Goal: Task Accomplishment & Management: Manage account settings

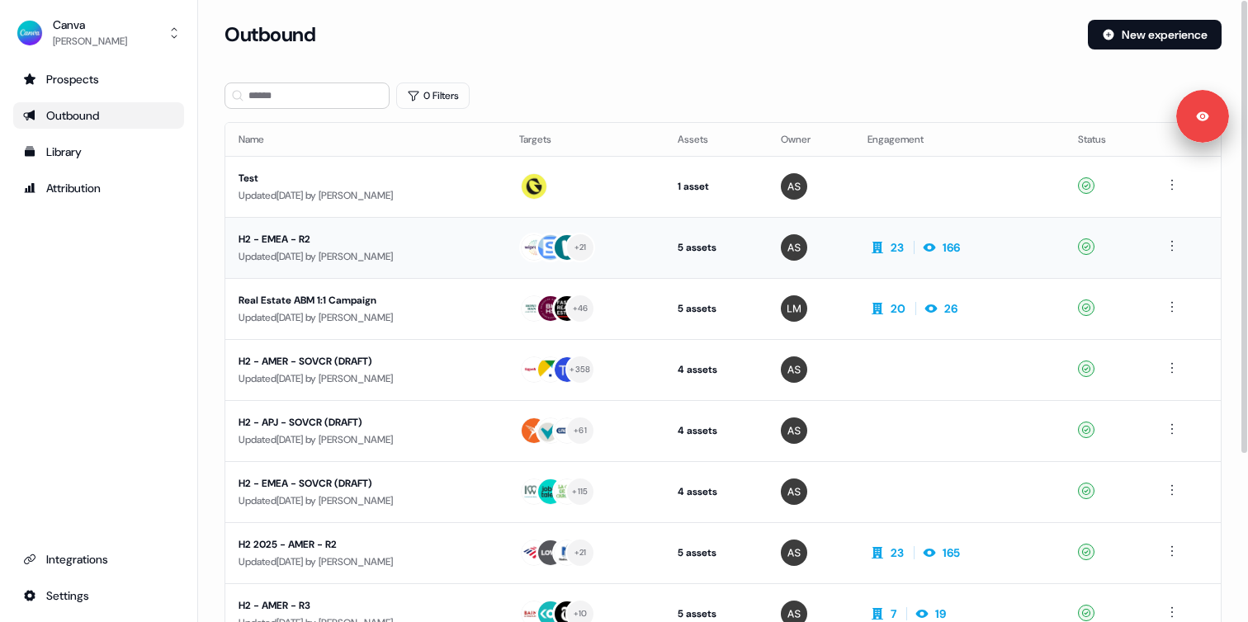
scroll to position [230, 0]
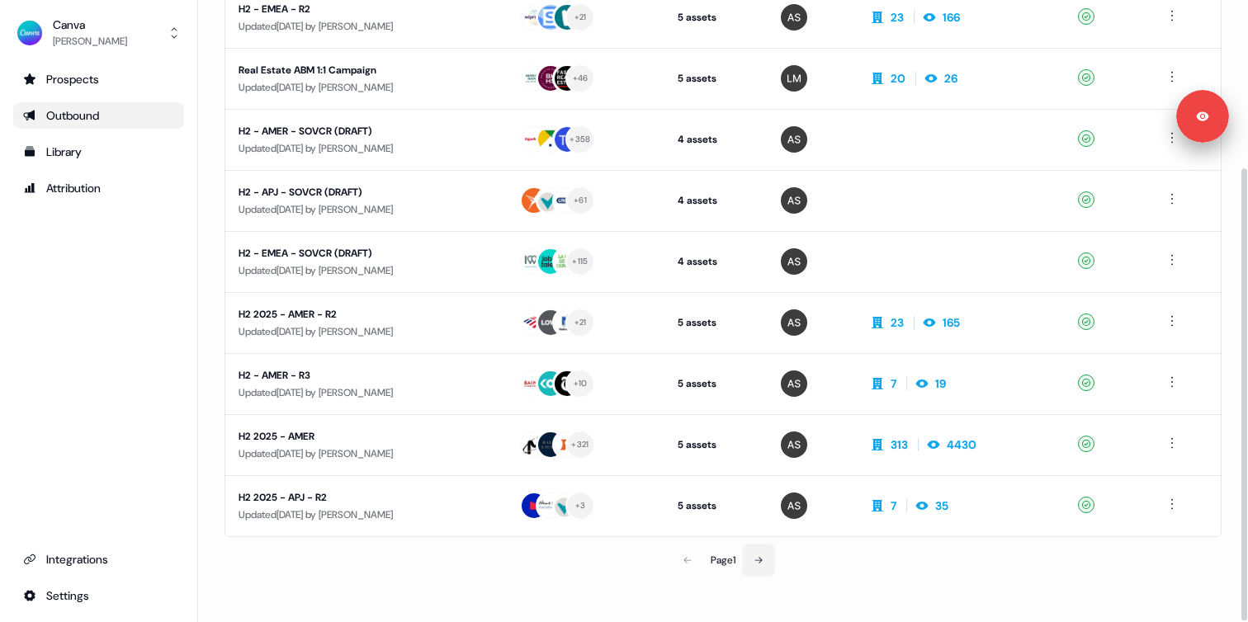
click at [772, 558] on button at bounding box center [758, 560] width 33 height 33
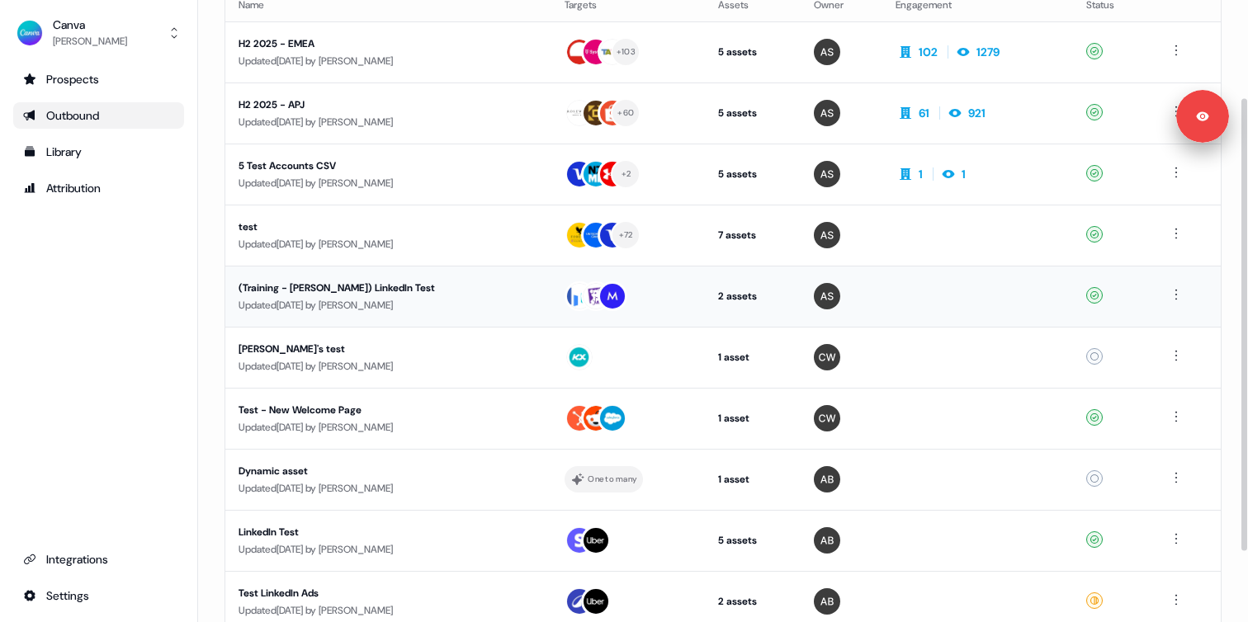
scroll to position [230, 0]
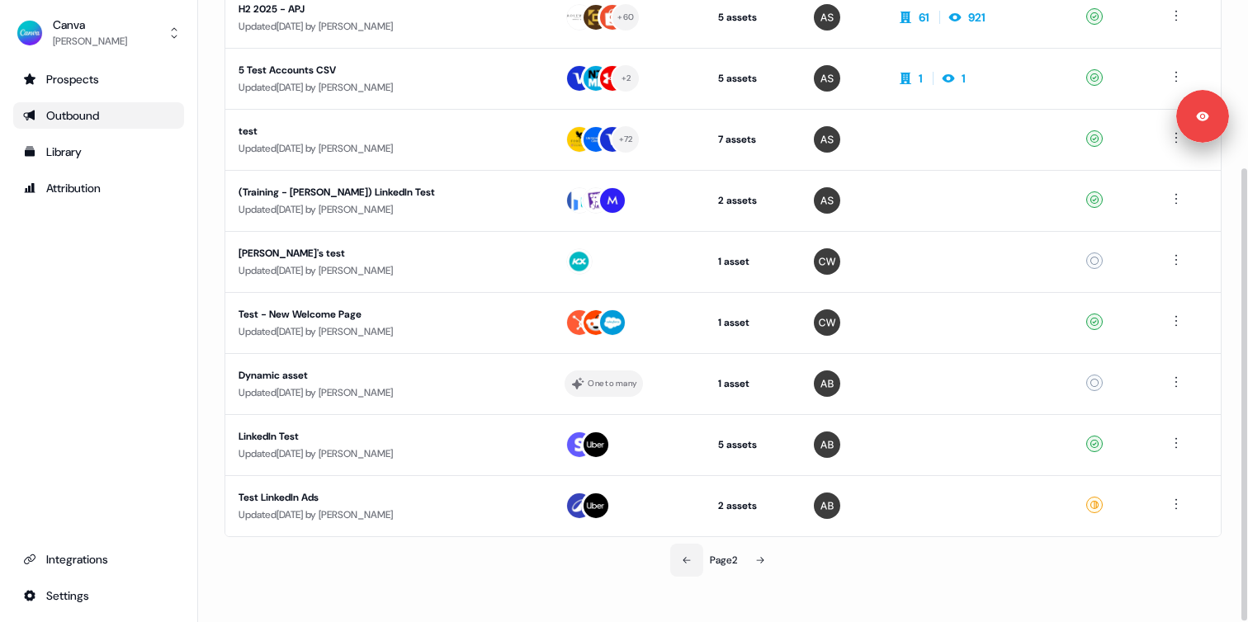
click at [673, 557] on button at bounding box center [686, 560] width 33 height 33
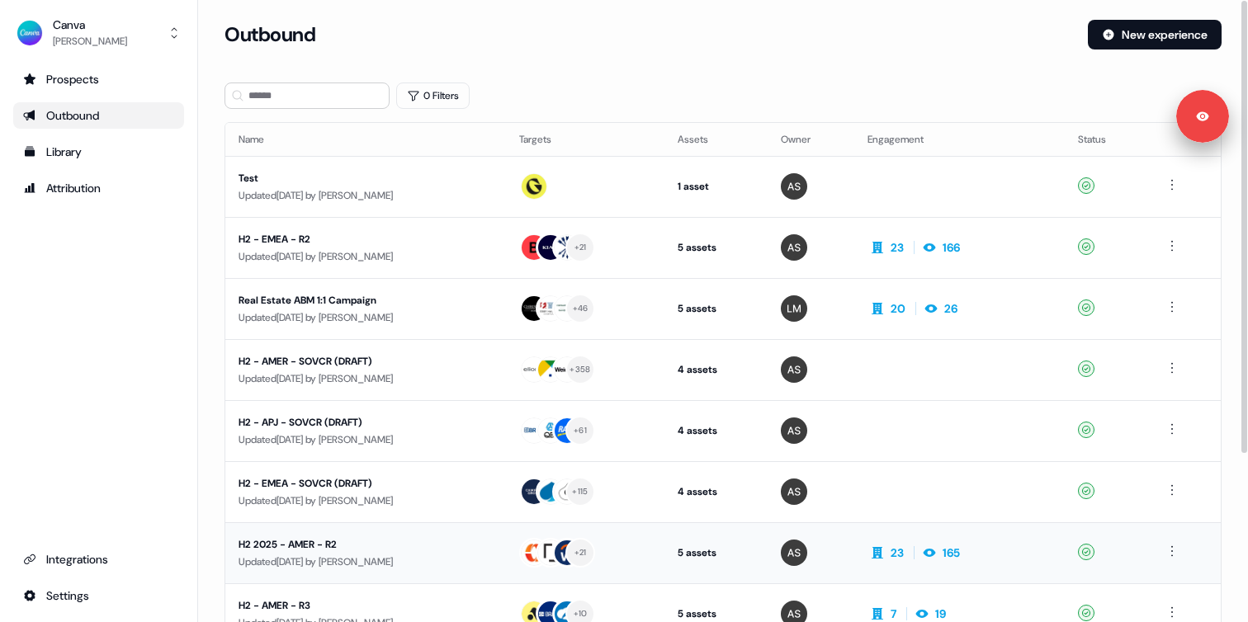
scroll to position [230, 0]
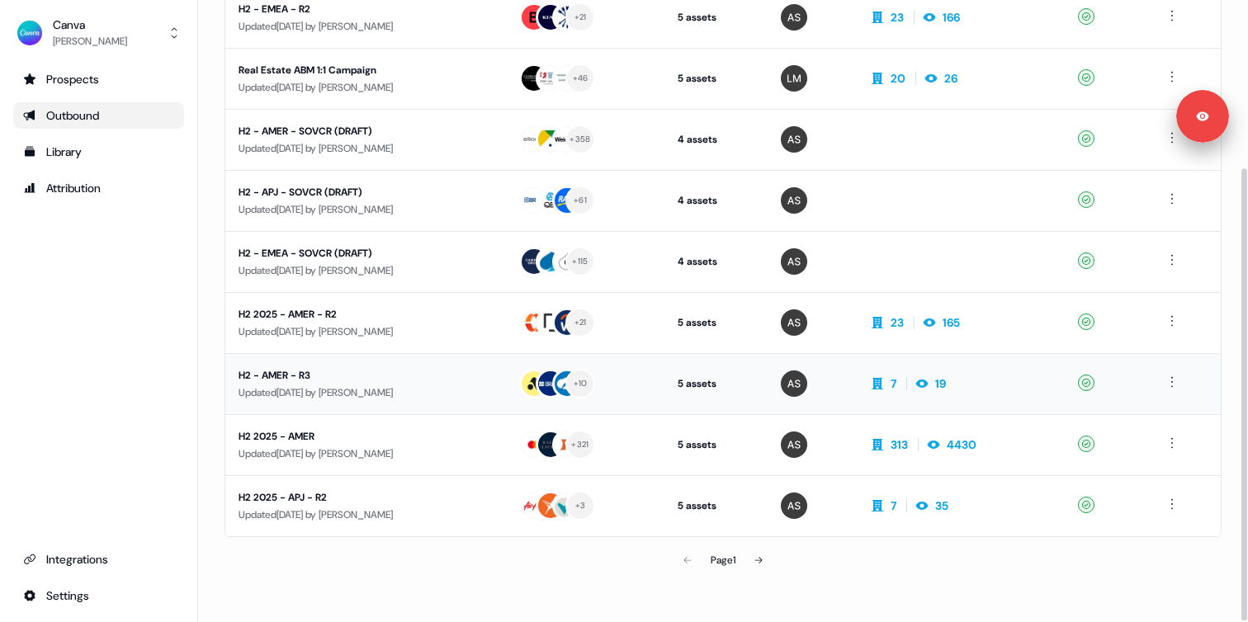
click at [441, 385] on div "Updated 22 days ago by Anna Sims" at bounding box center [365, 393] width 254 height 17
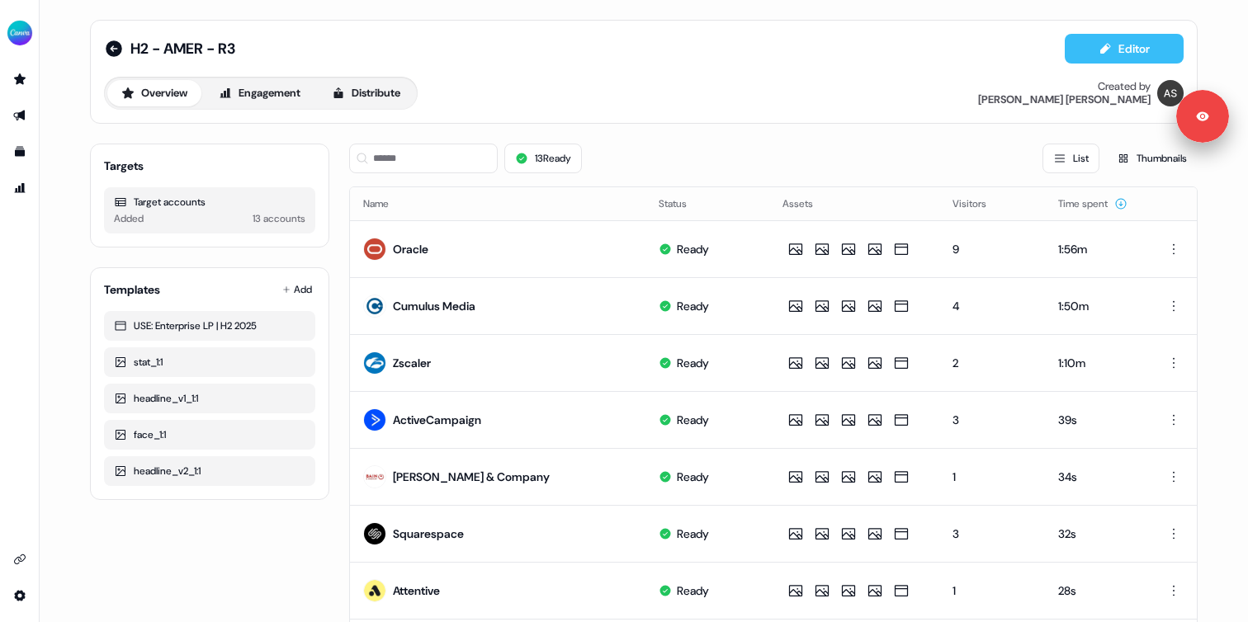
click at [1122, 49] on button "Editor" at bounding box center [1124, 49] width 119 height 30
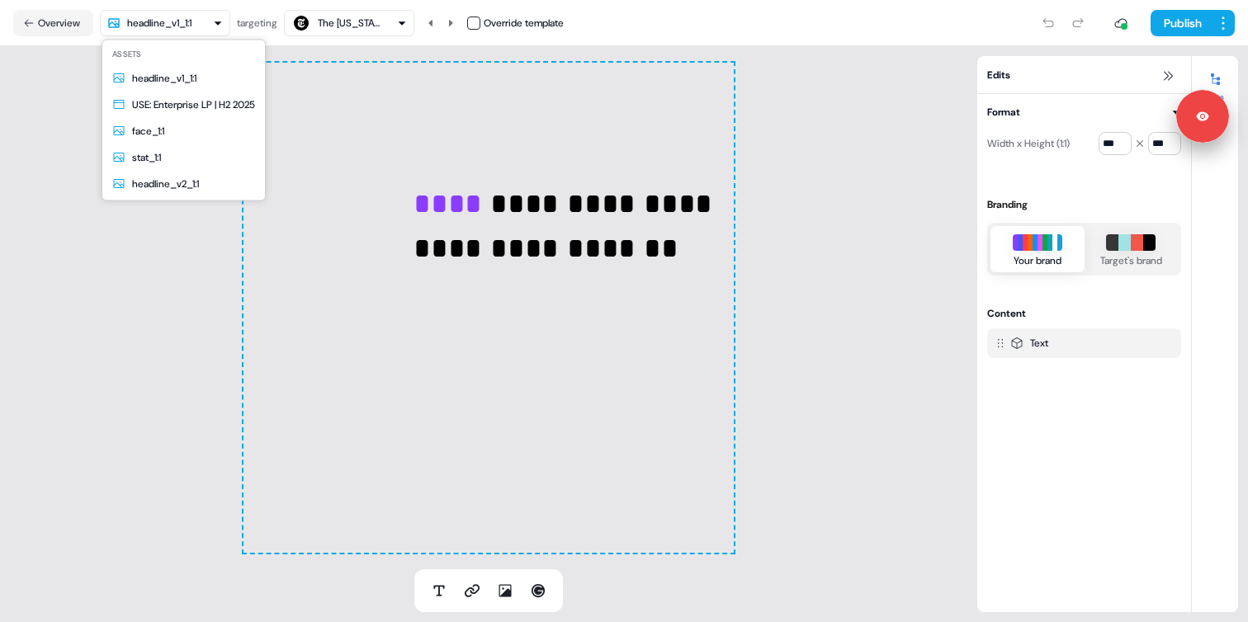
click at [192, 22] on html "**********" at bounding box center [624, 311] width 1248 height 622
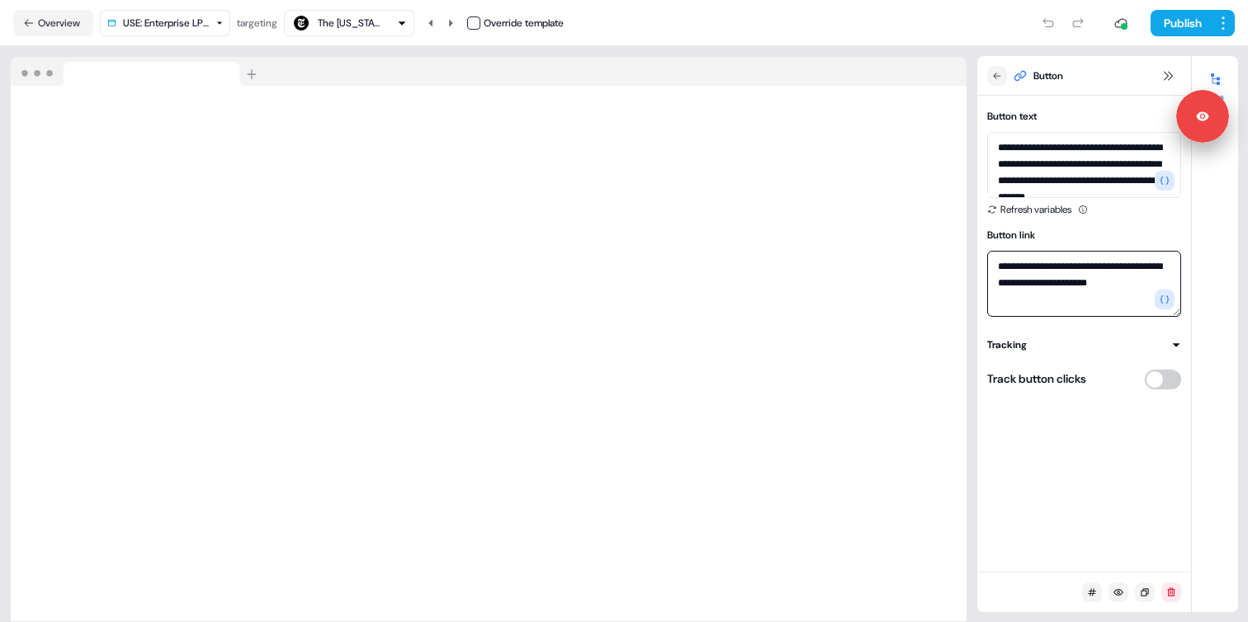
click at [1112, 298] on textarea "**********" at bounding box center [1084, 284] width 194 height 66
paste textarea
type textarea "**********"
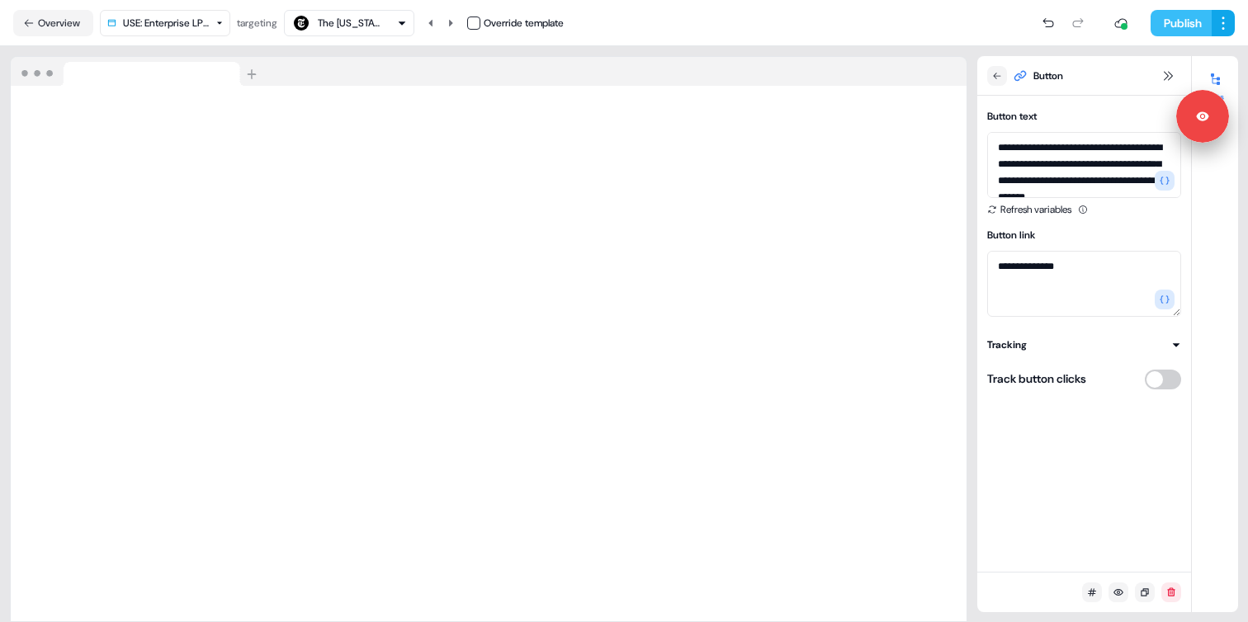
click at [1168, 23] on button "Publish" at bounding box center [1180, 23] width 61 height 26
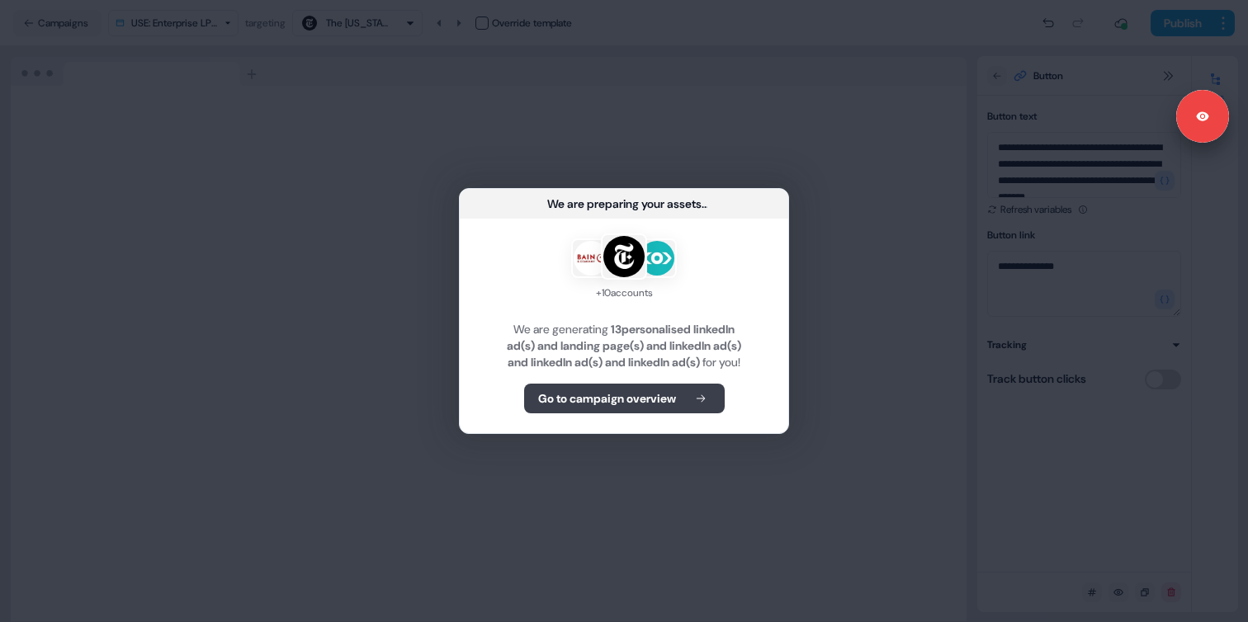
click at [643, 402] on b "Go to campaign overview" at bounding box center [607, 398] width 138 height 17
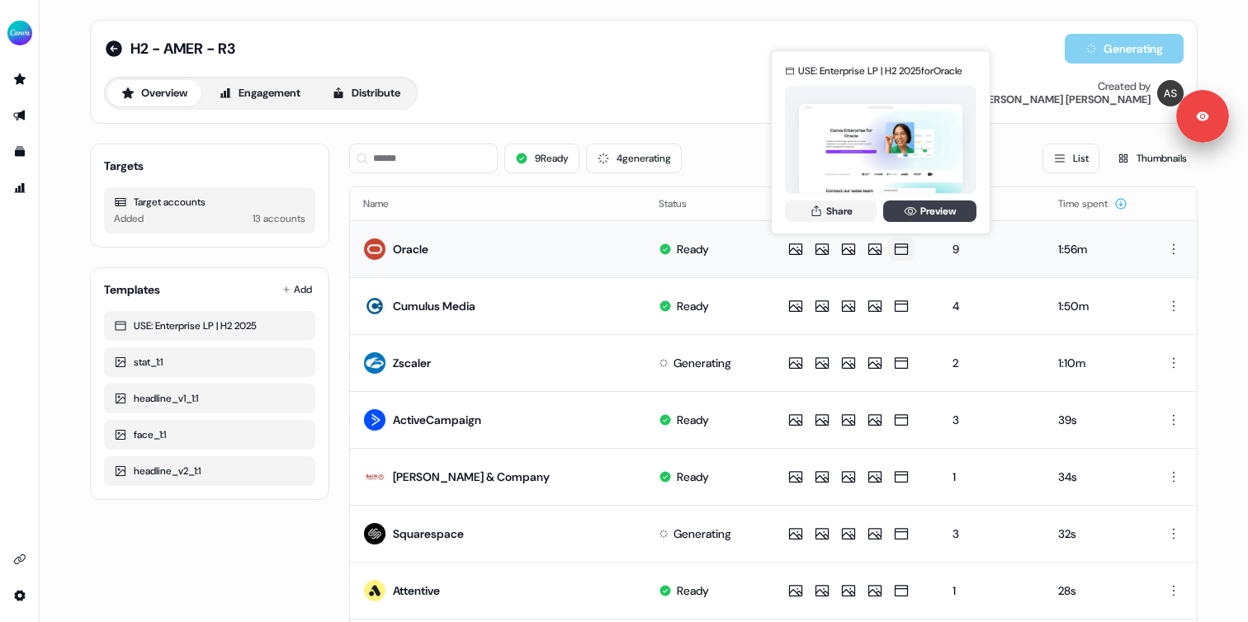
click at [910, 214] on icon at bounding box center [910, 211] width 13 height 13
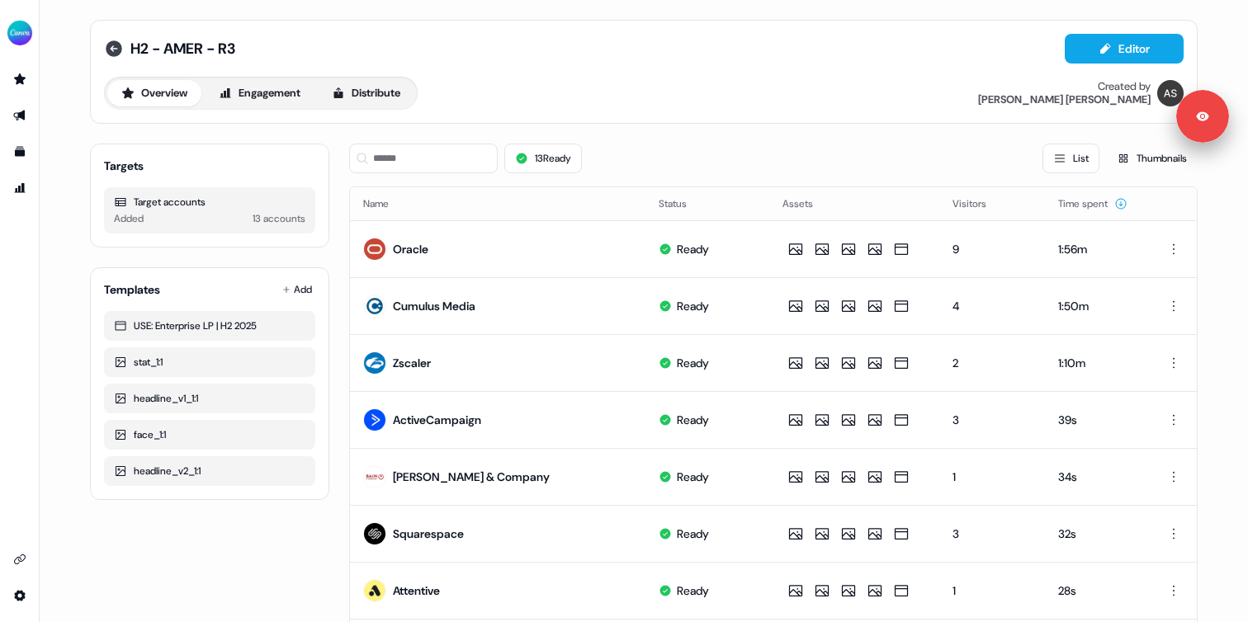
click at [113, 48] on icon at bounding box center [114, 48] width 17 height 17
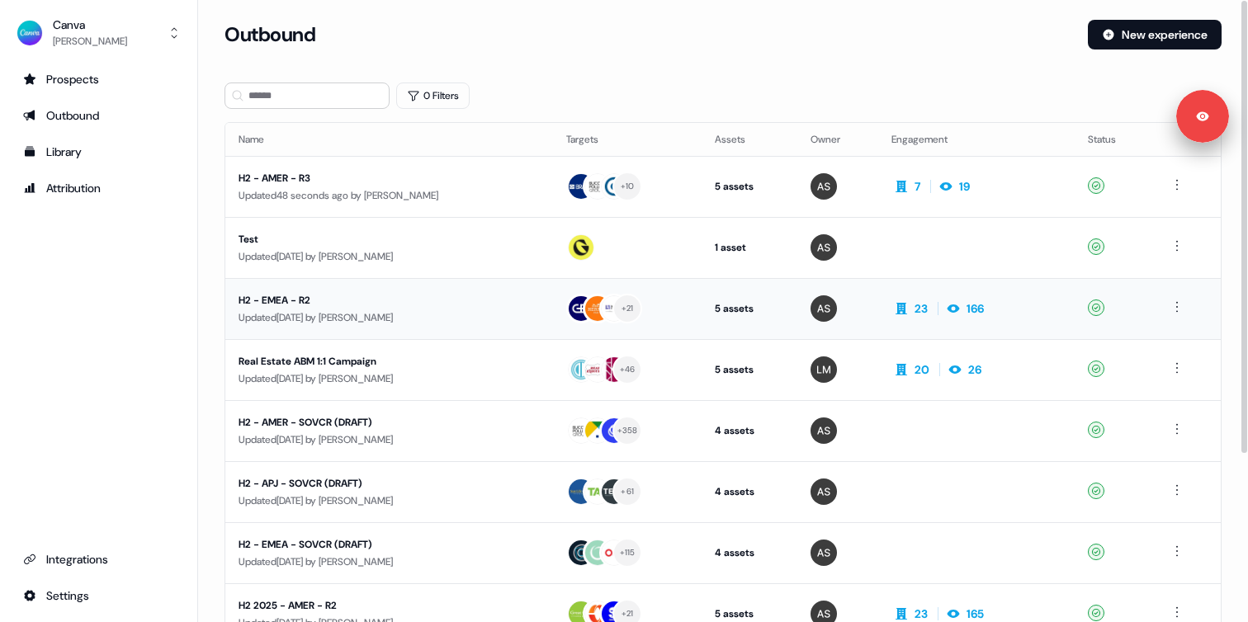
click at [356, 306] on div "H2 - EMEA - R2" at bounding box center [388, 300] width 301 height 17
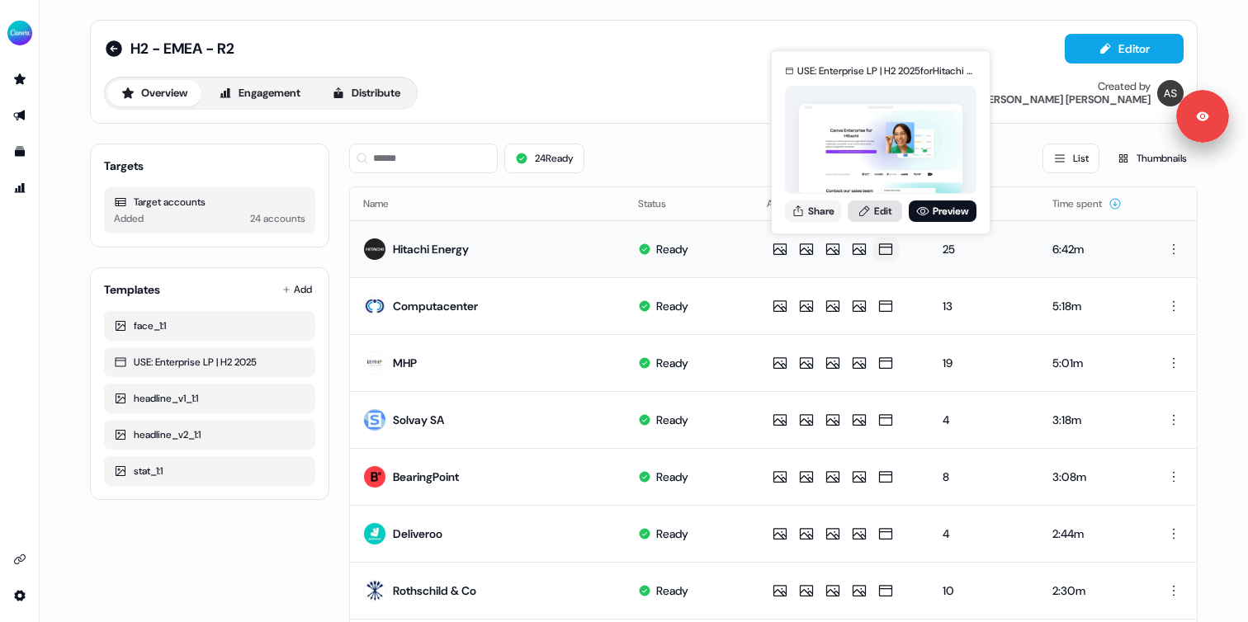
click at [866, 211] on icon at bounding box center [863, 211] width 13 height 13
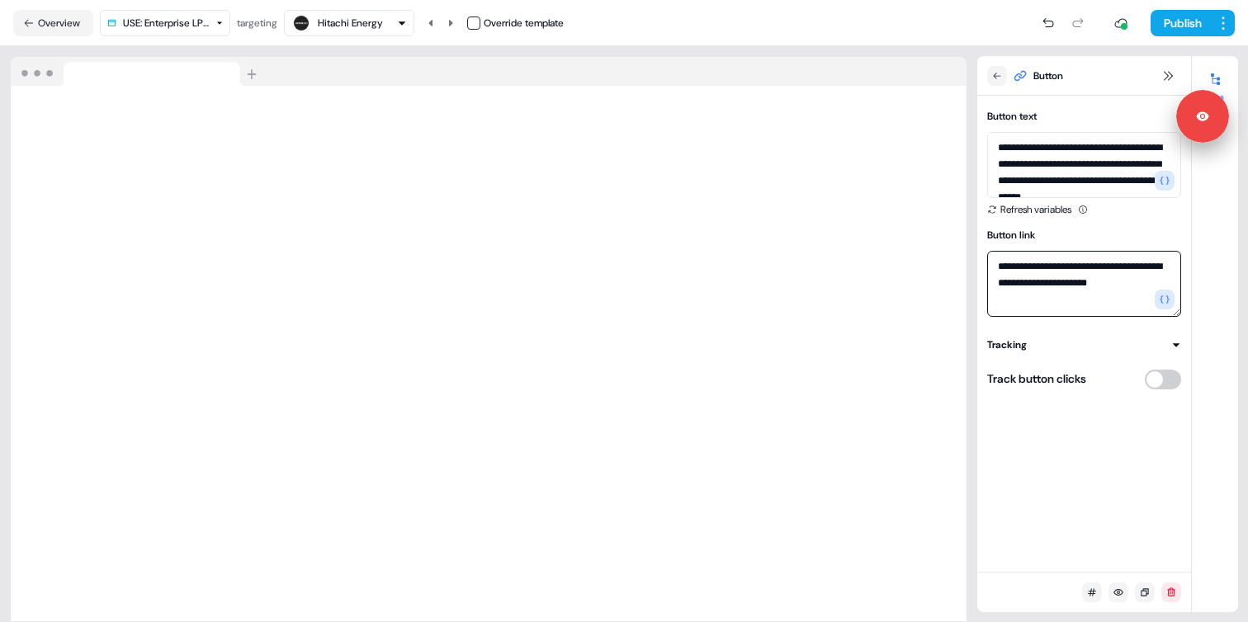
click at [1048, 281] on textarea "**********" at bounding box center [1084, 284] width 194 height 66
paste textarea
type textarea "**********"
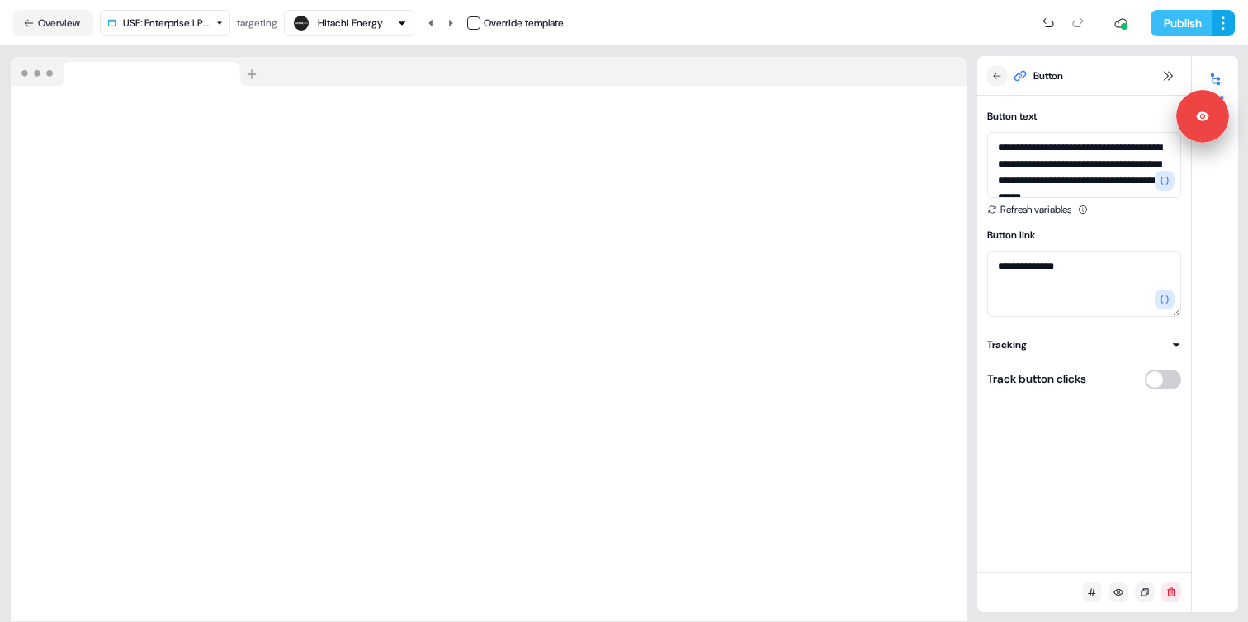
click at [1164, 22] on button "Publish" at bounding box center [1180, 23] width 61 height 26
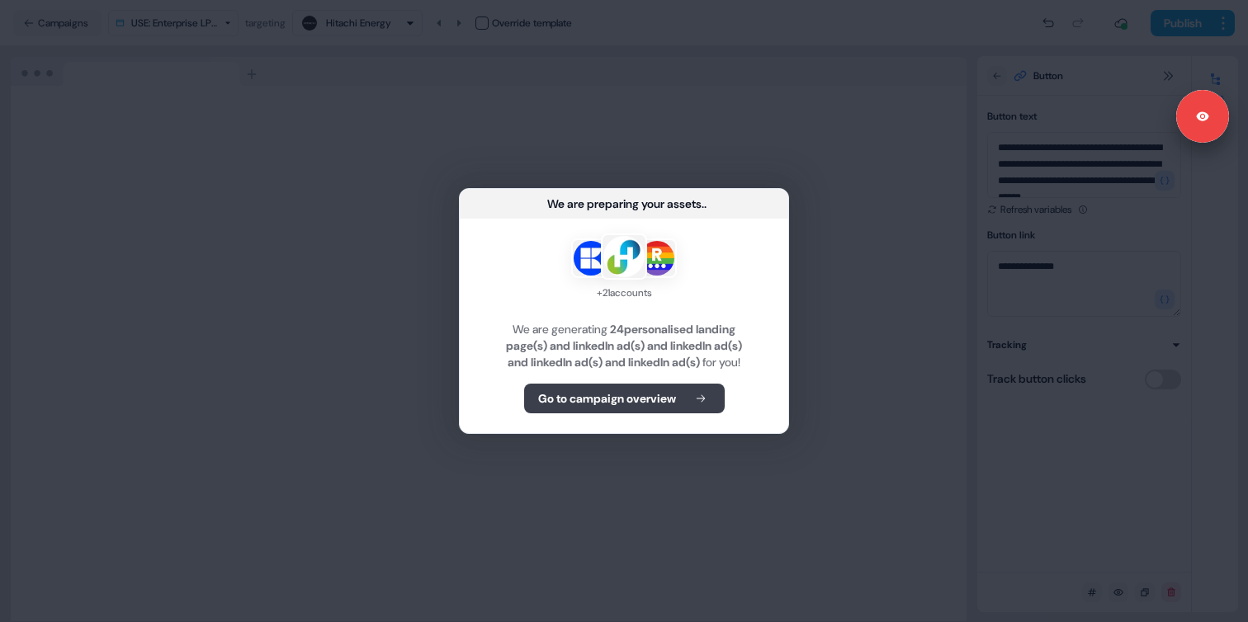
click at [673, 403] on b "Go to campaign overview" at bounding box center [607, 398] width 138 height 17
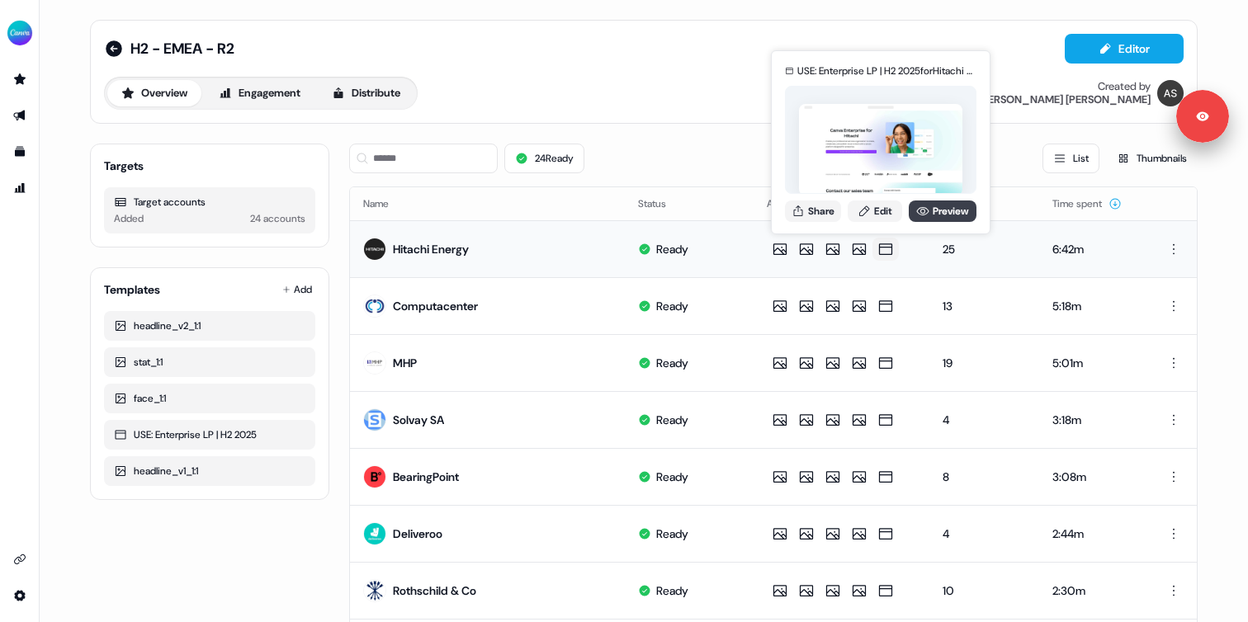
click at [924, 207] on icon at bounding box center [922, 211] width 13 height 13
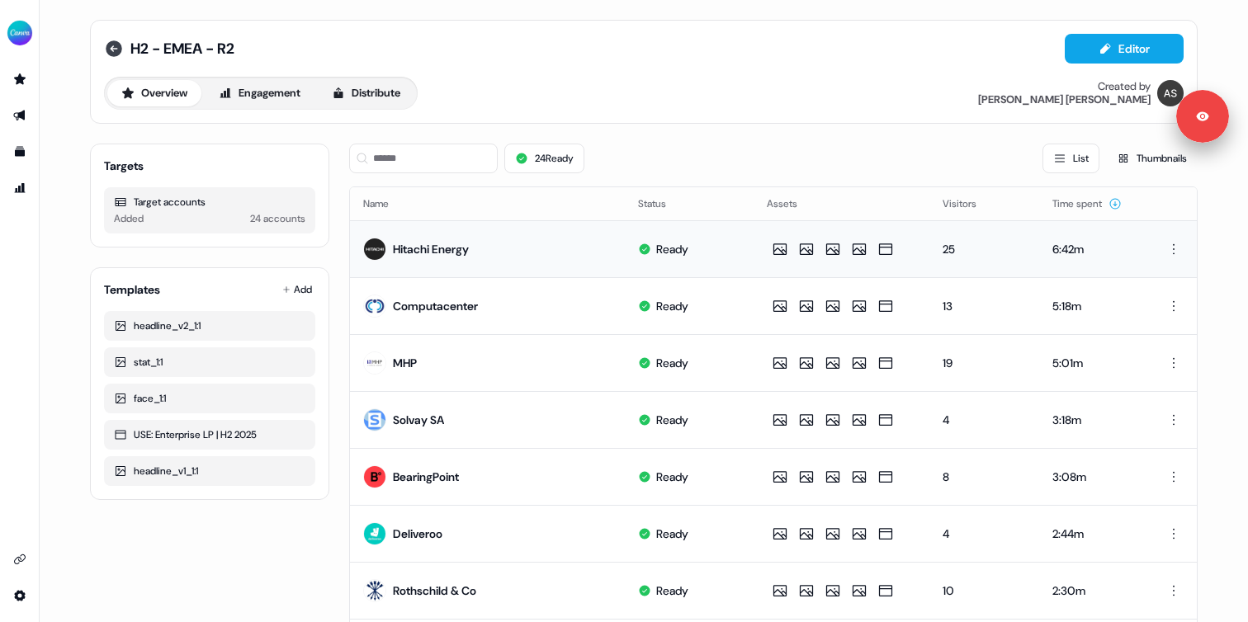
click at [115, 48] on icon at bounding box center [114, 48] width 17 height 17
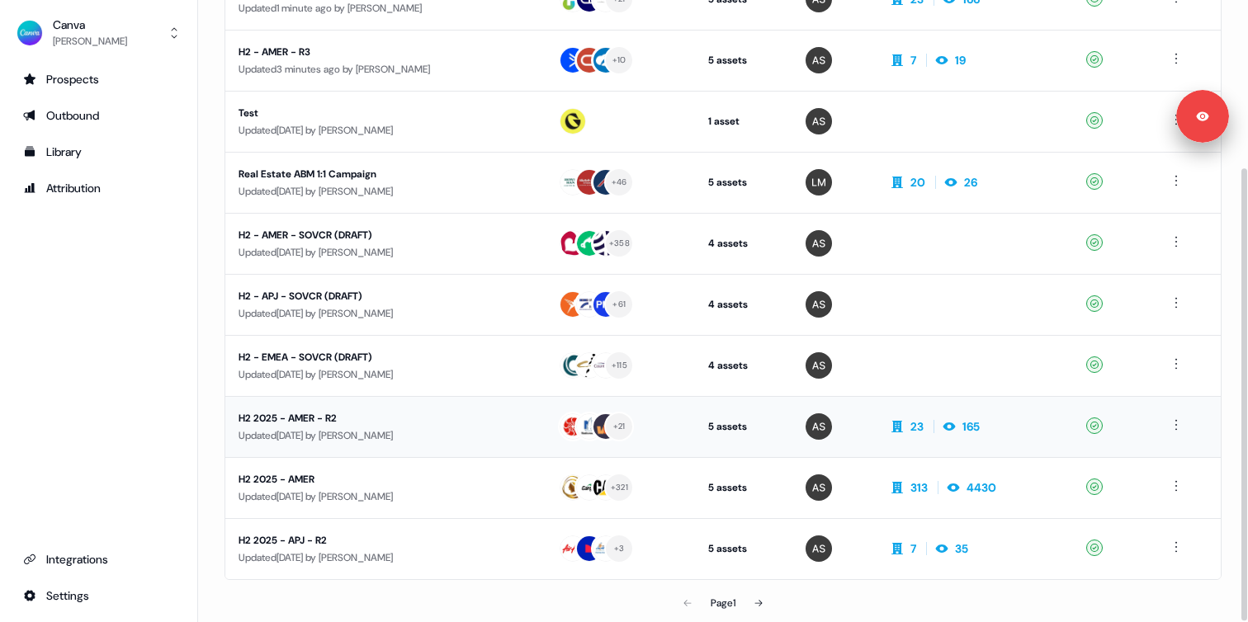
scroll to position [230, 0]
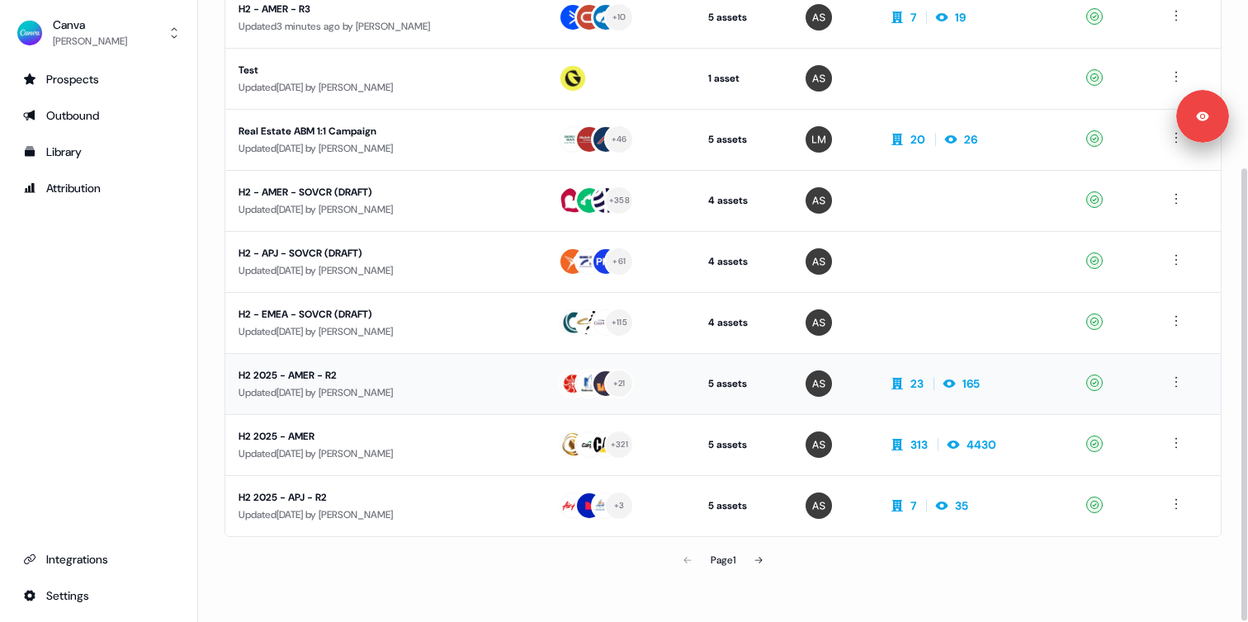
click at [401, 385] on div "Updated 16 days ago by Audrey Barrie" at bounding box center [384, 393] width 293 height 17
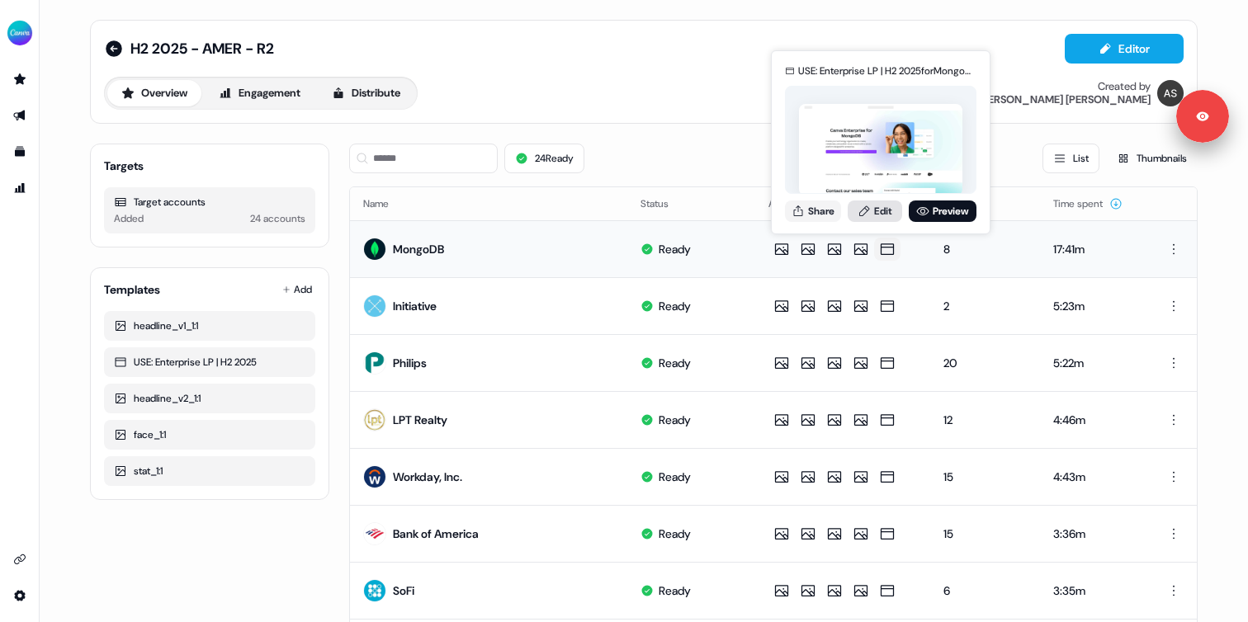
click at [873, 211] on link "Edit" at bounding box center [874, 211] width 54 height 21
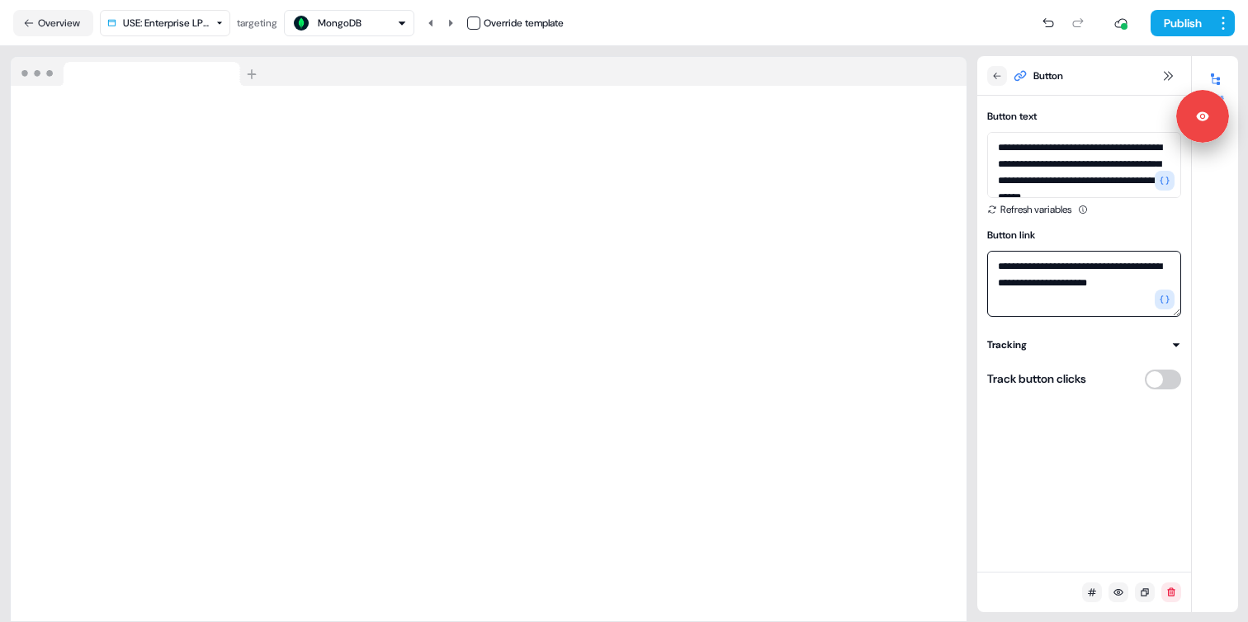
click at [1058, 283] on textarea "**********" at bounding box center [1084, 284] width 194 height 66
paste textarea
type textarea "**********"
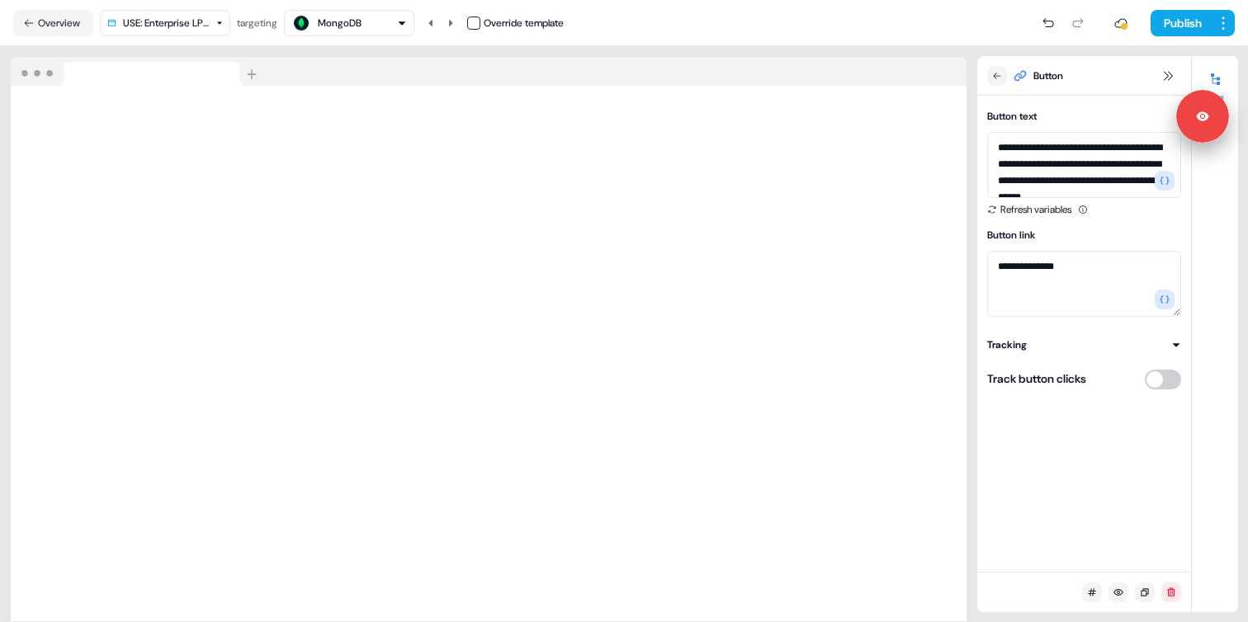
click at [1117, 224] on div "**********" at bounding box center [1084, 211] width 194 height 211
click at [1176, 22] on button "Publish" at bounding box center [1180, 23] width 61 height 26
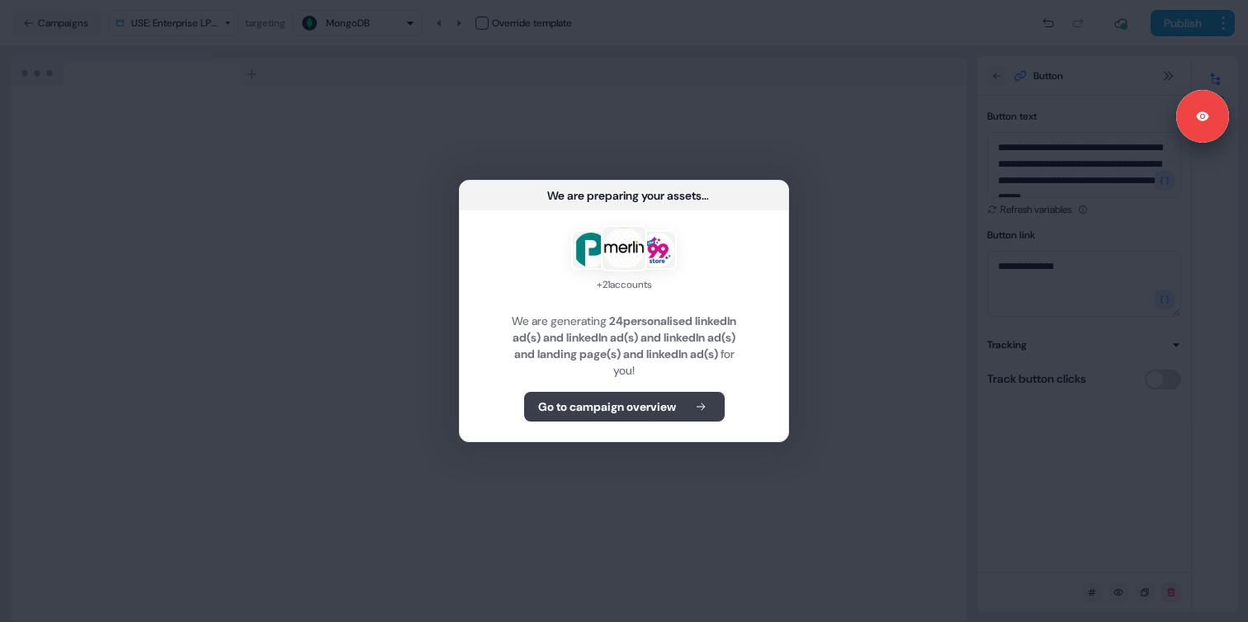
click at [638, 406] on b "Go to campaign overview" at bounding box center [607, 407] width 138 height 17
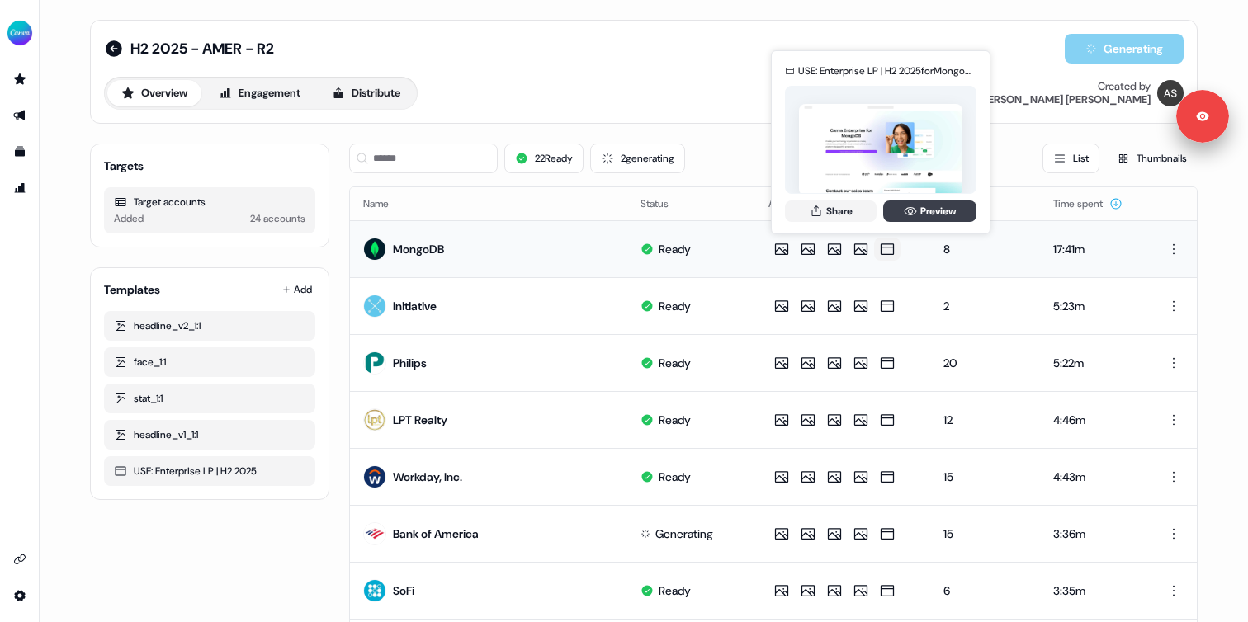
click at [919, 213] on link "Preview" at bounding box center [929, 211] width 93 height 21
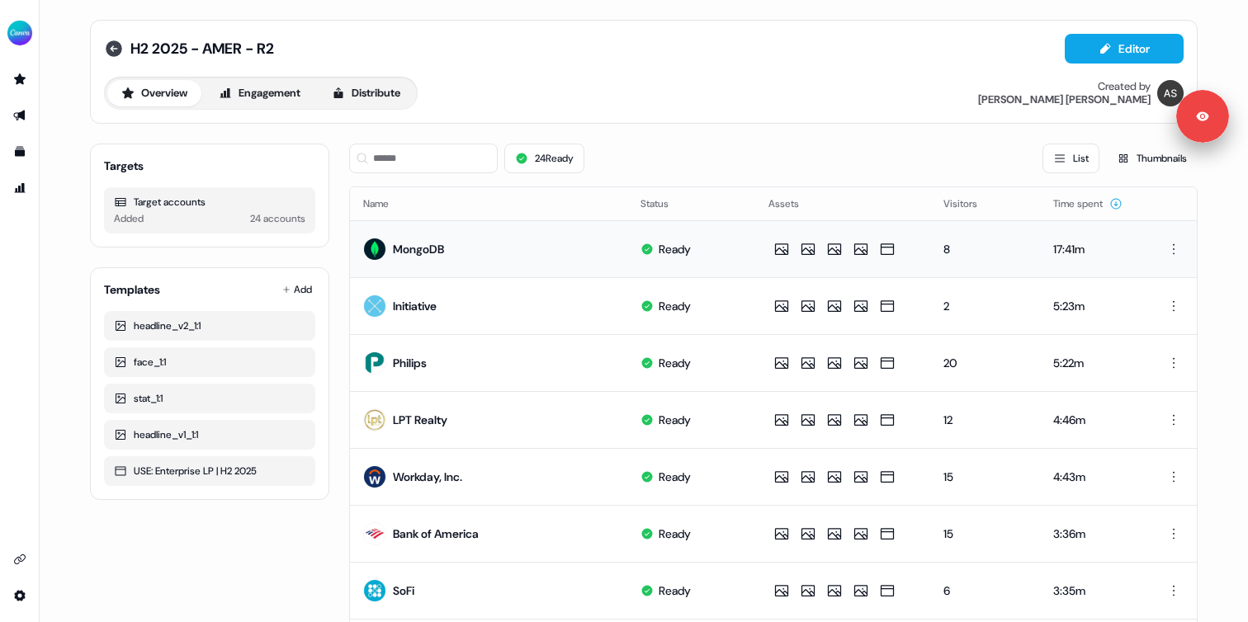
click at [111, 43] on icon at bounding box center [114, 48] width 17 height 17
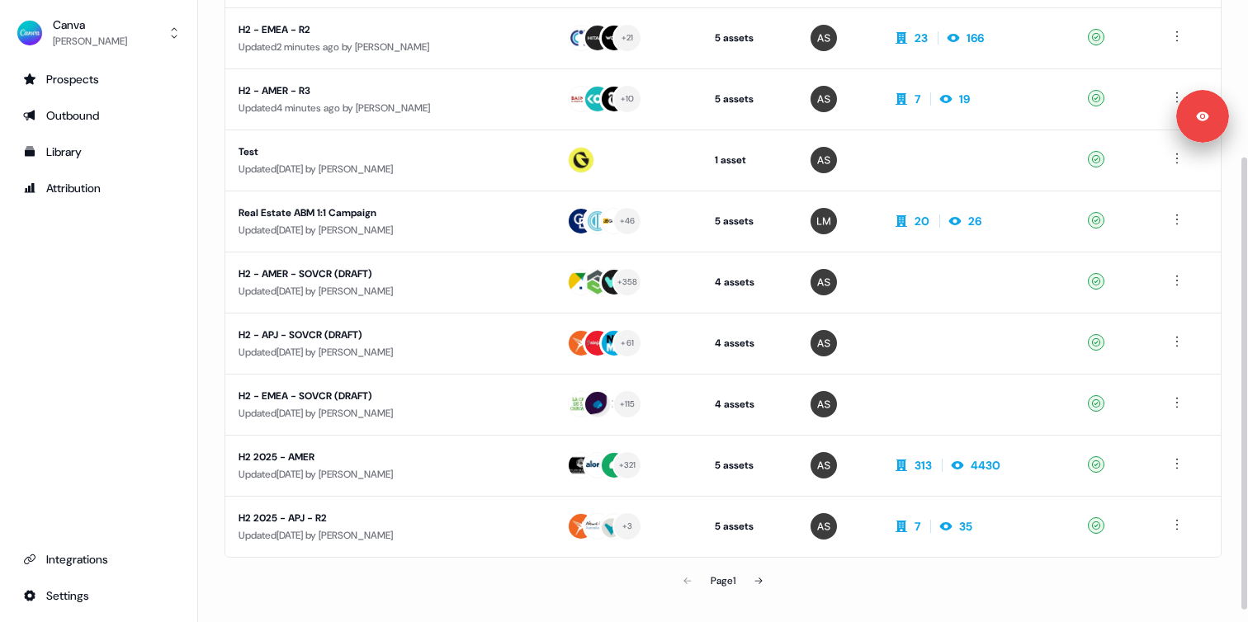
scroll to position [223, 0]
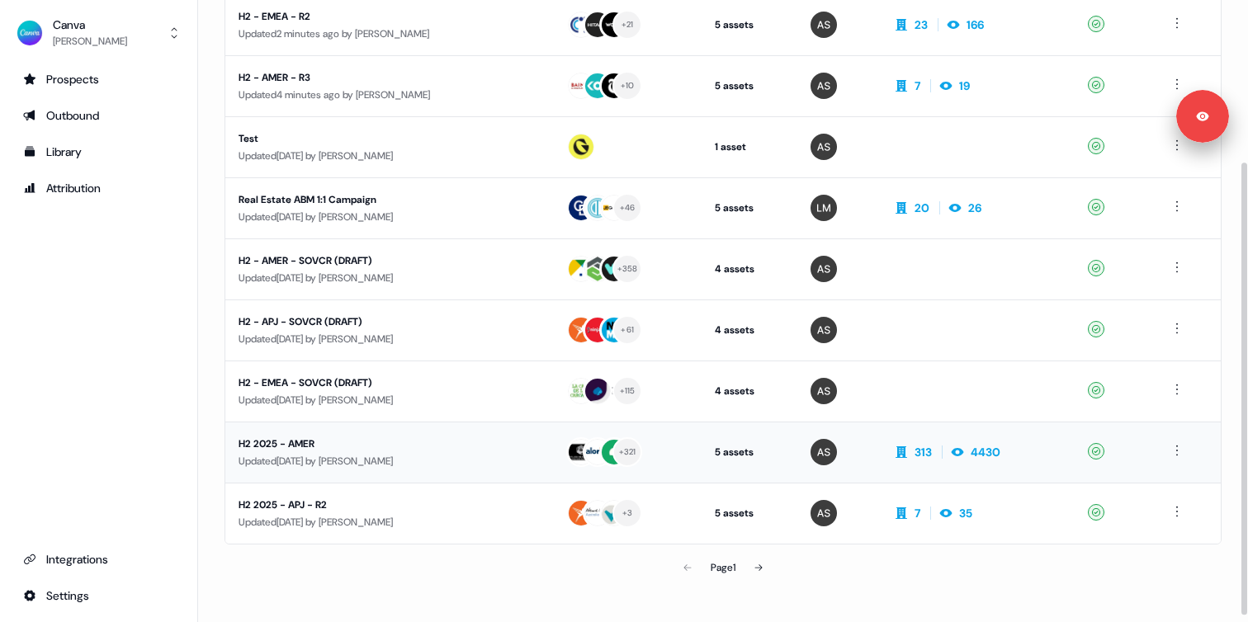
click at [326, 448] on div "H2 2025 - AMER" at bounding box center [388, 444] width 301 height 17
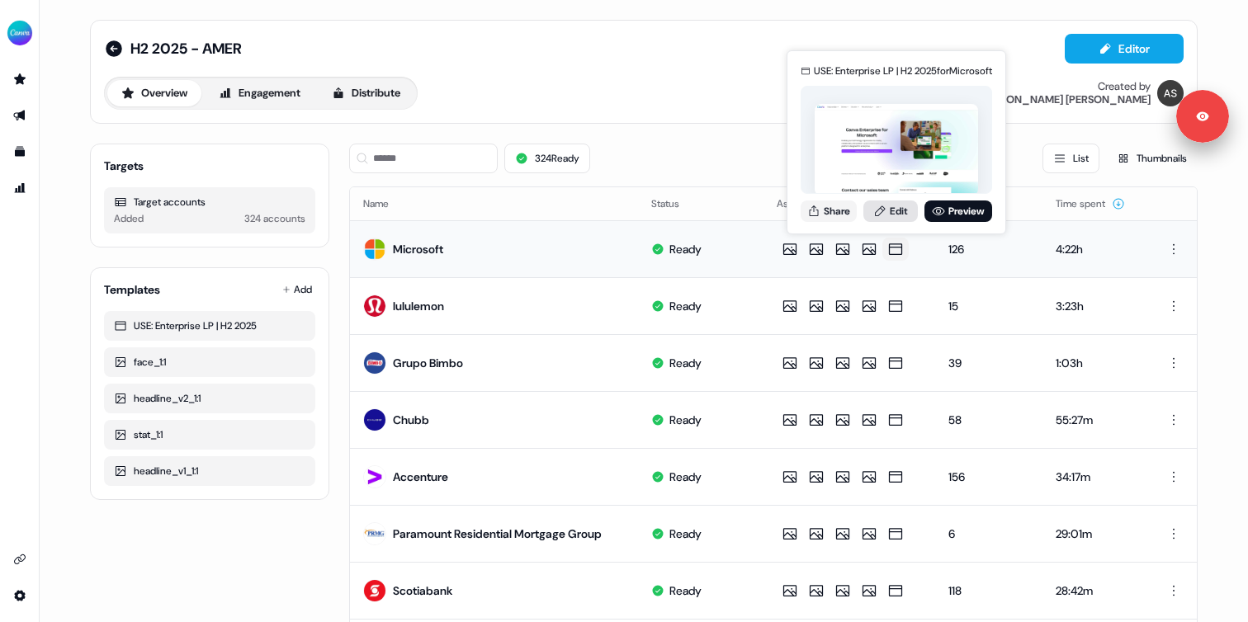
click at [898, 216] on link "Edit" at bounding box center [890, 211] width 54 height 21
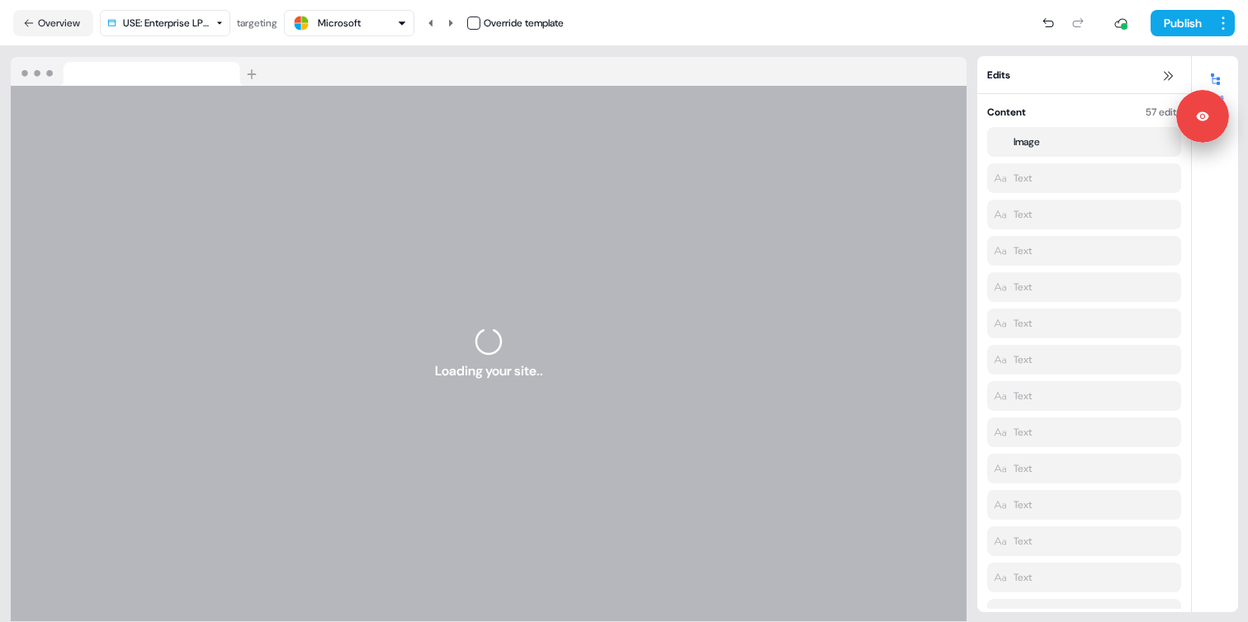
click at [401, 23] on icon "button" at bounding box center [402, 23] width 10 height 10
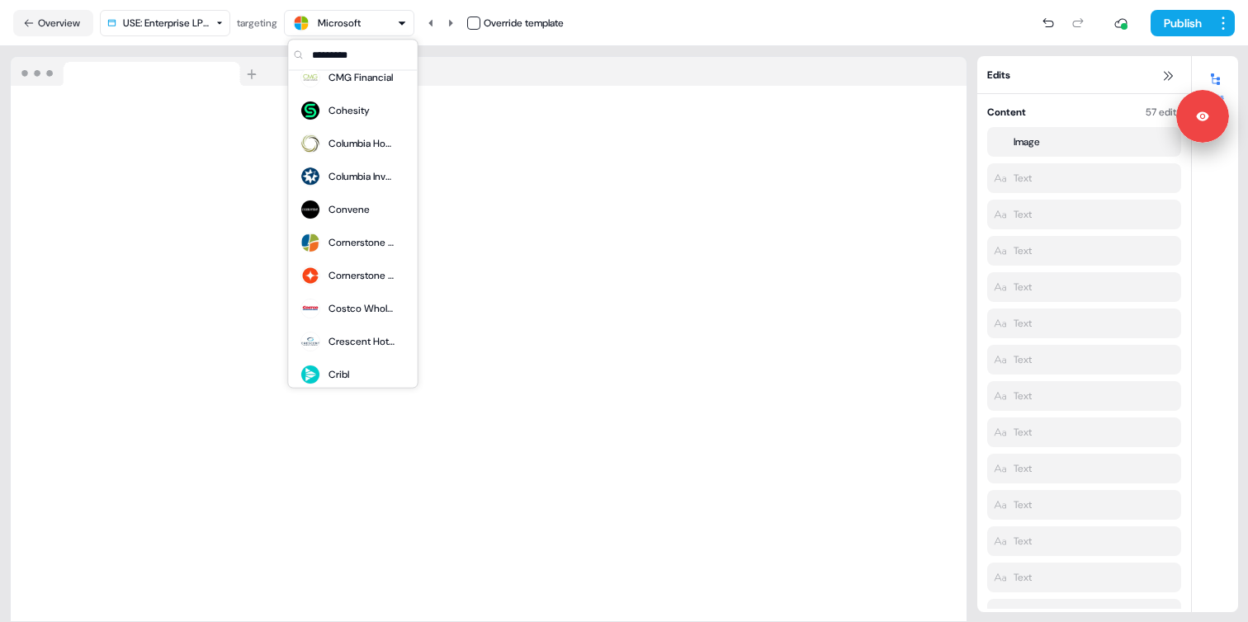
scroll to position [3160, 0]
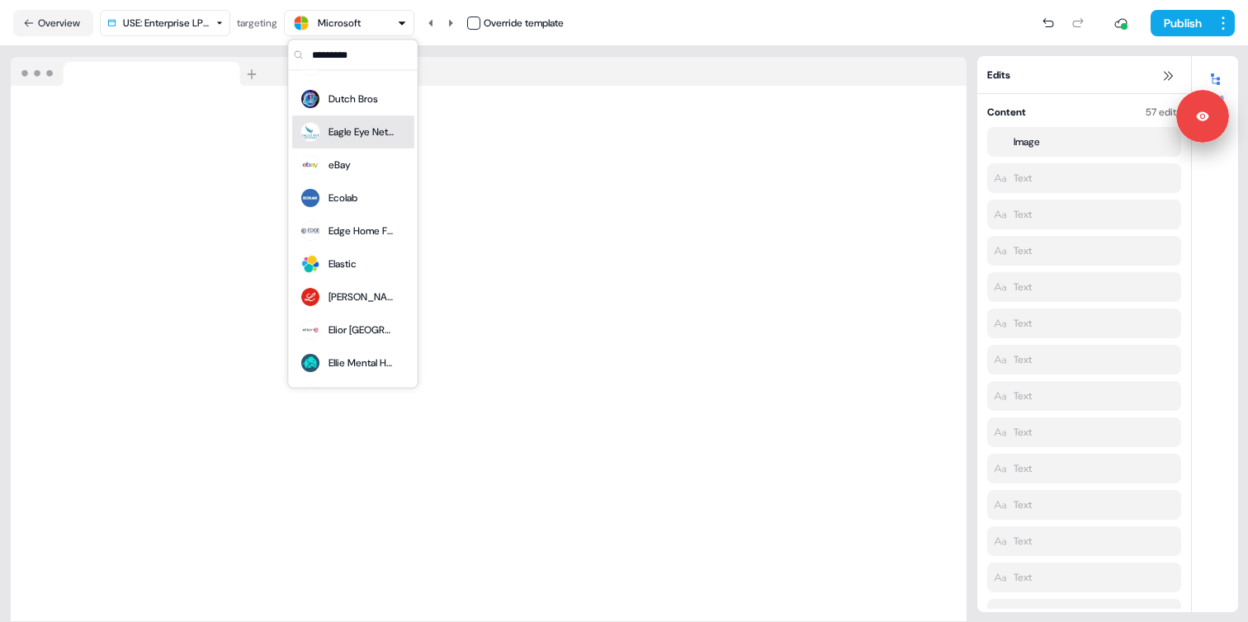
click at [537, 50] on div "Loading your site.." at bounding box center [488, 334] width 977 height 576
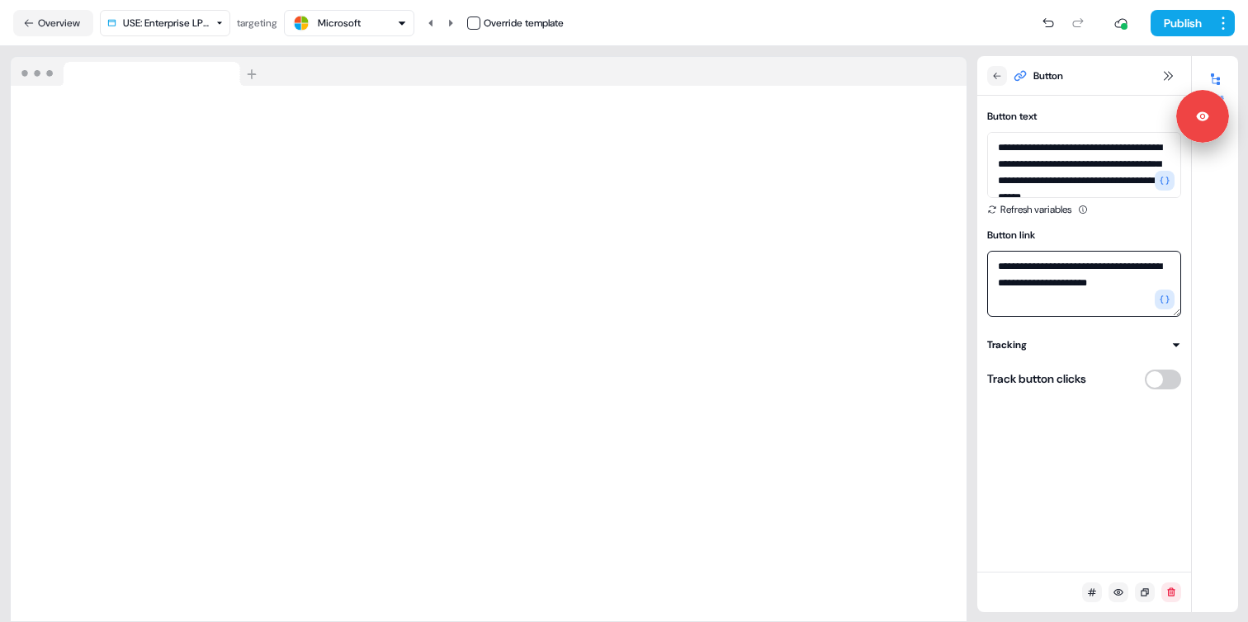
click at [1067, 290] on textarea "**********" at bounding box center [1084, 284] width 194 height 66
paste textarea
type textarea "**********"
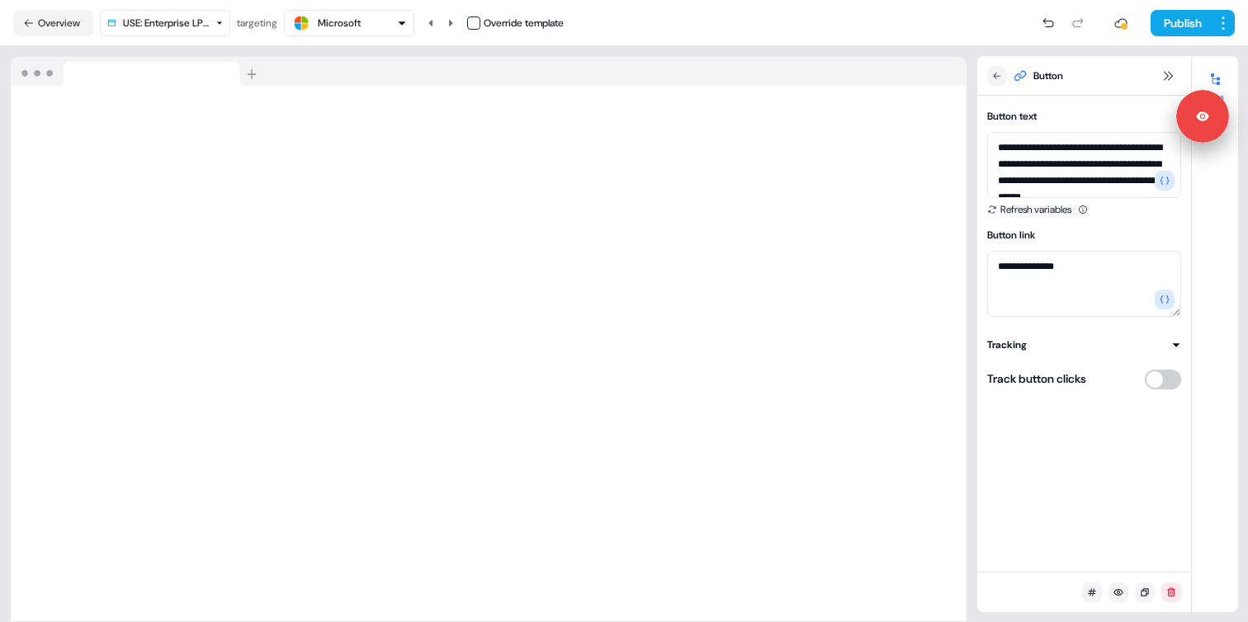
click at [1137, 40] on nav "Overview USE: Enterprise LP | H2 2025 targeting Microsoft Override template Pub…" at bounding box center [624, 23] width 1248 height 46
click at [1167, 26] on button "Publish" at bounding box center [1180, 23] width 61 height 26
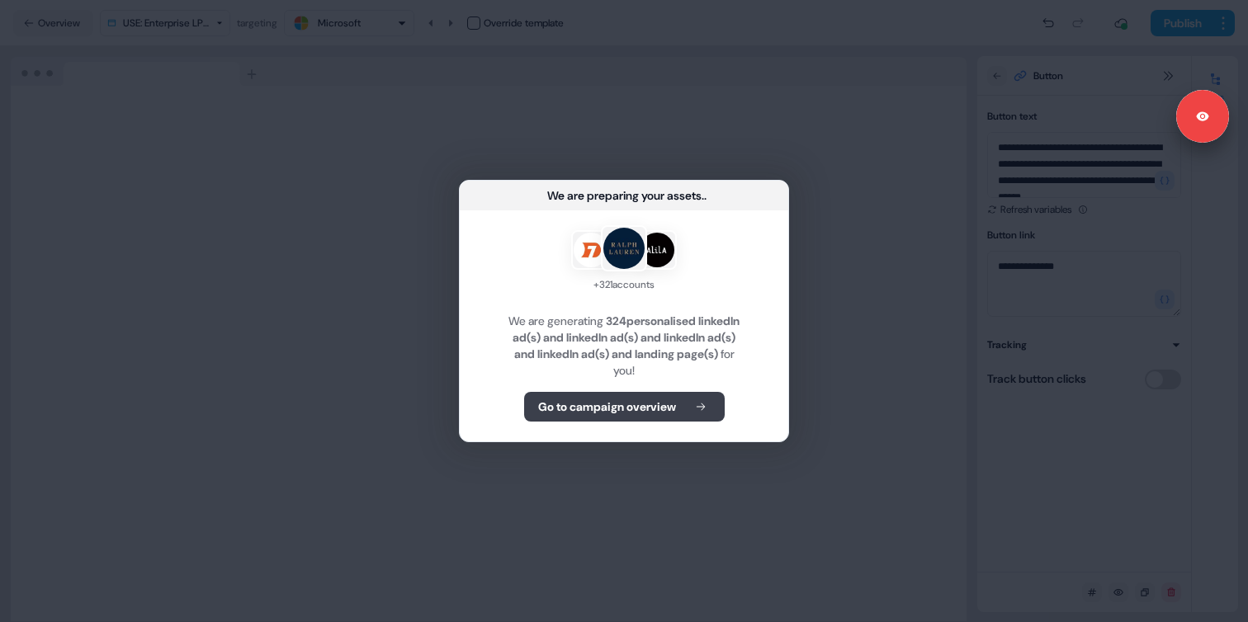
click at [645, 410] on b "Go to campaign overview" at bounding box center [607, 407] width 138 height 17
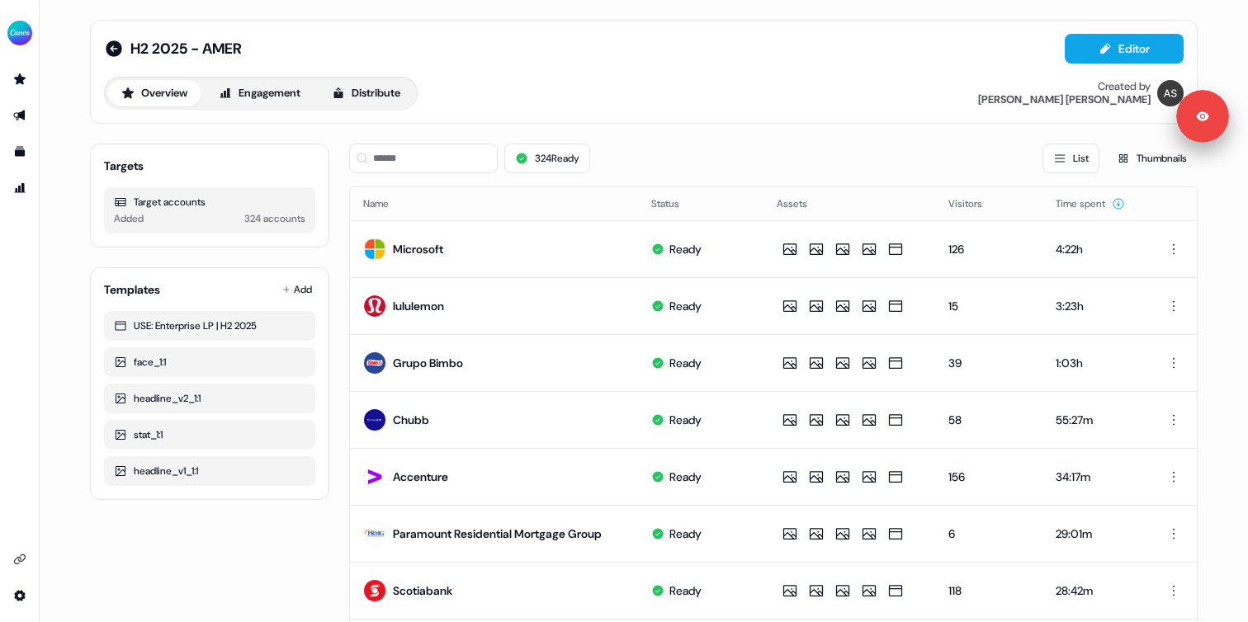
click at [702, 163] on div "324 Ready List Thumbnails" at bounding box center [773, 159] width 848 height 30
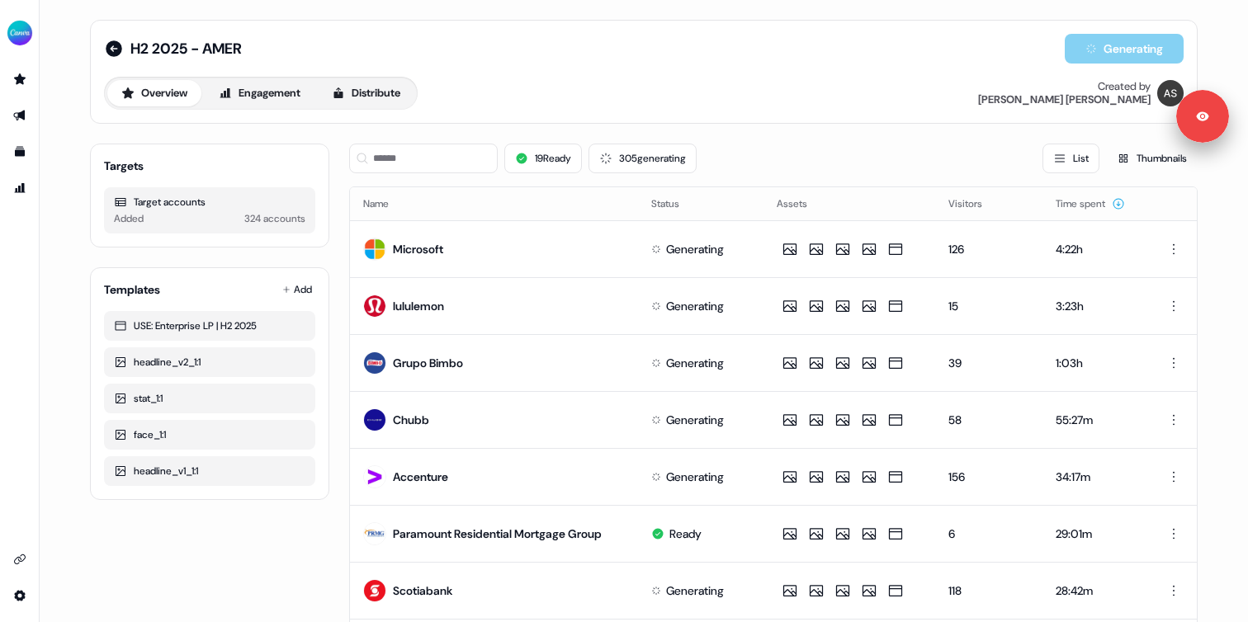
click at [775, 161] on div "19 Ready 305 generating List Thumbnails" at bounding box center [773, 159] width 848 height 30
click at [624, 154] on button "1 issues" at bounding box center [624, 159] width 73 height 30
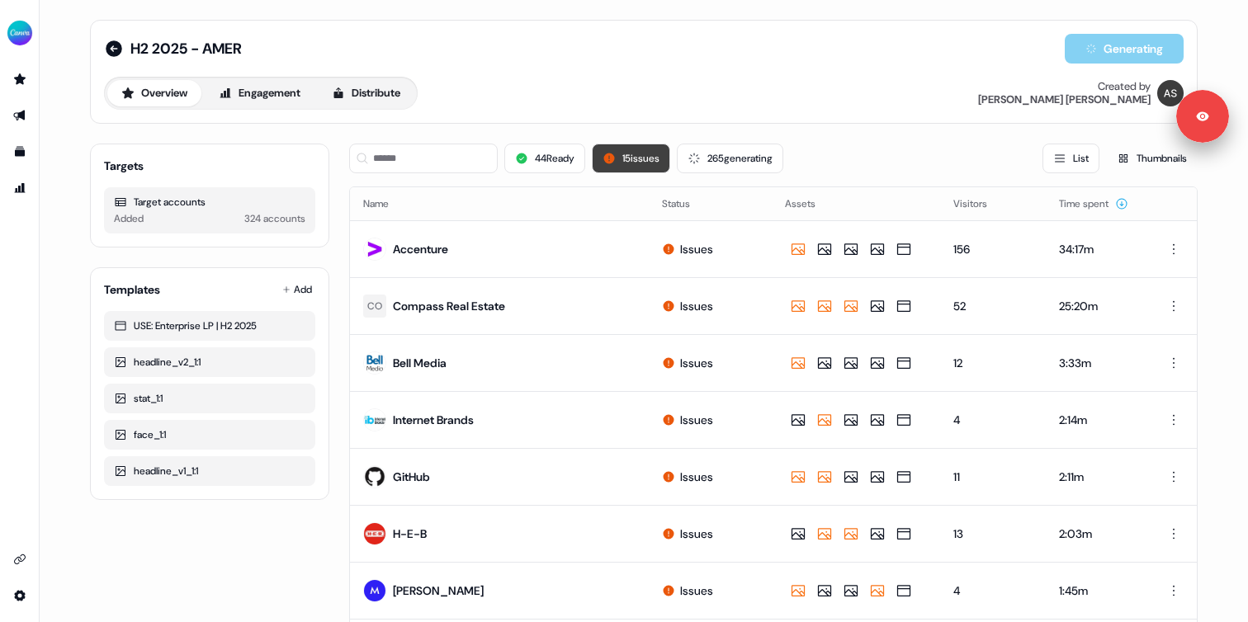
click at [624, 153] on button "15 issues" at bounding box center [631, 159] width 78 height 30
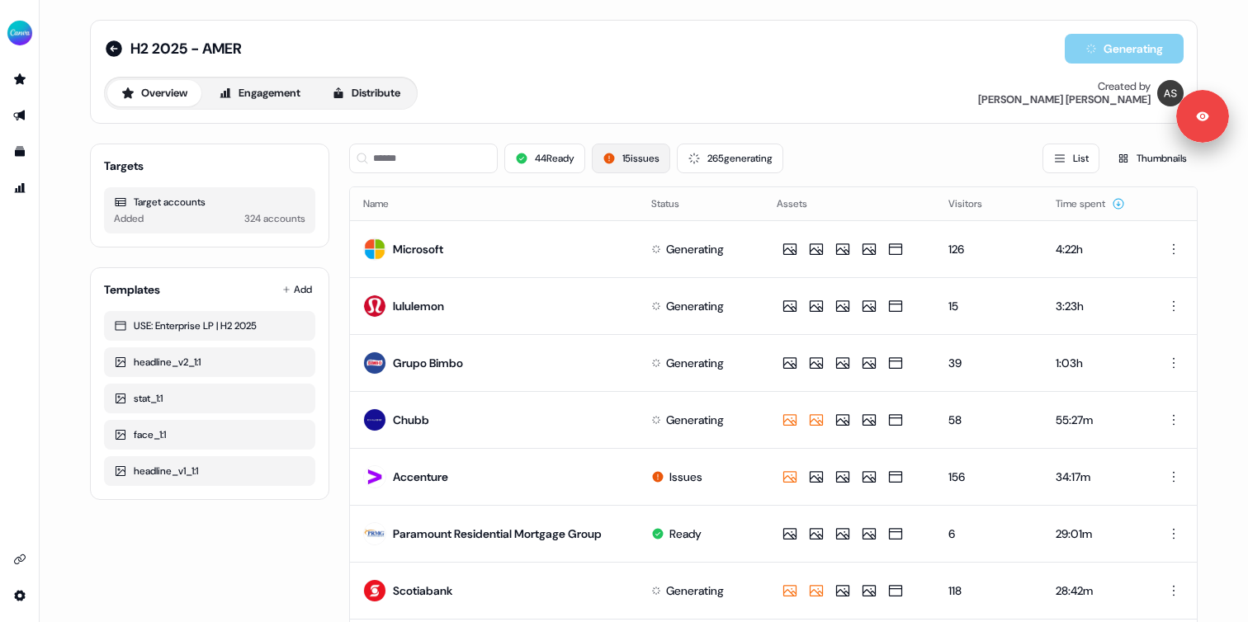
click at [638, 167] on button "15 issues" at bounding box center [631, 159] width 78 height 30
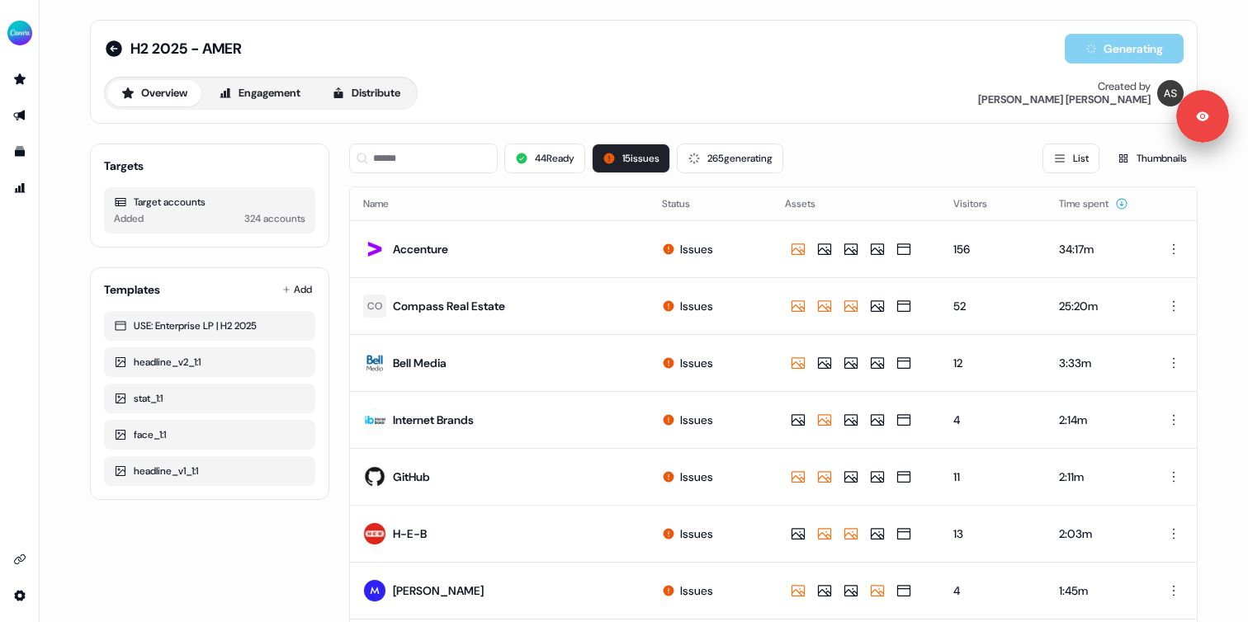
click at [842, 142] on div "44 Ready 15 issues 265 generating List Thumbnails" at bounding box center [773, 158] width 848 height 56
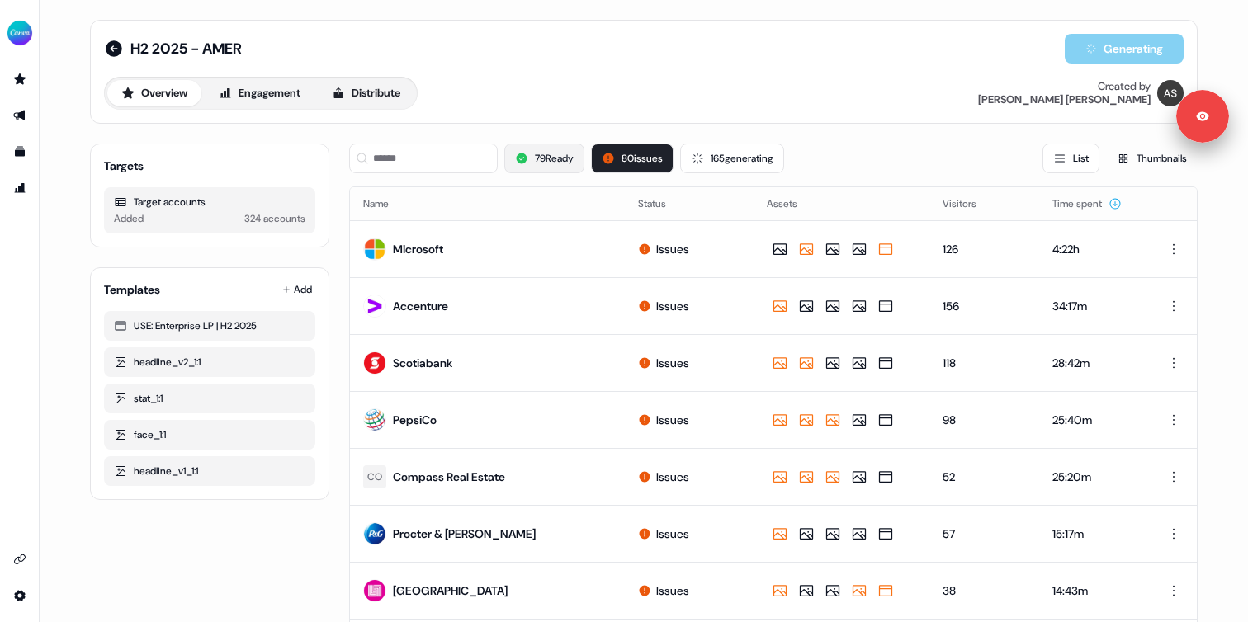
click at [527, 158] on button "79 Ready" at bounding box center [544, 159] width 80 height 30
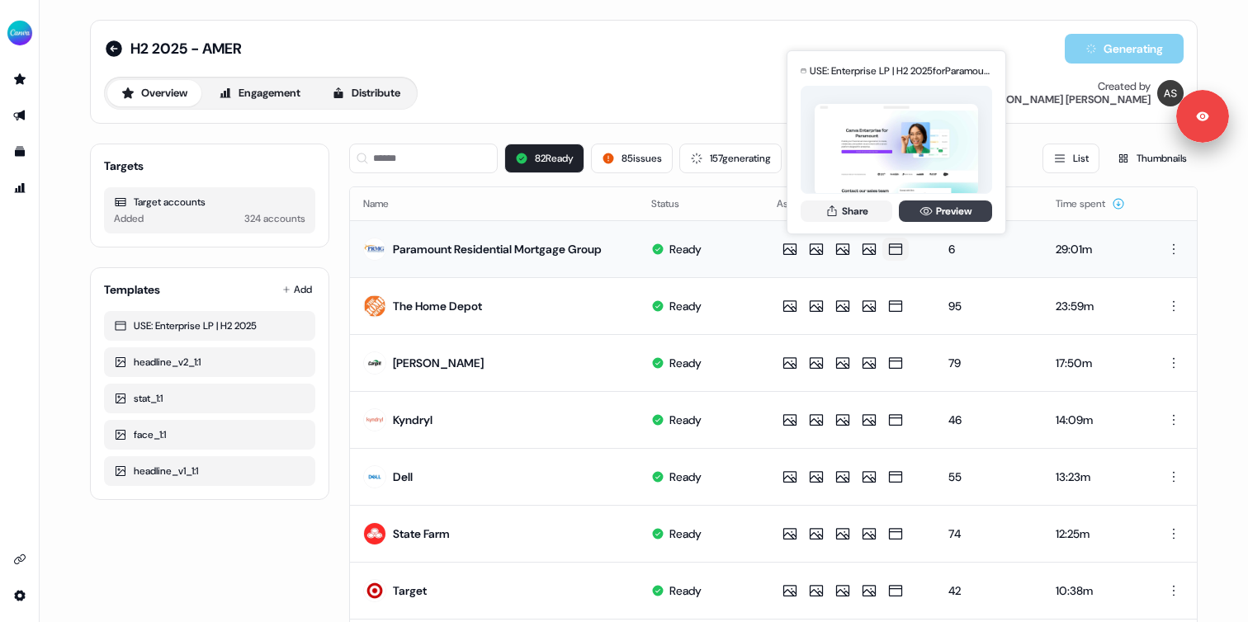
click at [932, 219] on link "Preview" at bounding box center [945, 211] width 93 height 21
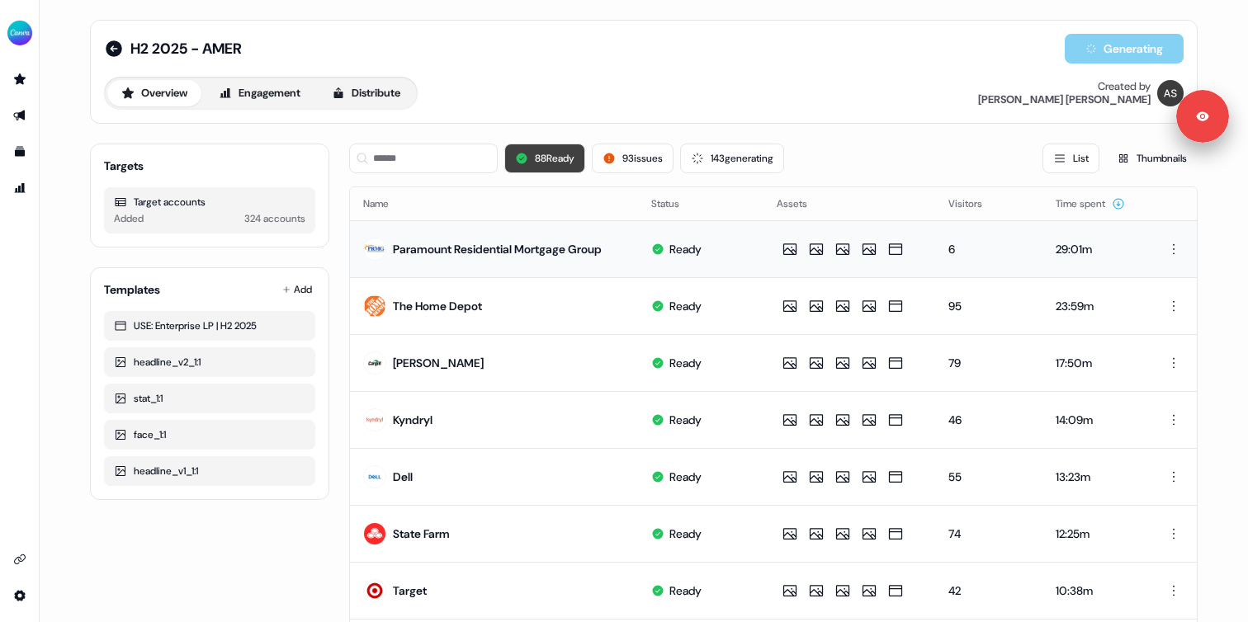
click at [551, 161] on button "88 Ready" at bounding box center [544, 159] width 81 height 30
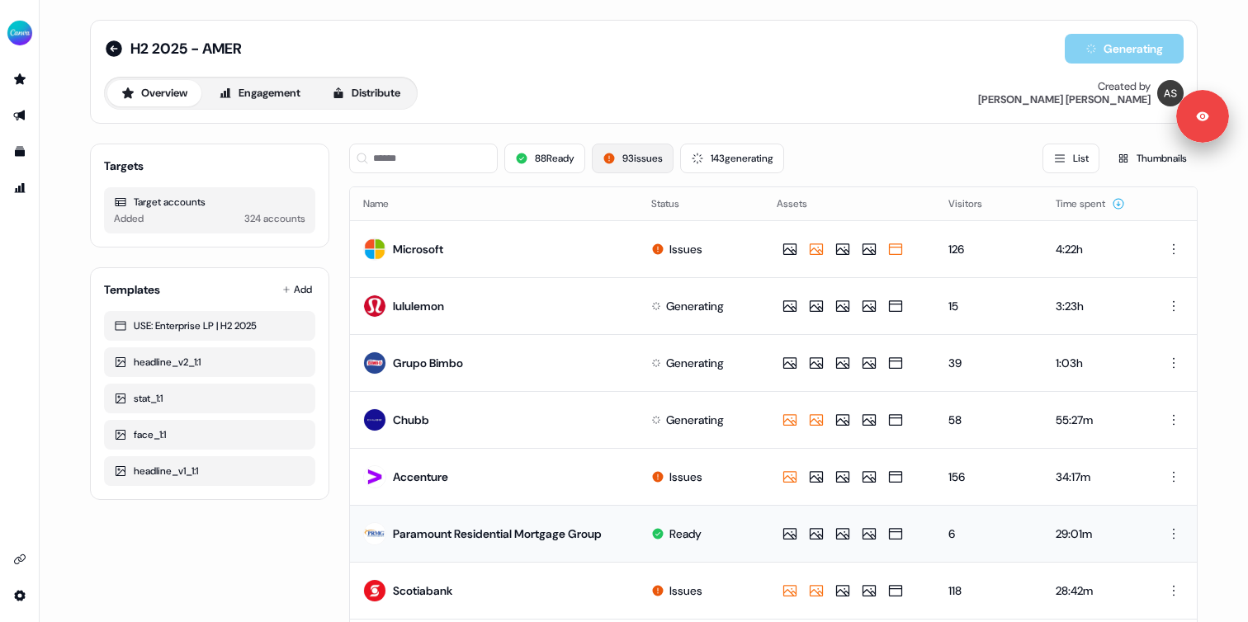
click at [630, 156] on button "93 issues" at bounding box center [633, 159] width 82 height 30
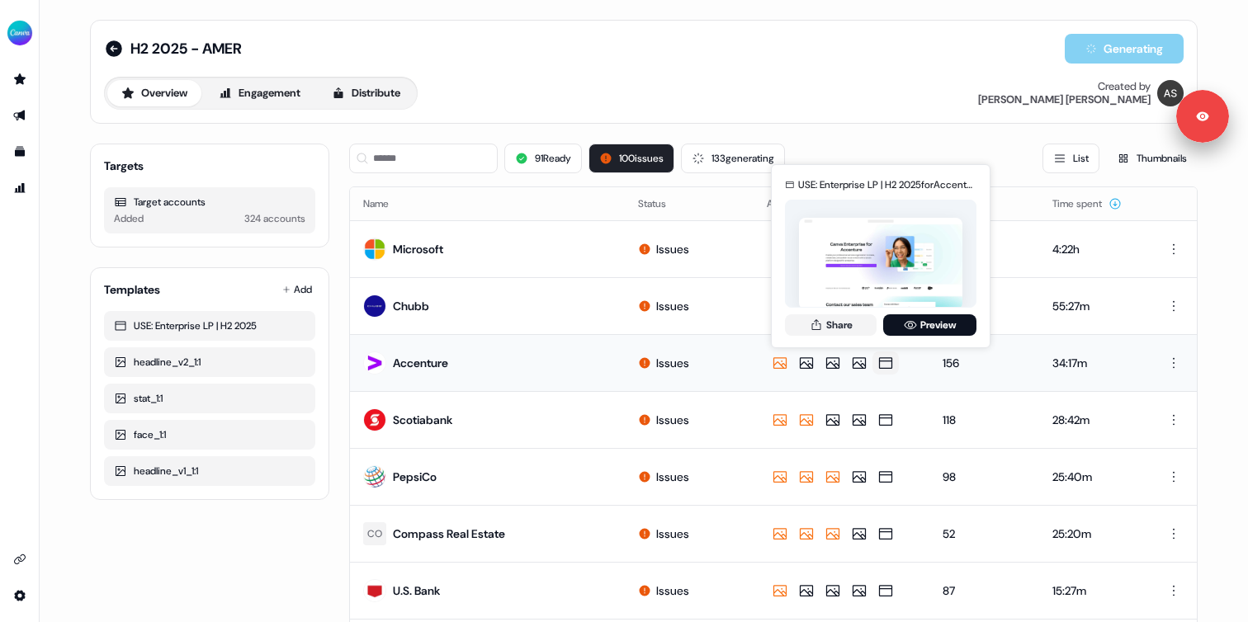
click at [911, 270] on img at bounding box center [880, 264] width 163 height 92
click at [908, 323] on icon at bounding box center [910, 325] width 12 height 8
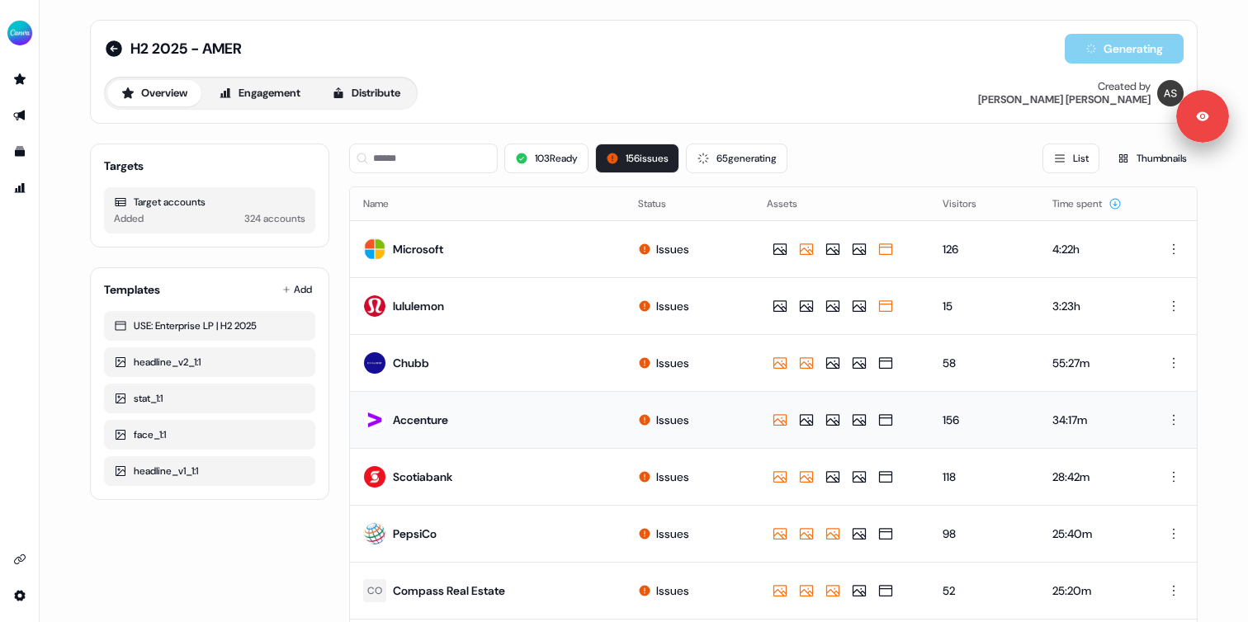
click at [838, 152] on div "103 Ready 156 issues 65 generating List Thumbnails" at bounding box center [773, 159] width 848 height 30
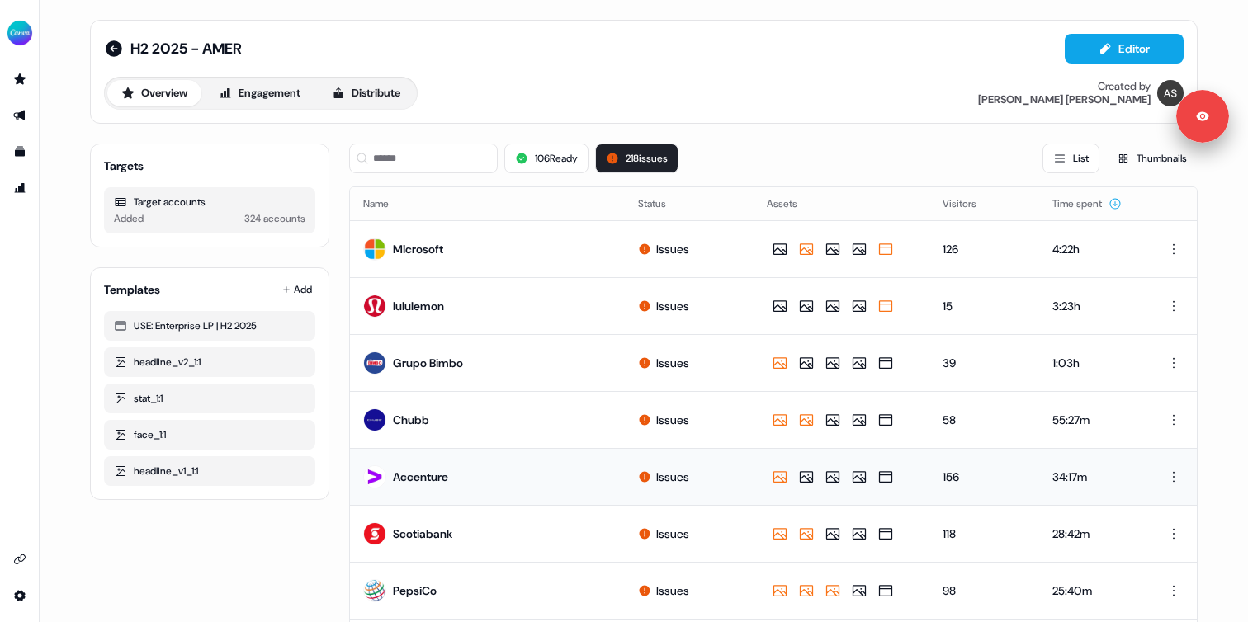
click at [766, 157] on div "106 Ready 218 issues List Thumbnails" at bounding box center [773, 159] width 848 height 30
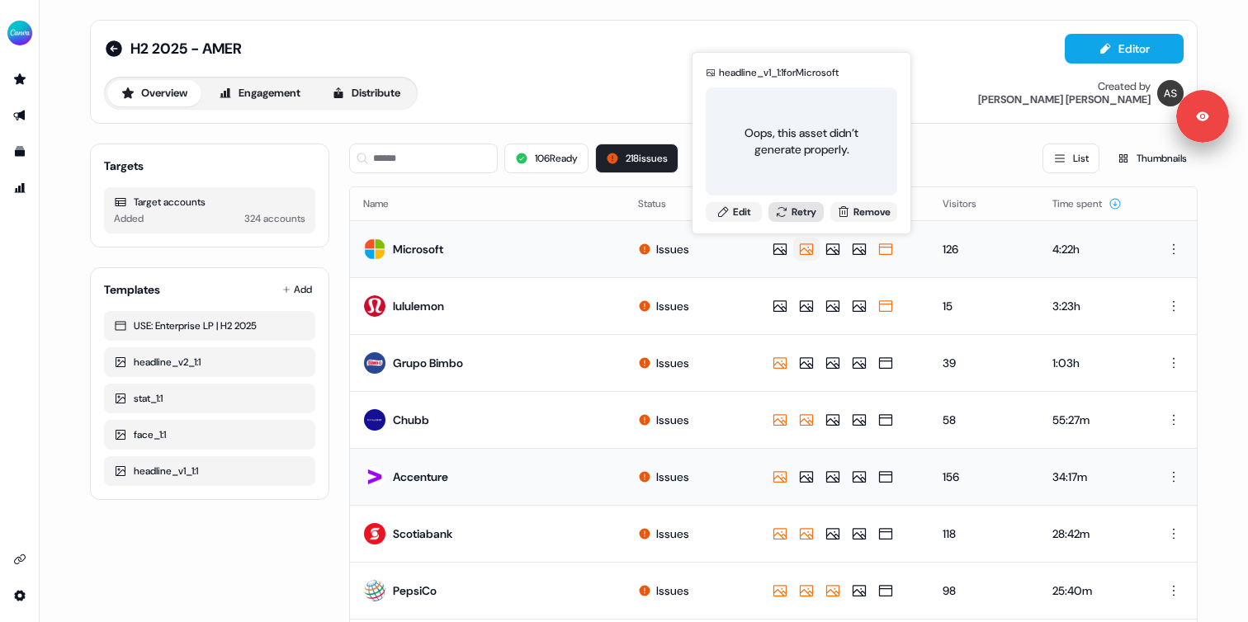
click at [795, 213] on button "Retry" at bounding box center [796, 212] width 56 height 20
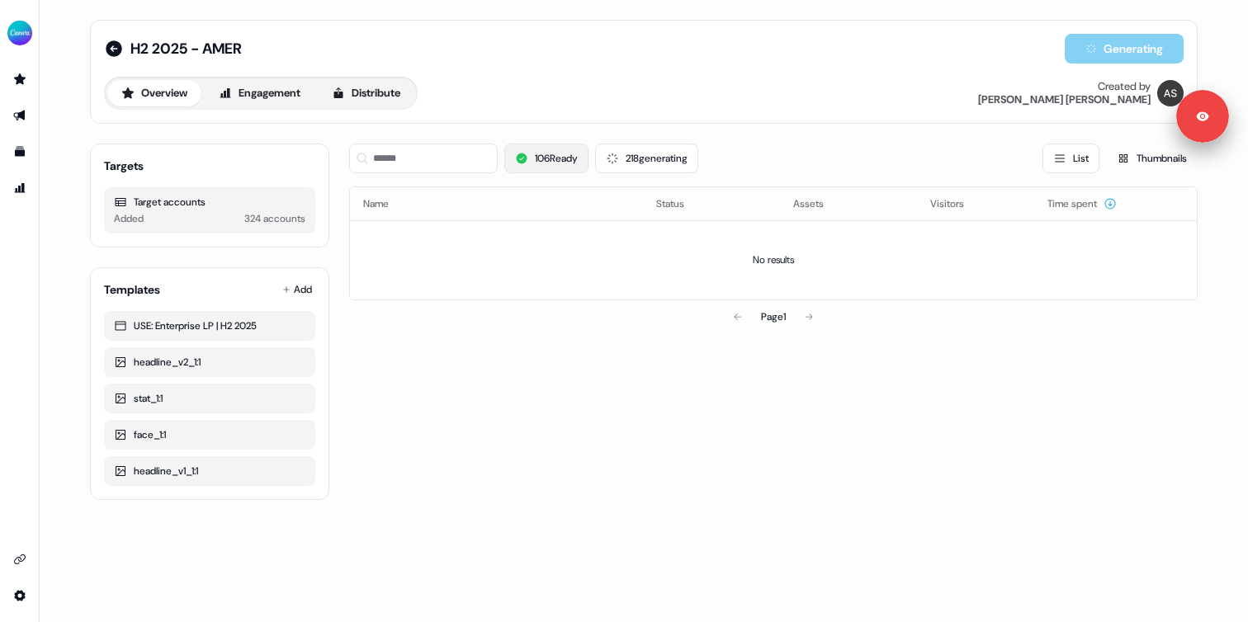
click at [571, 160] on button "106 Ready" at bounding box center [546, 159] width 84 height 30
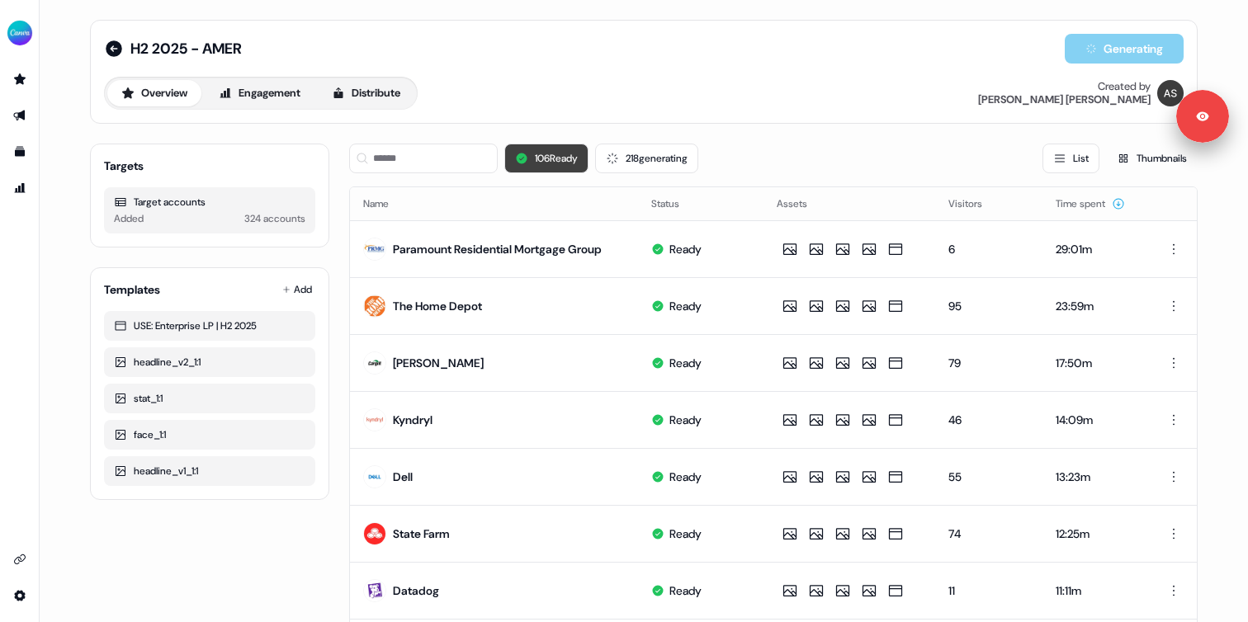
click at [570, 160] on button "106 Ready" at bounding box center [546, 159] width 84 height 30
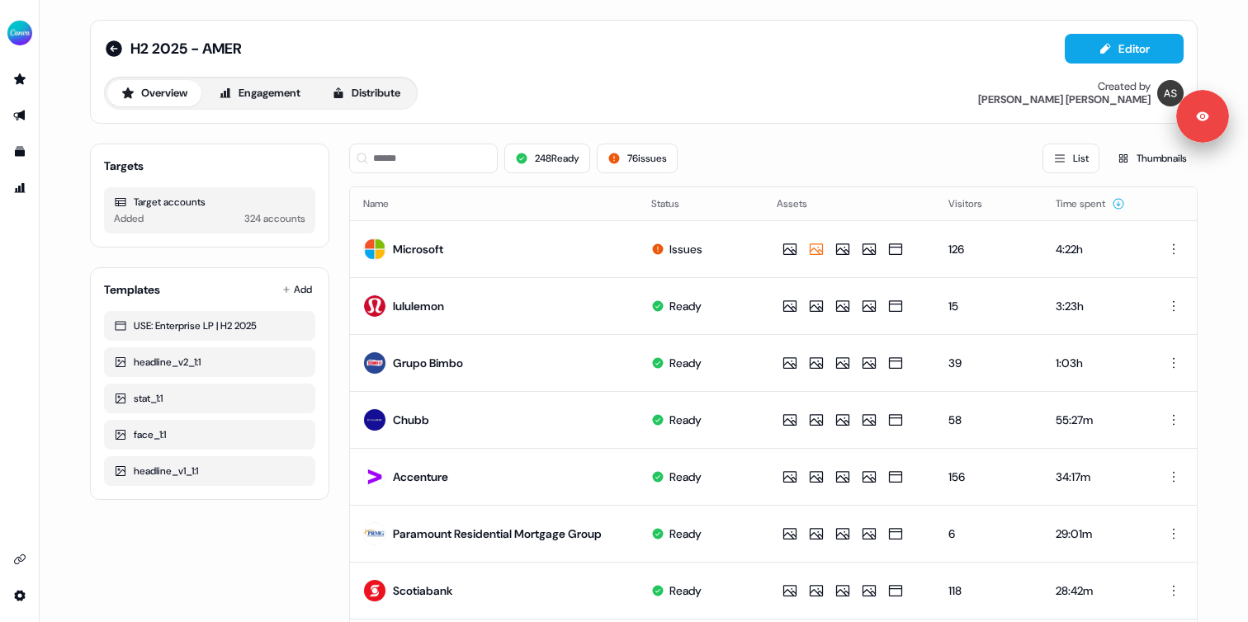
click at [729, 158] on div "248 Ready 76 issues List Thumbnails" at bounding box center [773, 159] width 848 height 30
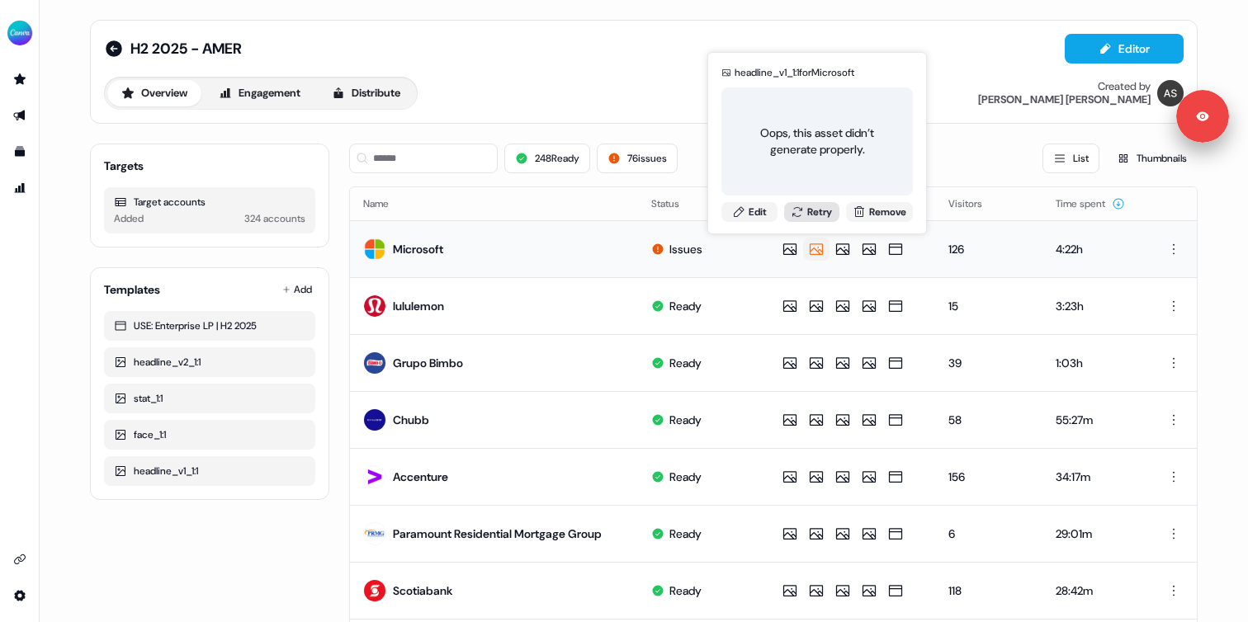
click at [807, 214] on button "Retry" at bounding box center [812, 212] width 56 height 20
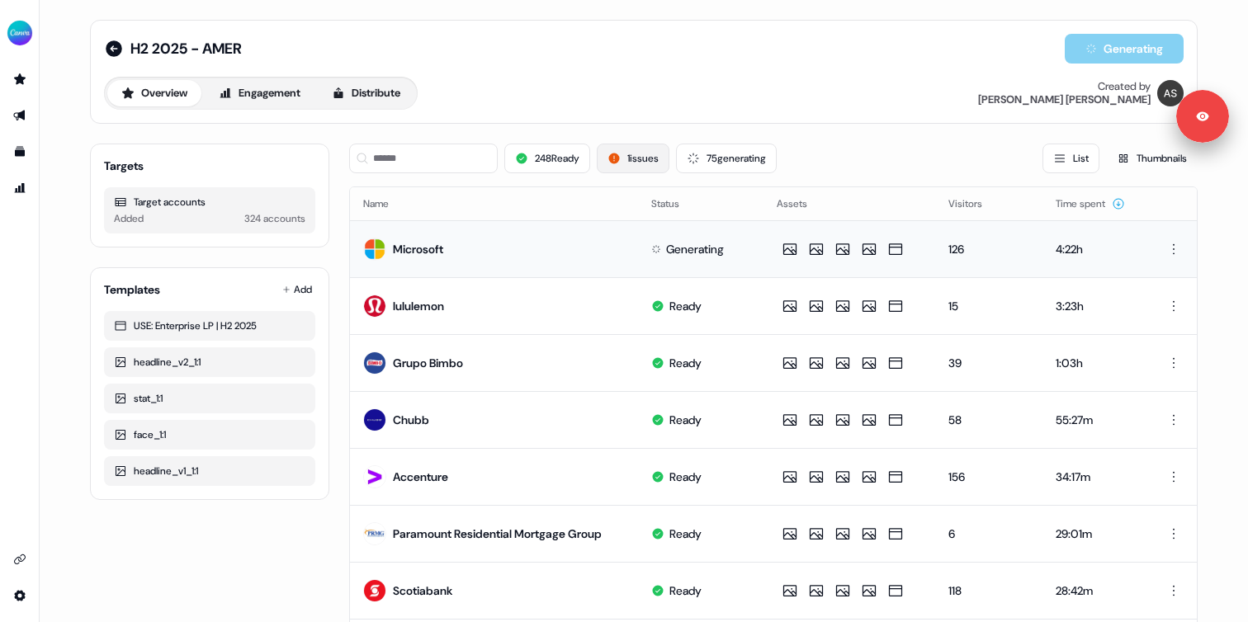
click at [630, 146] on button "1 issues" at bounding box center [633, 159] width 73 height 30
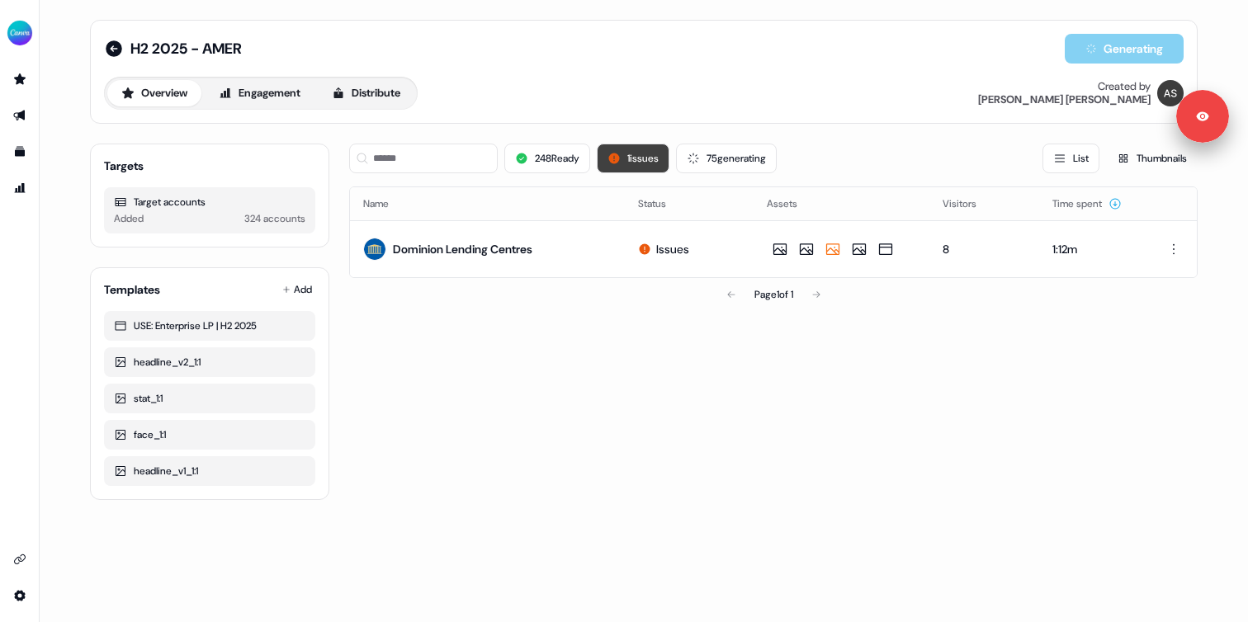
click at [616, 158] on icon at bounding box center [614, 158] width 11 height 11
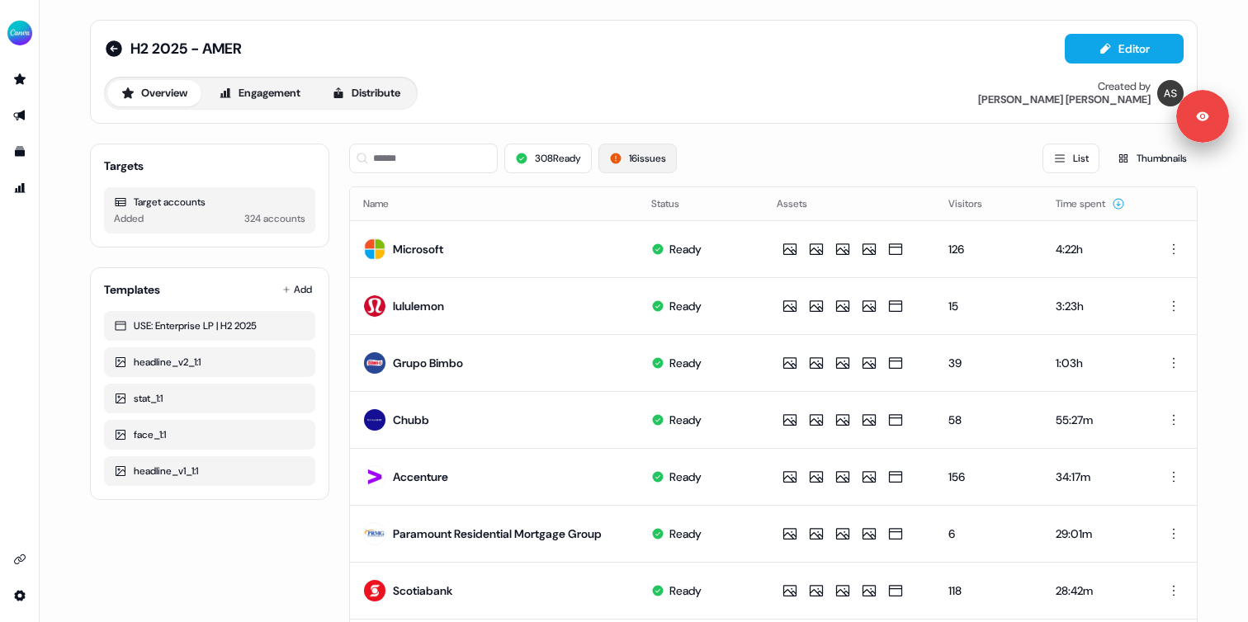
click at [670, 165] on button "16 issues" at bounding box center [637, 159] width 78 height 30
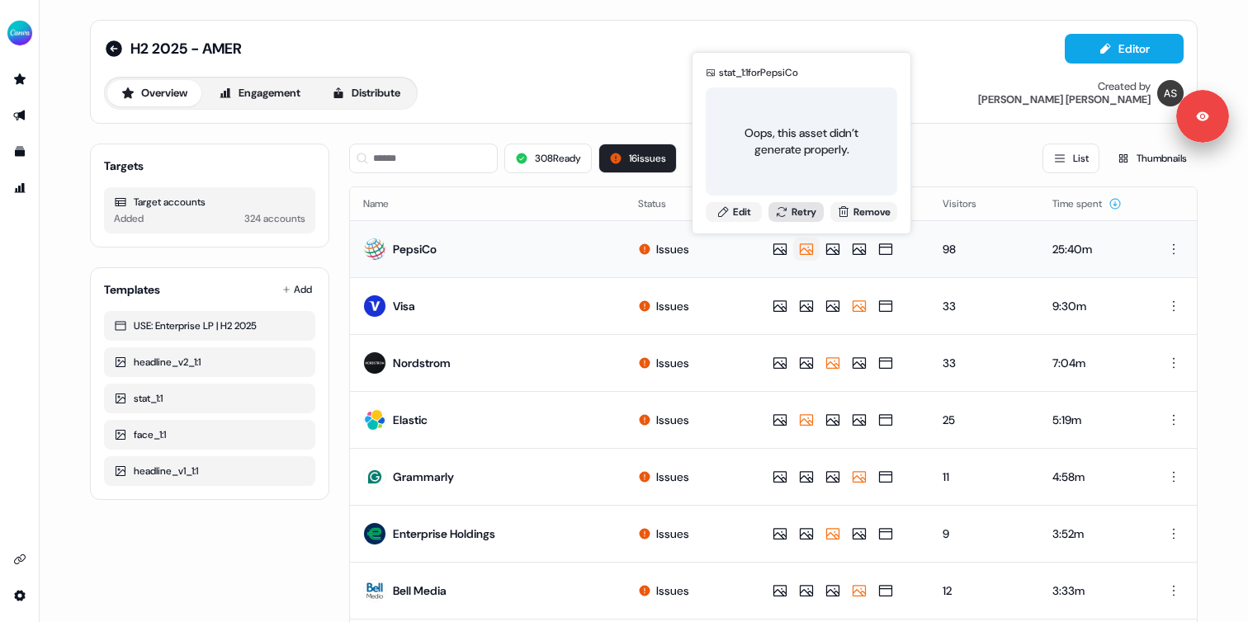
click at [791, 215] on button "Retry" at bounding box center [796, 212] width 56 height 20
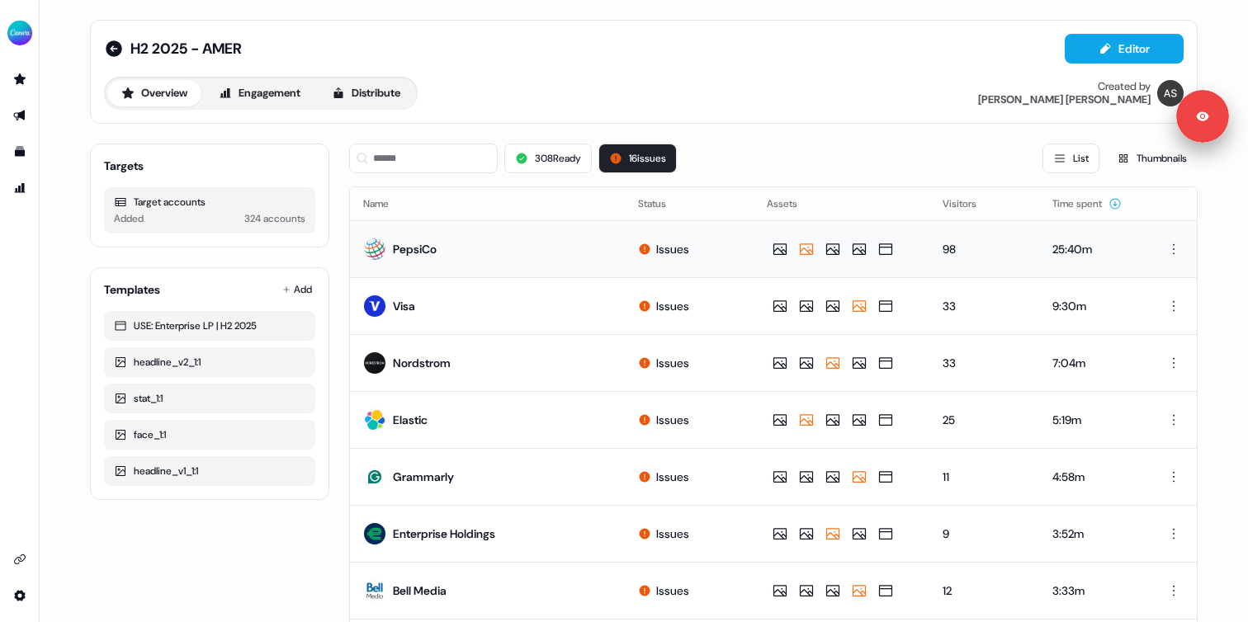
click at [729, 149] on div "308 Ready 16 issues List Thumbnails" at bounding box center [773, 159] width 848 height 30
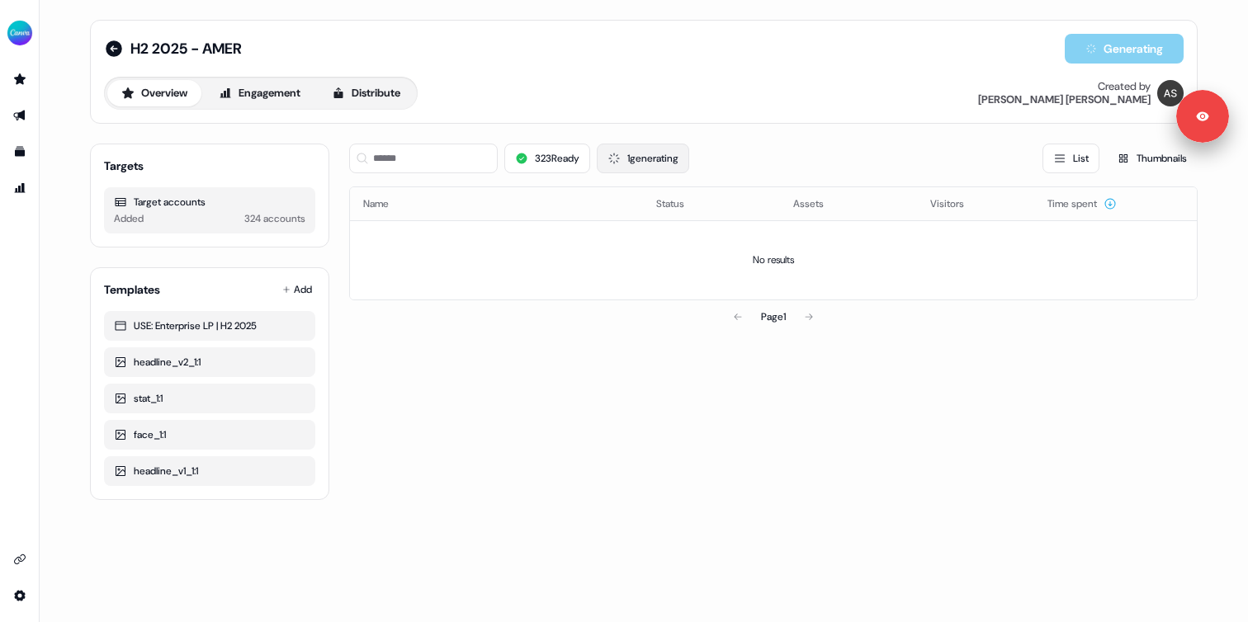
click at [663, 146] on button "1 generating" at bounding box center [643, 159] width 92 height 30
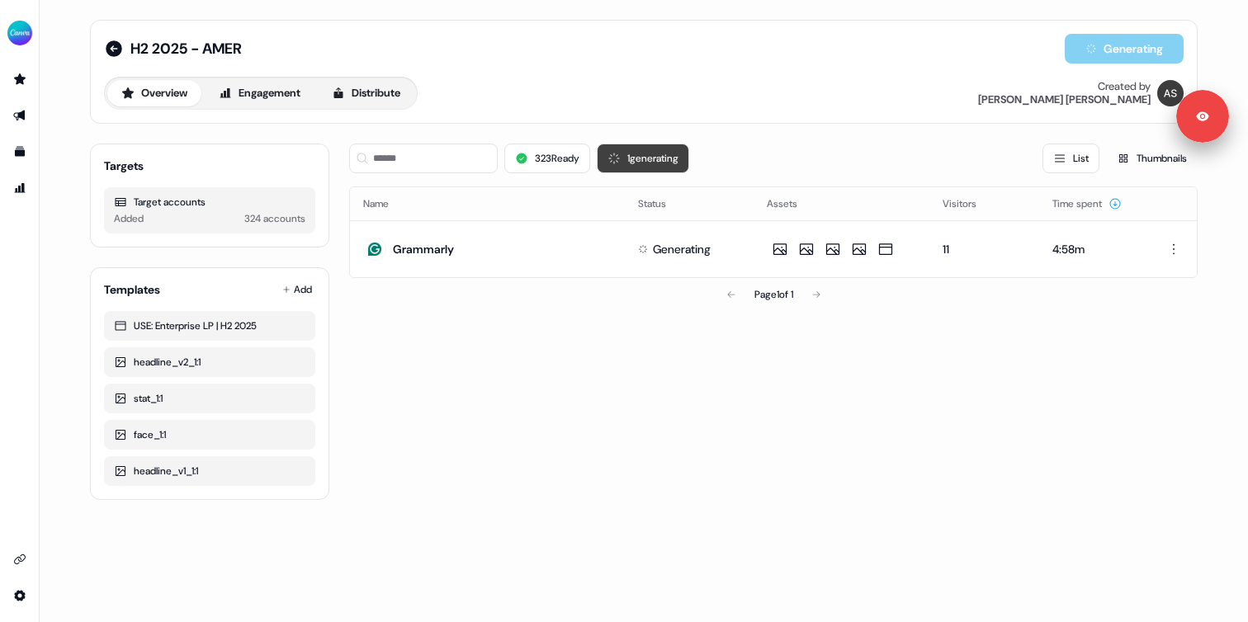
click at [655, 158] on button "1 generating" at bounding box center [643, 159] width 92 height 30
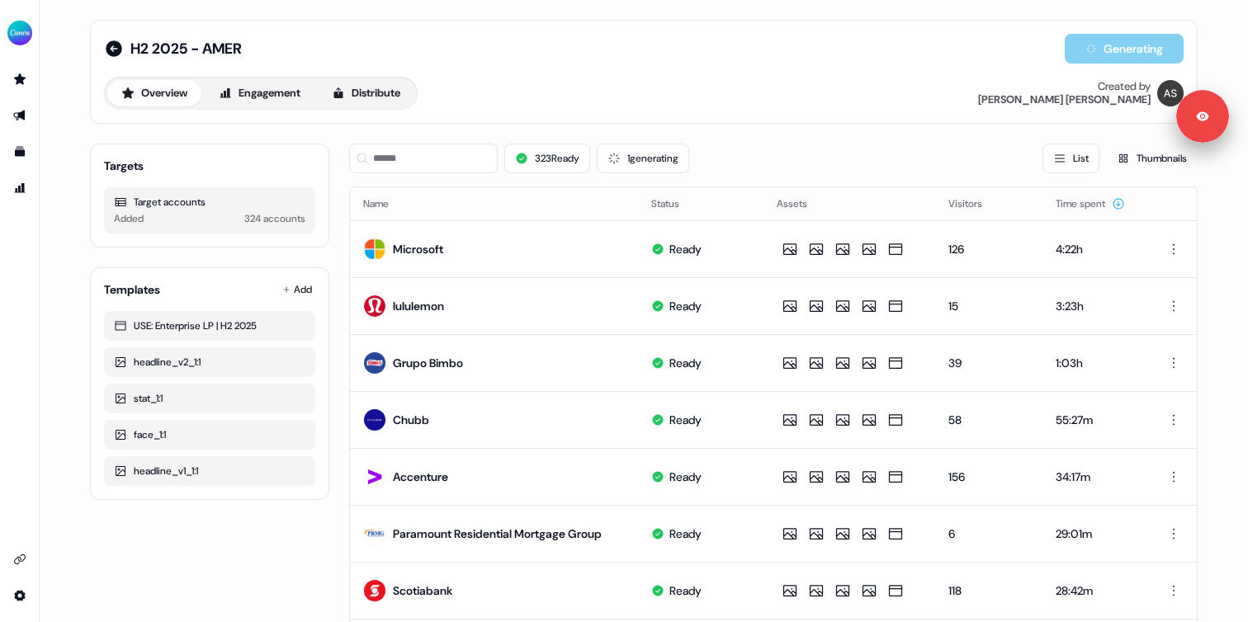
click at [762, 155] on div "323 Ready 1 generating List Thumbnails" at bounding box center [773, 159] width 848 height 30
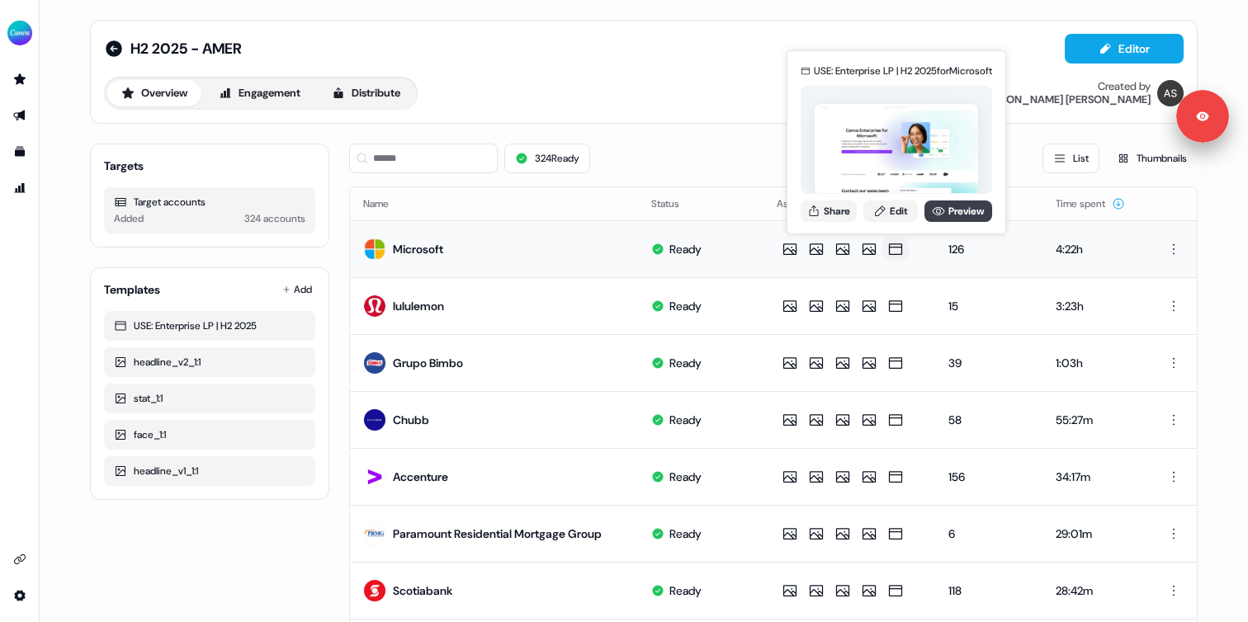
click at [946, 207] on link "Preview" at bounding box center [958, 211] width 68 height 21
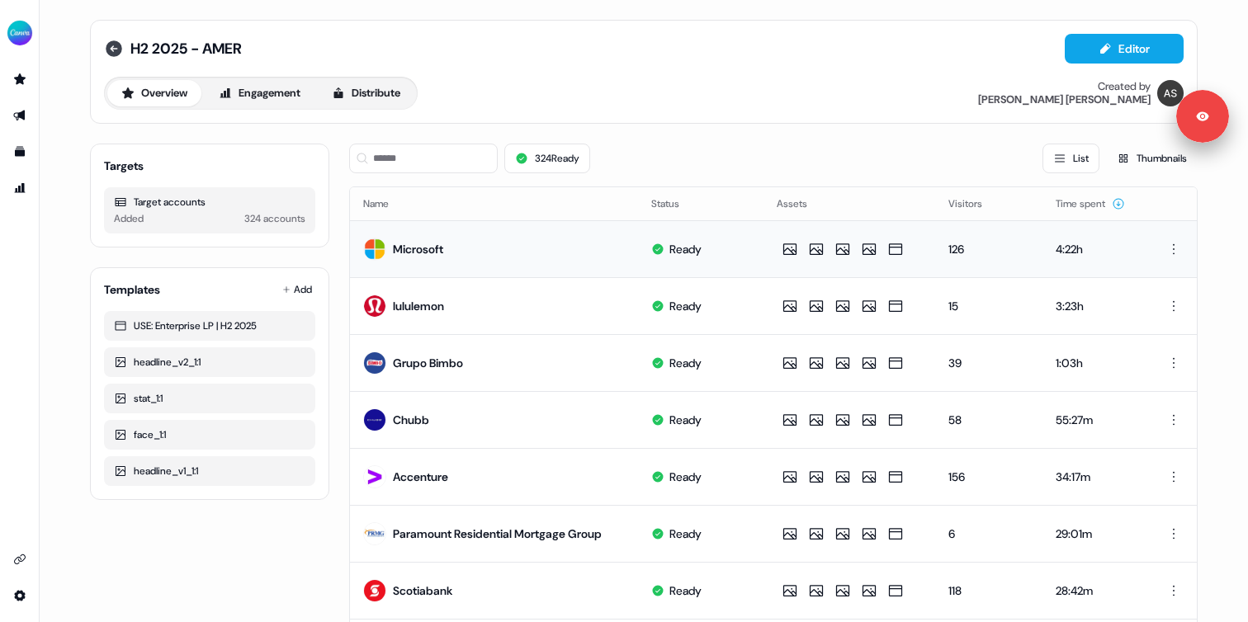
click at [104, 46] on icon at bounding box center [114, 49] width 20 height 20
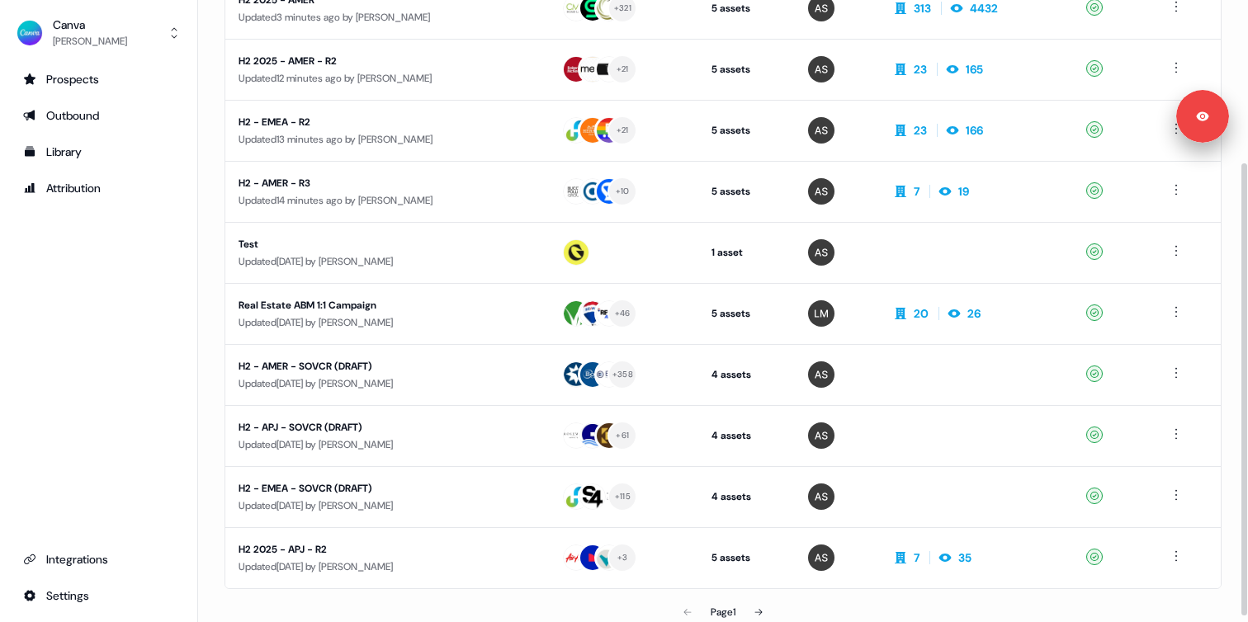
scroll to position [230, 0]
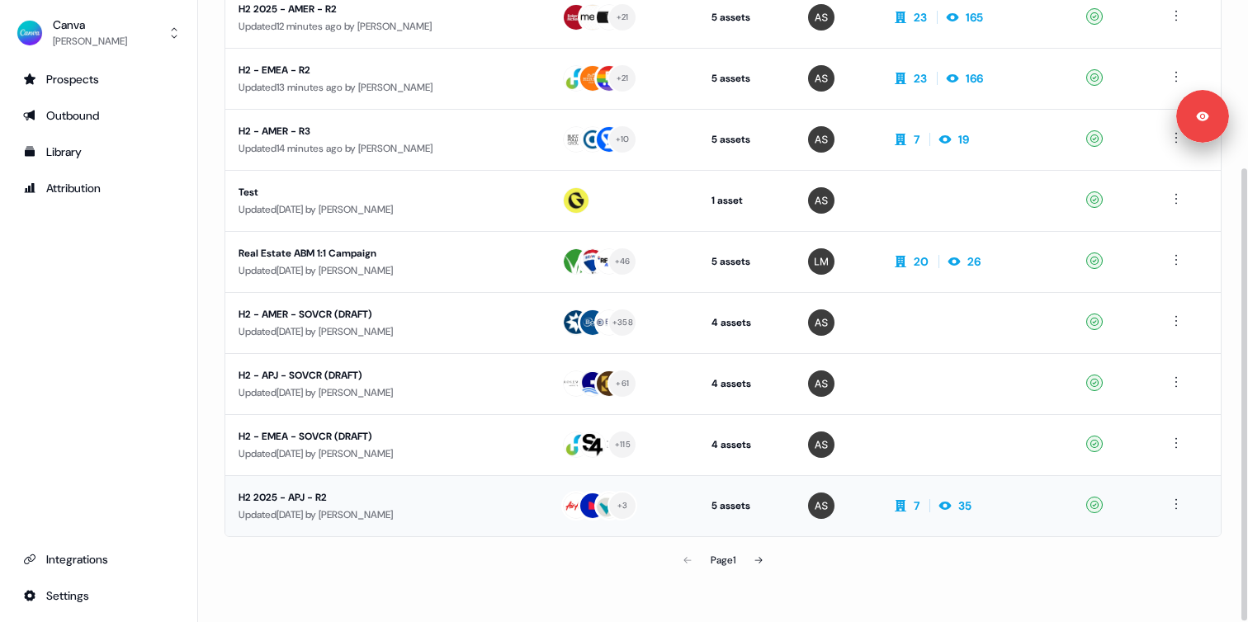
click at [315, 502] on div "H2 2025 - APJ - R2" at bounding box center [386, 497] width 296 height 17
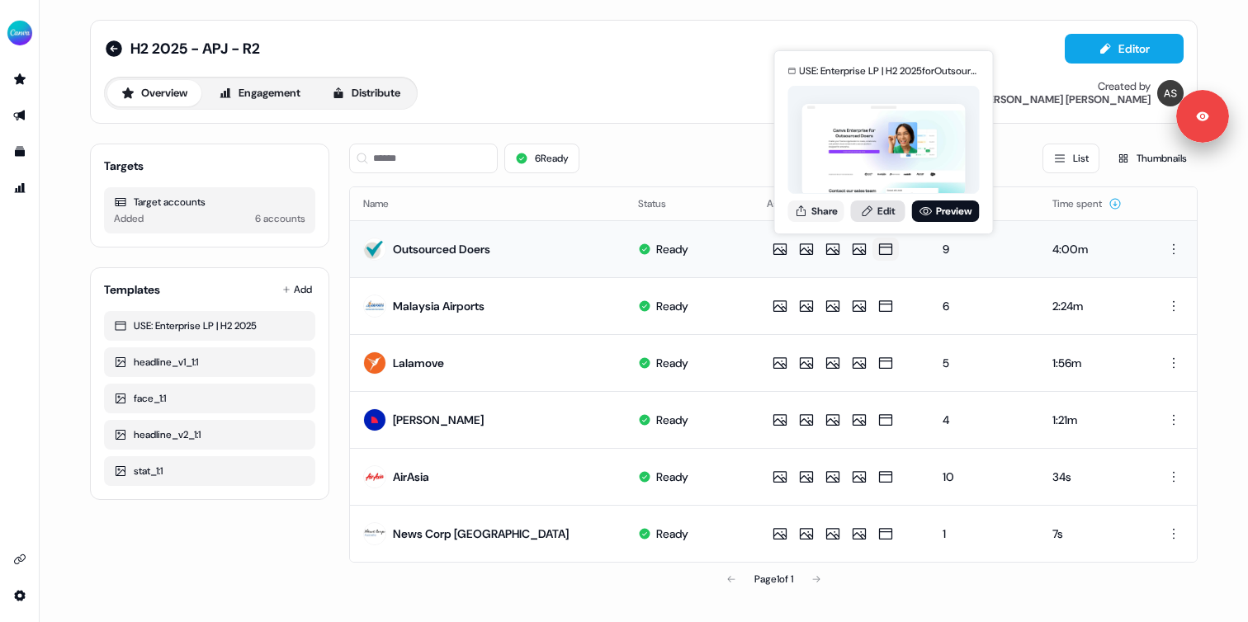
click at [879, 208] on link "Edit" at bounding box center [878, 211] width 54 height 21
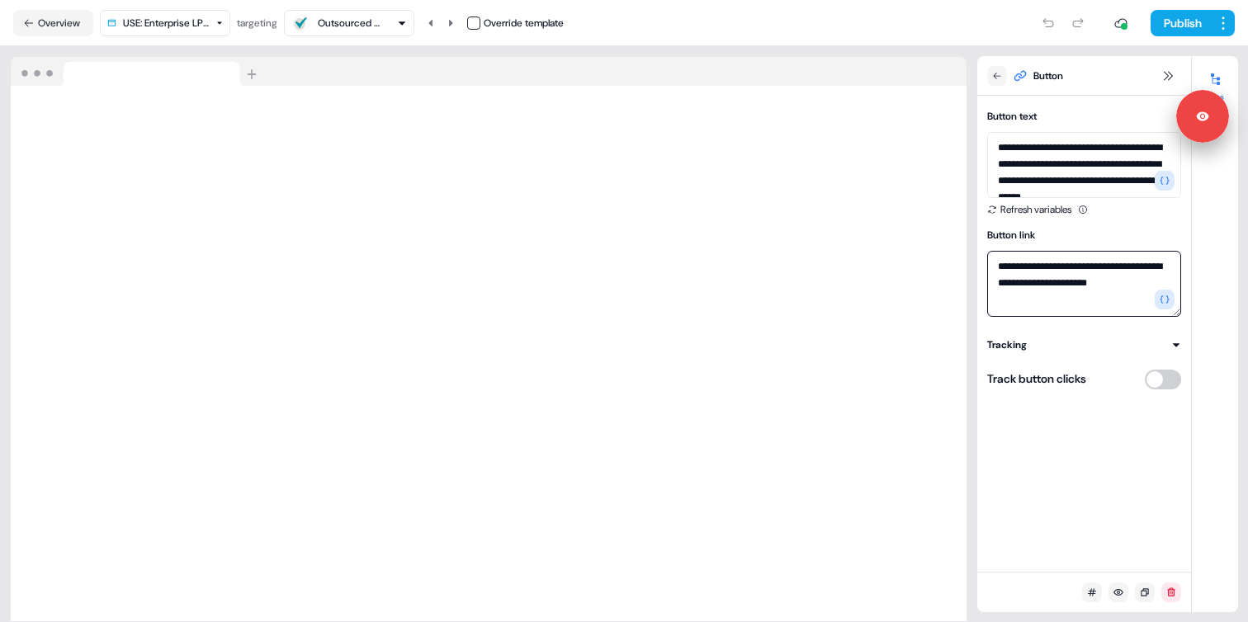
click at [1040, 285] on textarea "**********" at bounding box center [1084, 284] width 194 height 66
paste textarea
click at [1054, 281] on textarea "**********" at bounding box center [1084, 284] width 194 height 66
paste textarea
type textarea "**********"
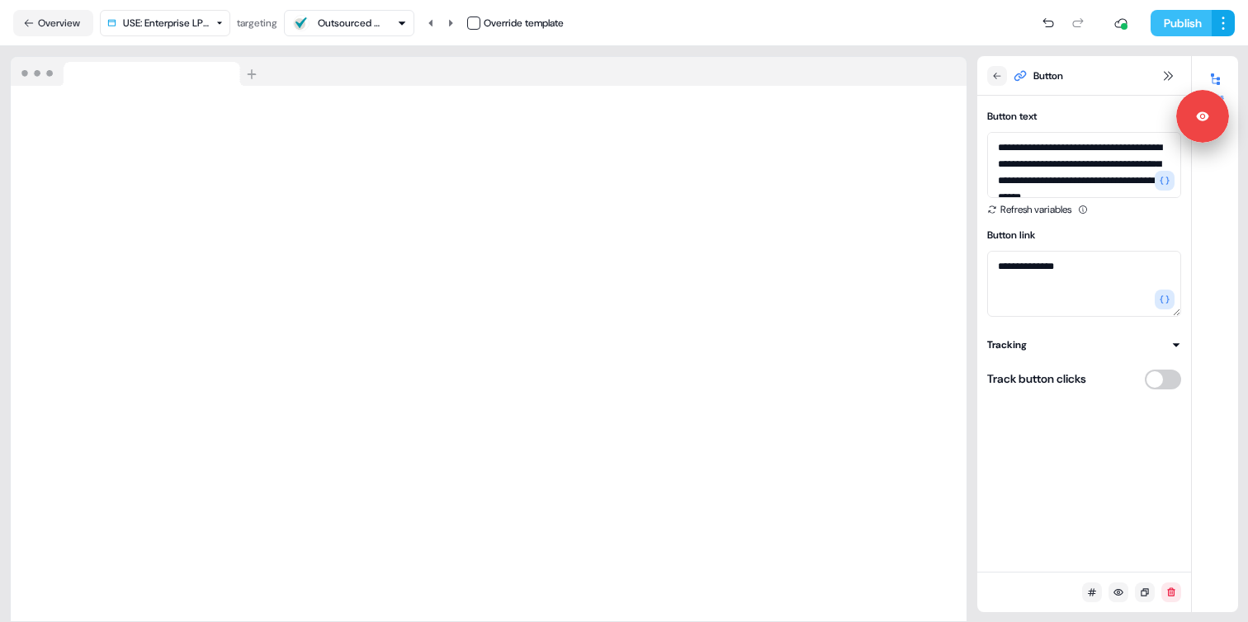
click at [1168, 28] on button "Publish" at bounding box center [1180, 23] width 61 height 26
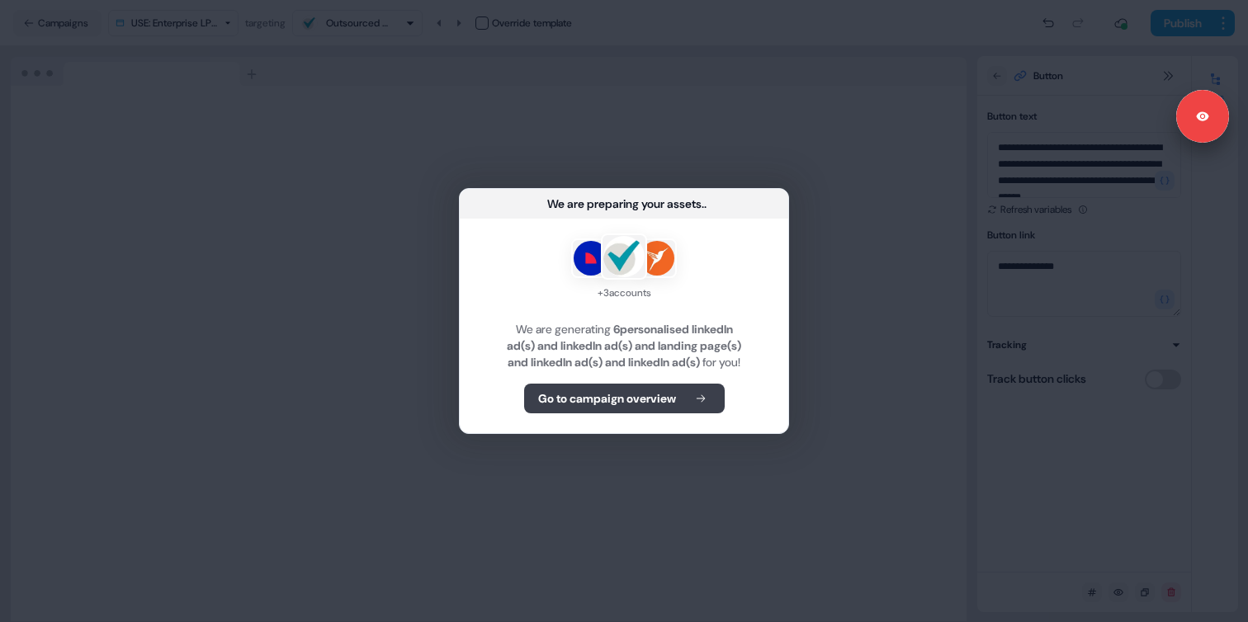
click at [584, 398] on button "Go to campaign overview" at bounding box center [624, 399] width 201 height 30
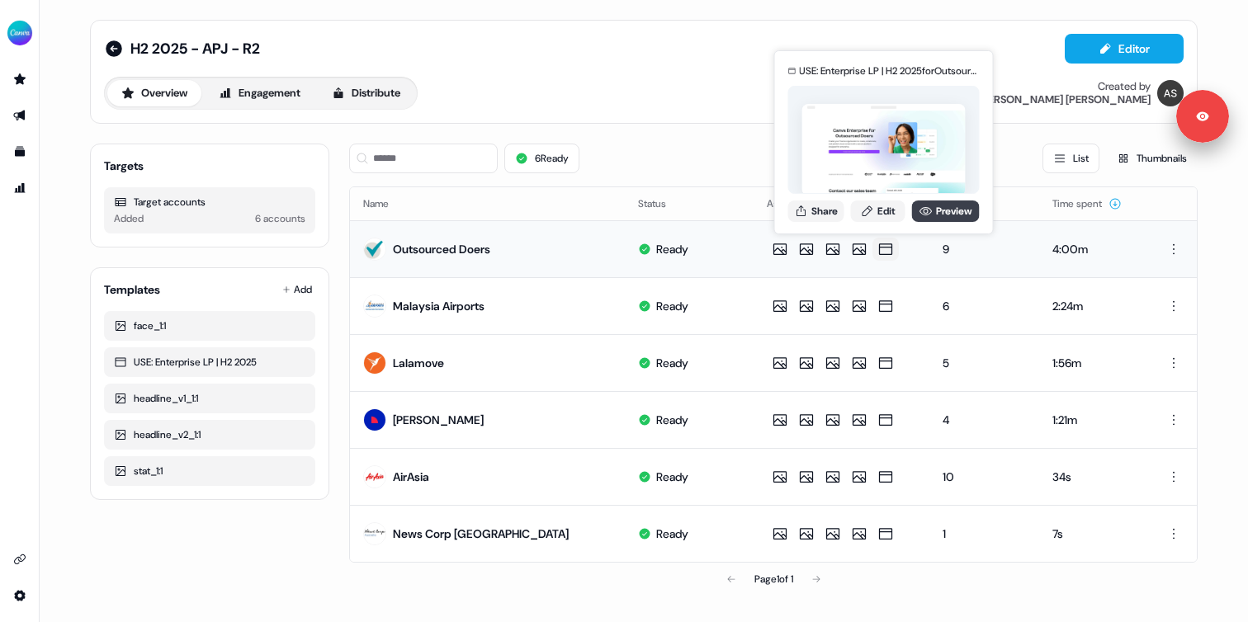
click at [928, 215] on icon at bounding box center [925, 211] width 13 height 13
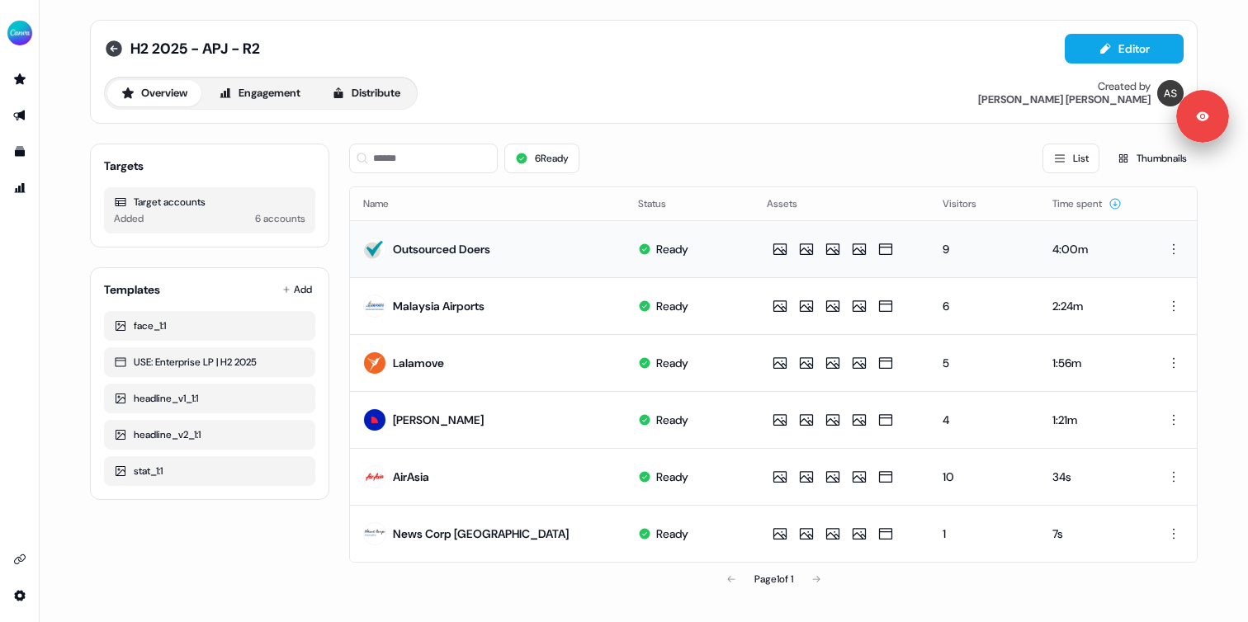
click at [117, 50] on icon at bounding box center [114, 48] width 17 height 17
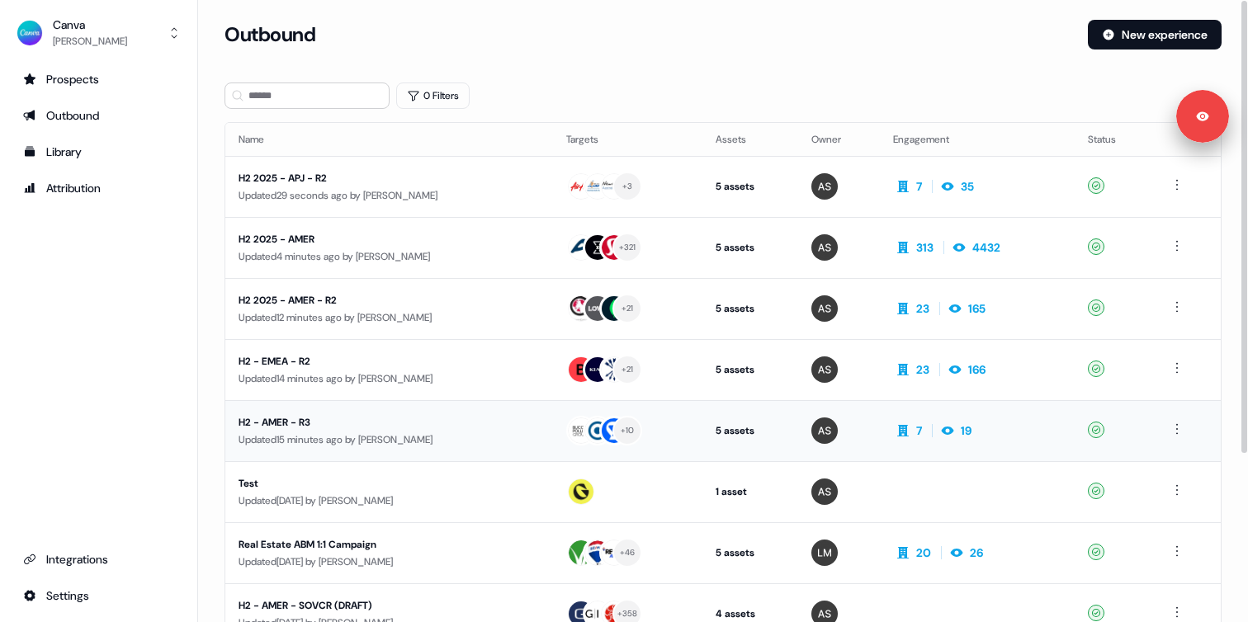
scroll to position [230, 0]
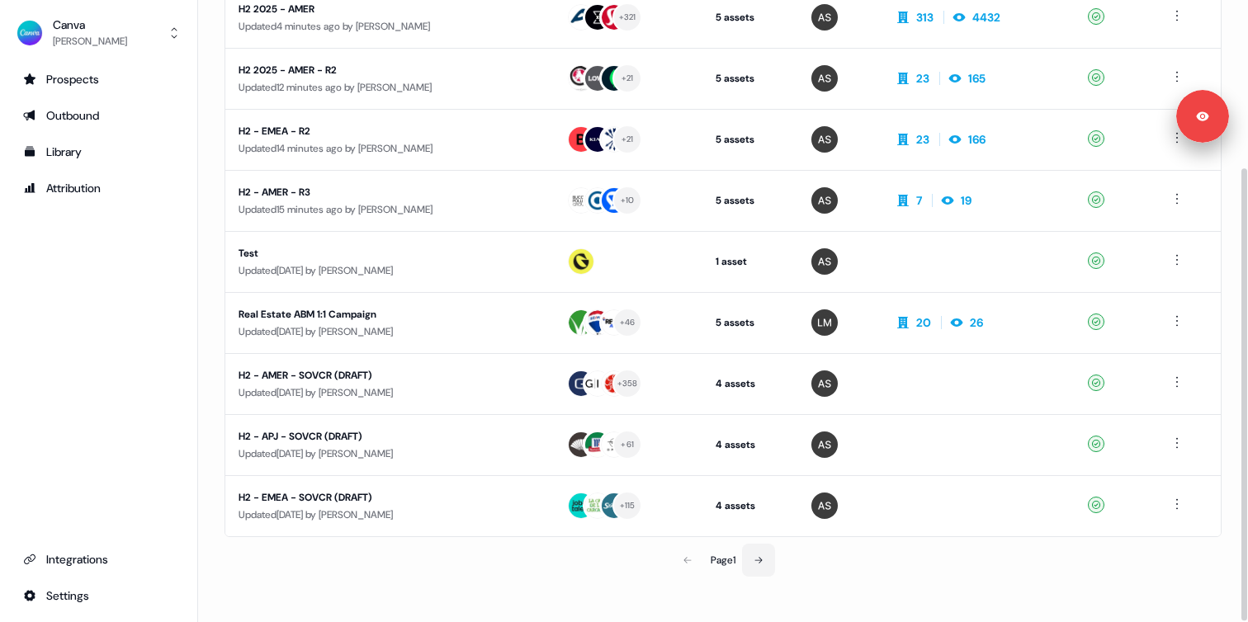
click at [761, 560] on icon at bounding box center [758, 560] width 10 height 10
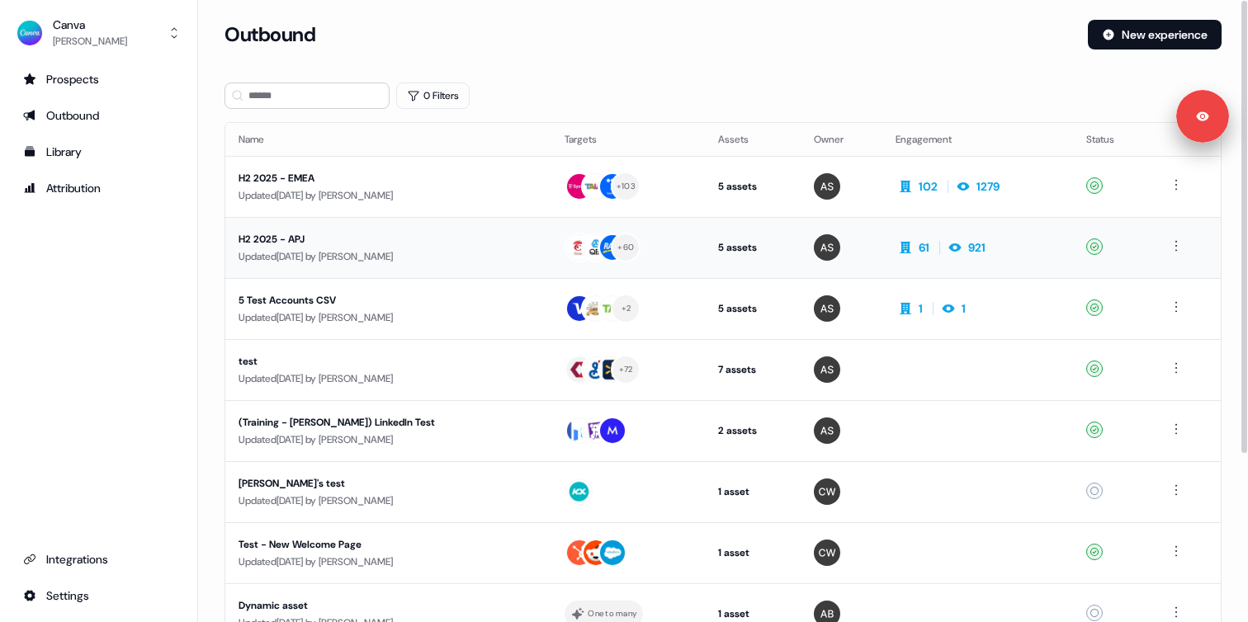
click at [408, 254] on div "Updated 2 months ago by Anna Sims" at bounding box center [388, 256] width 300 height 17
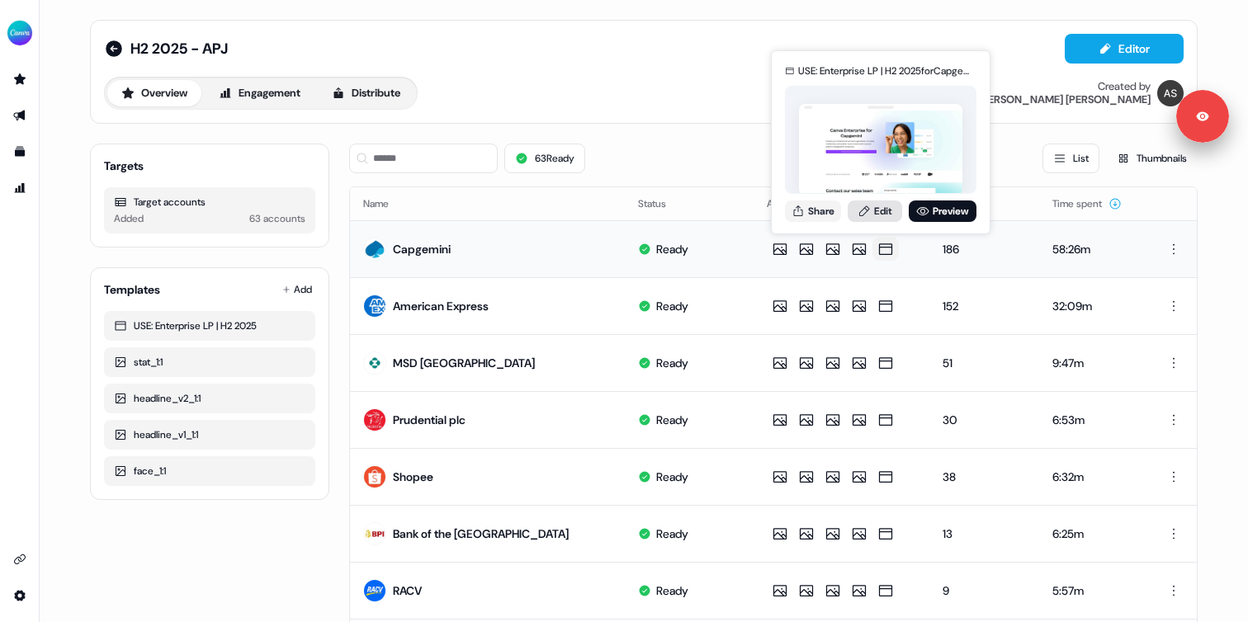
click at [867, 209] on icon at bounding box center [864, 210] width 10 height 11
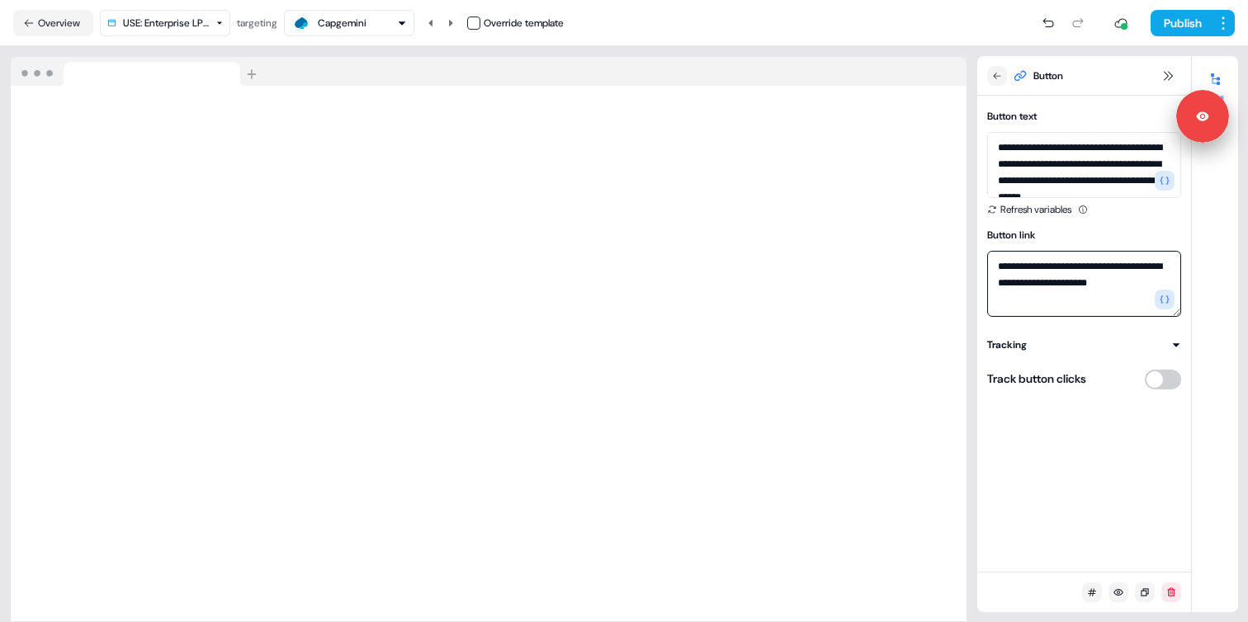
click at [1042, 284] on textarea "**********" at bounding box center [1084, 284] width 194 height 66
paste textarea
type textarea "**********"
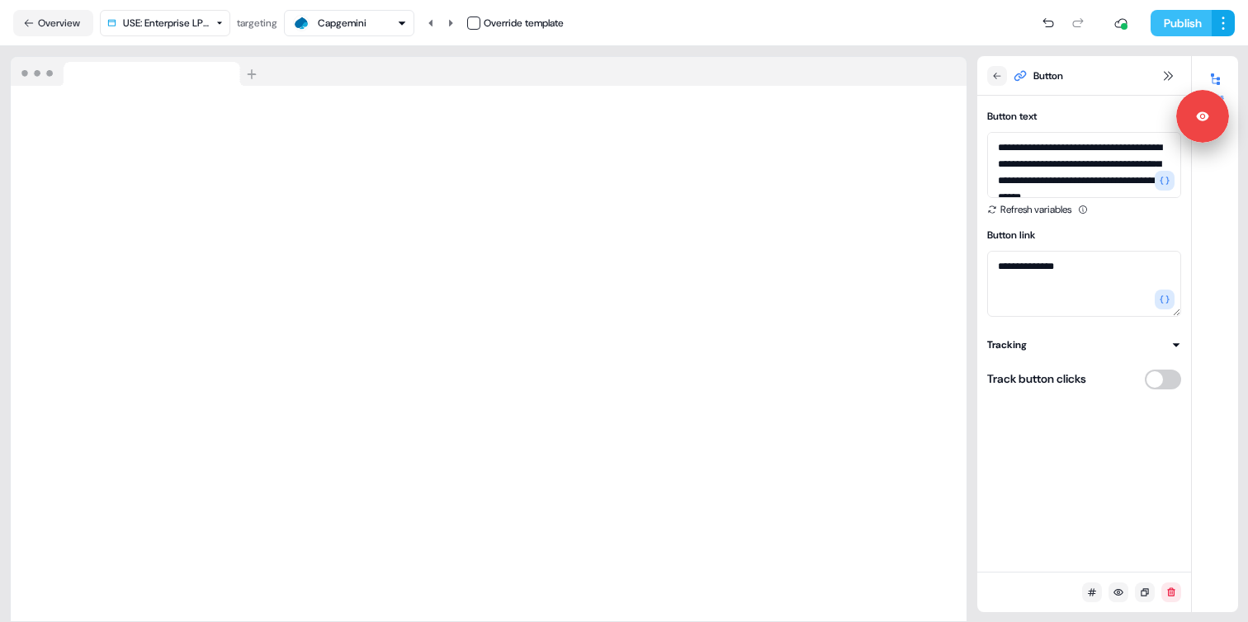
click at [1169, 26] on button "Publish" at bounding box center [1180, 23] width 61 height 26
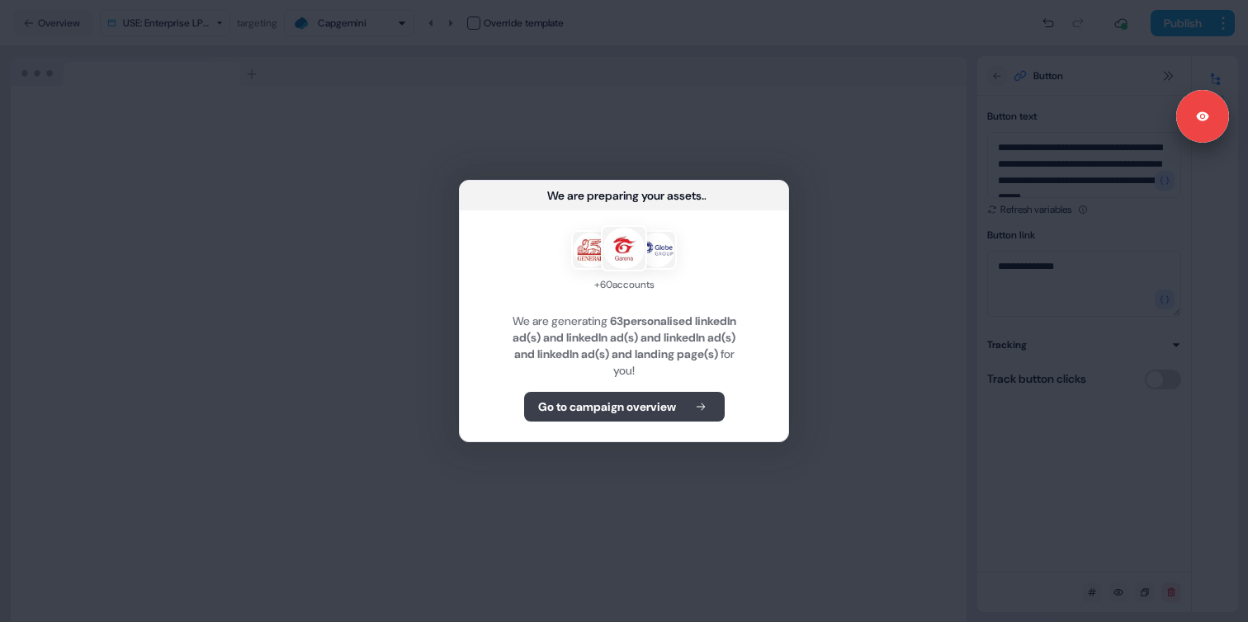
click at [635, 412] on b "Go to campaign overview" at bounding box center [607, 407] width 138 height 17
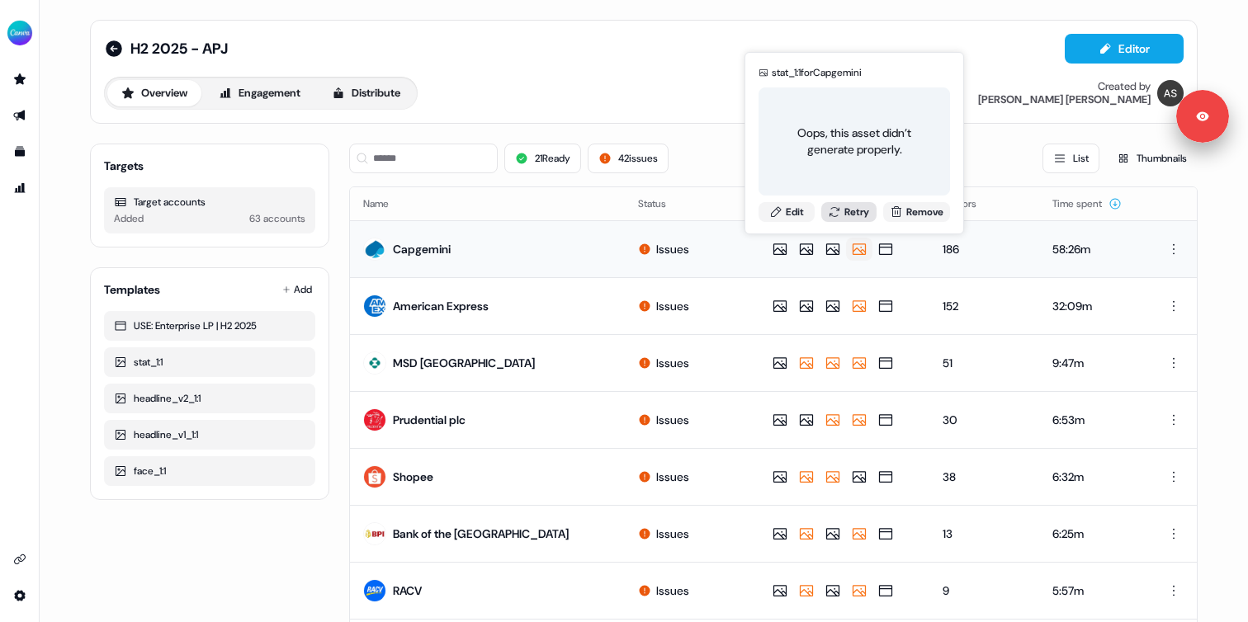
click at [846, 217] on button "Retry" at bounding box center [849, 212] width 56 height 20
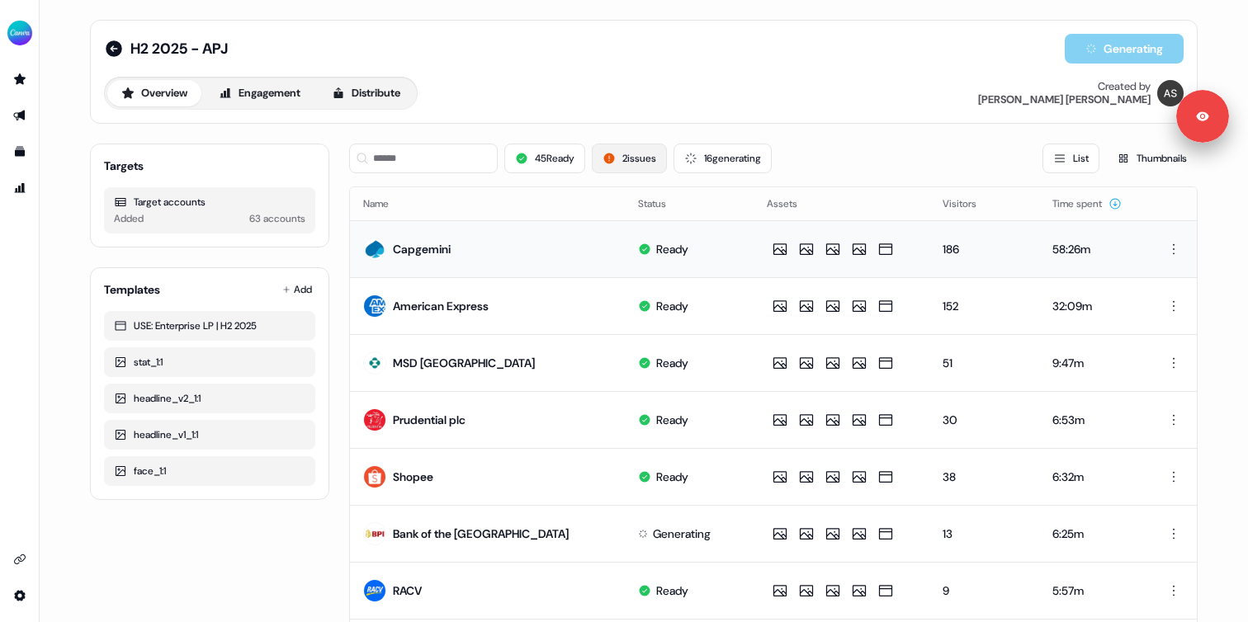
click at [659, 157] on button "2 issues" at bounding box center [629, 159] width 75 height 30
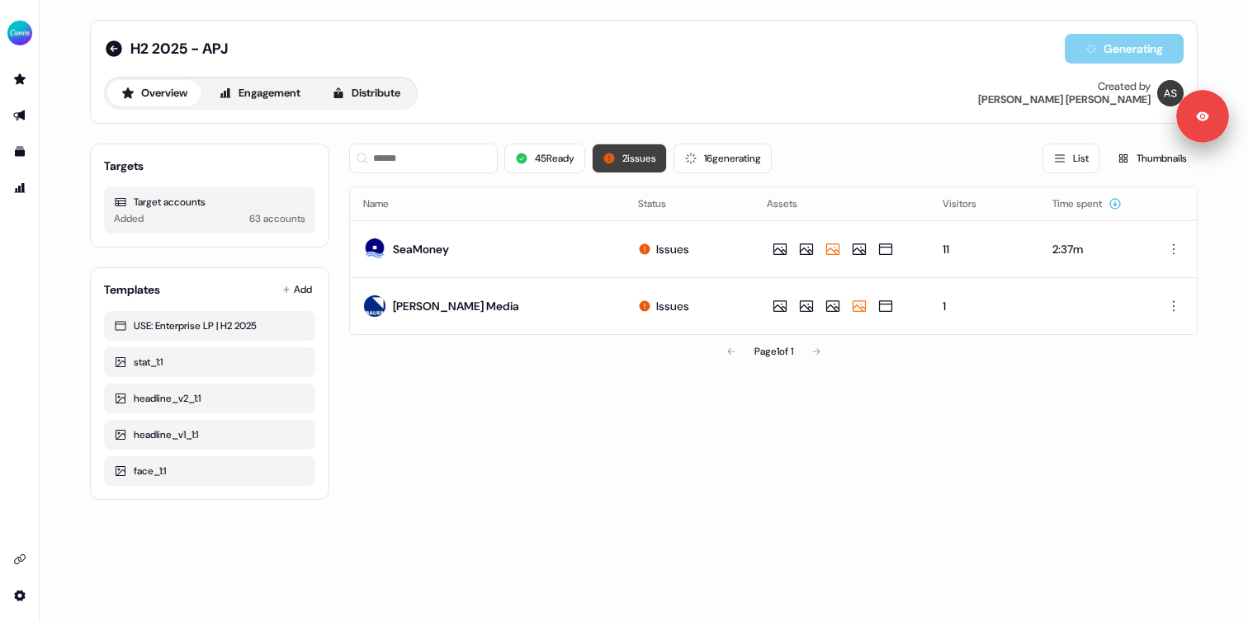
click at [637, 165] on button "2 issues" at bounding box center [629, 159] width 75 height 30
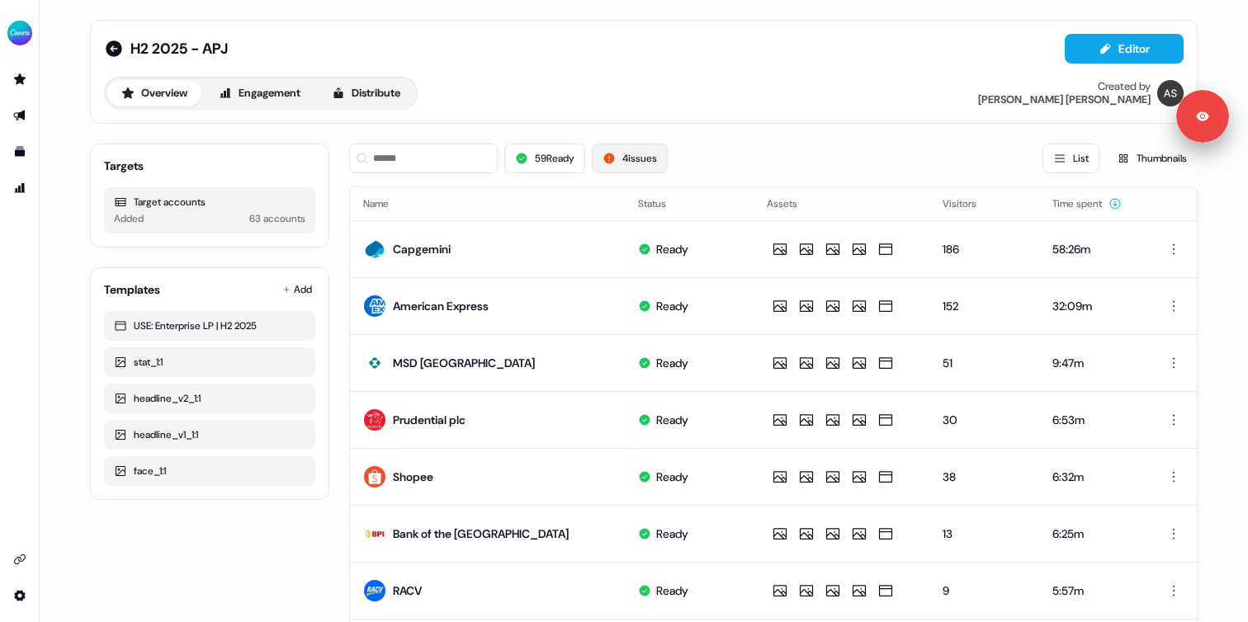
click at [648, 160] on button "4 issues" at bounding box center [630, 159] width 76 height 30
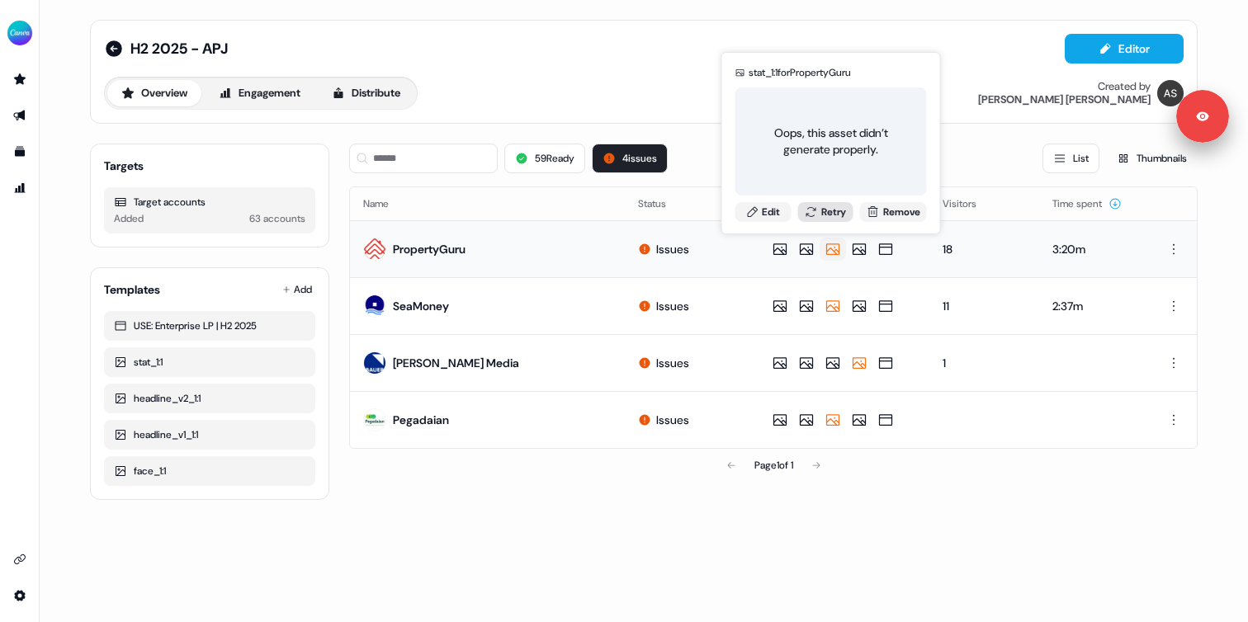
click at [819, 217] on button "Retry" at bounding box center [825, 212] width 56 height 20
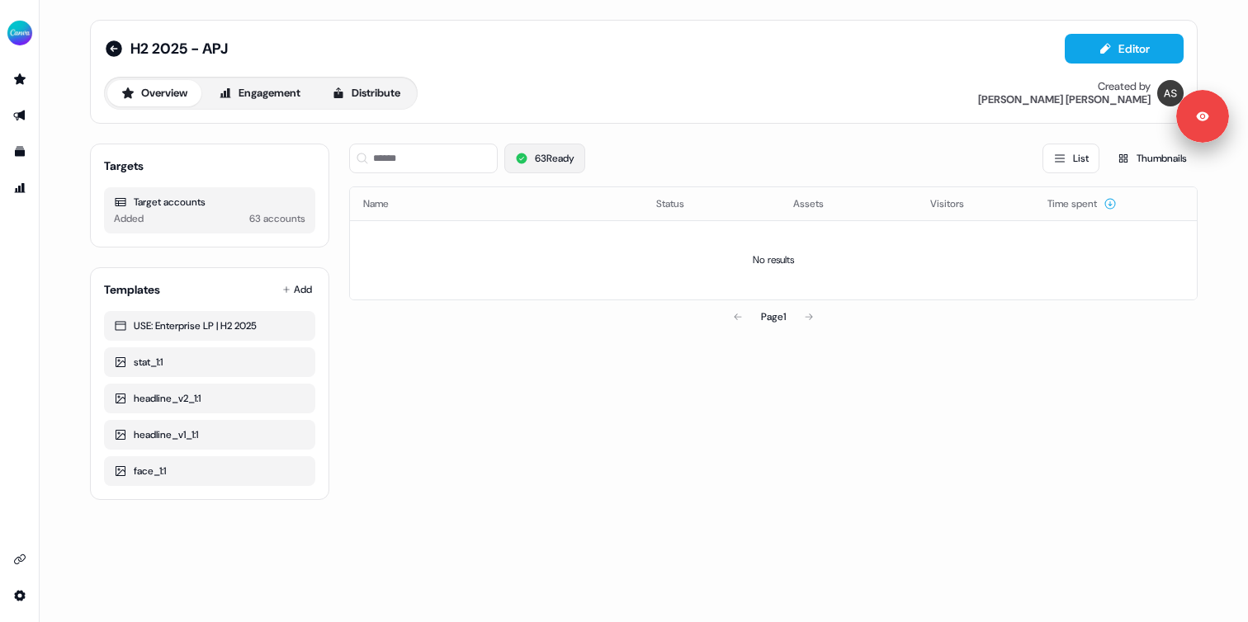
click at [554, 164] on button "63 Ready" at bounding box center [544, 159] width 81 height 30
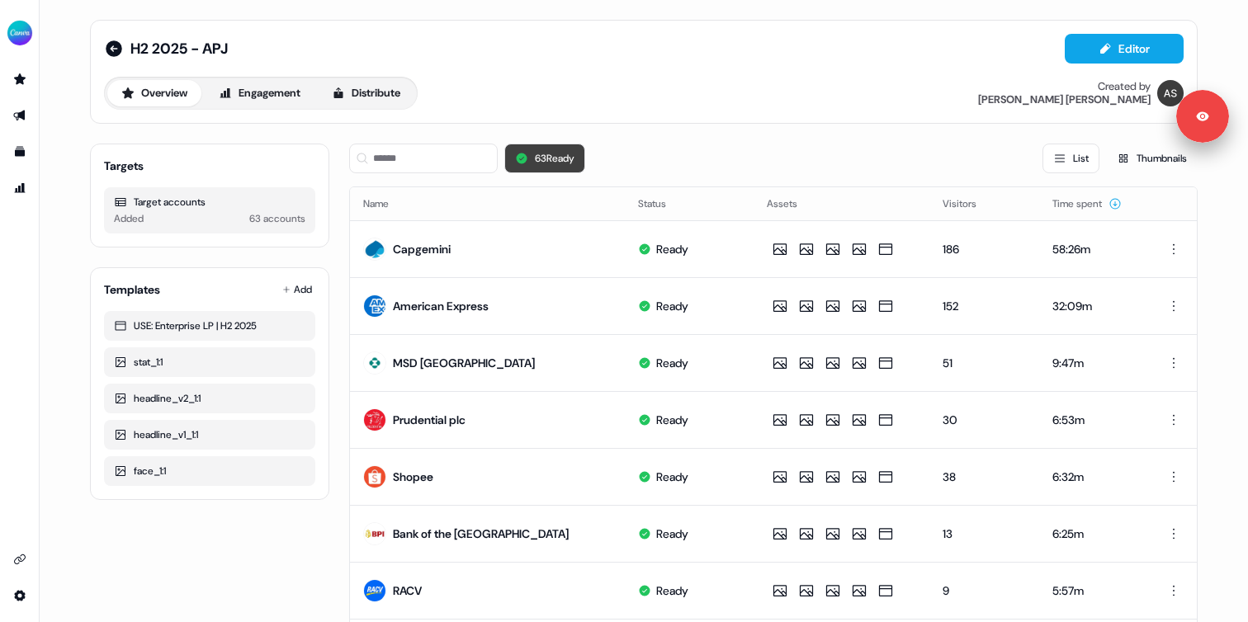
click at [554, 164] on button "63 Ready" at bounding box center [544, 159] width 81 height 30
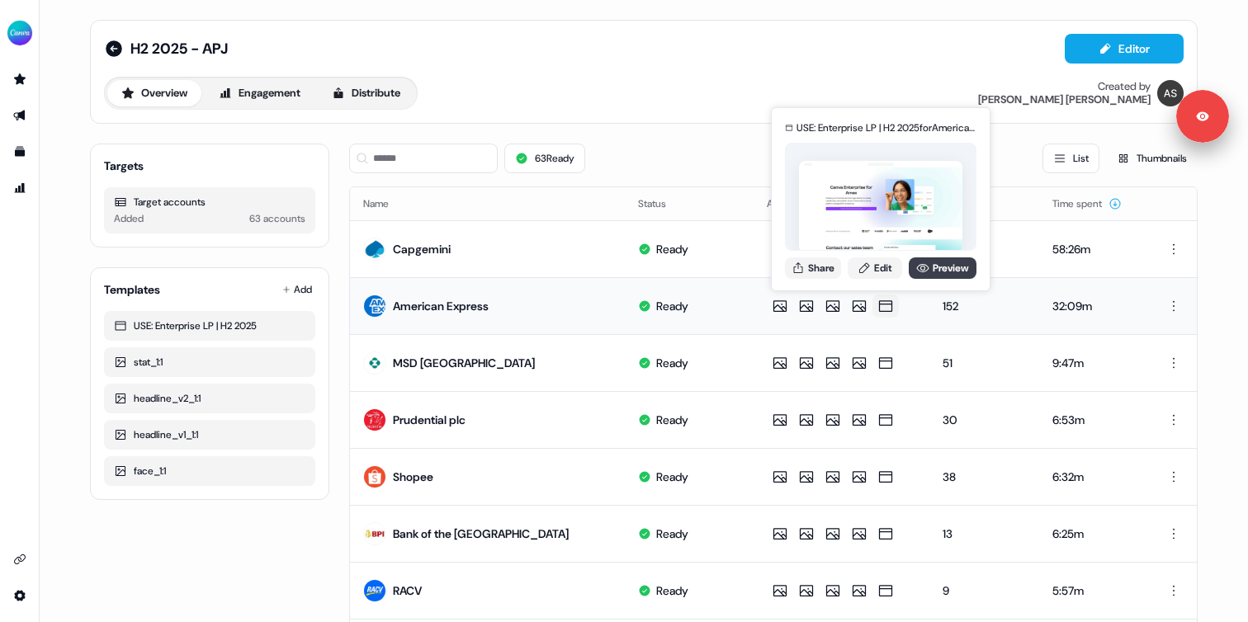
click at [931, 268] on link "Preview" at bounding box center [943, 267] width 68 height 21
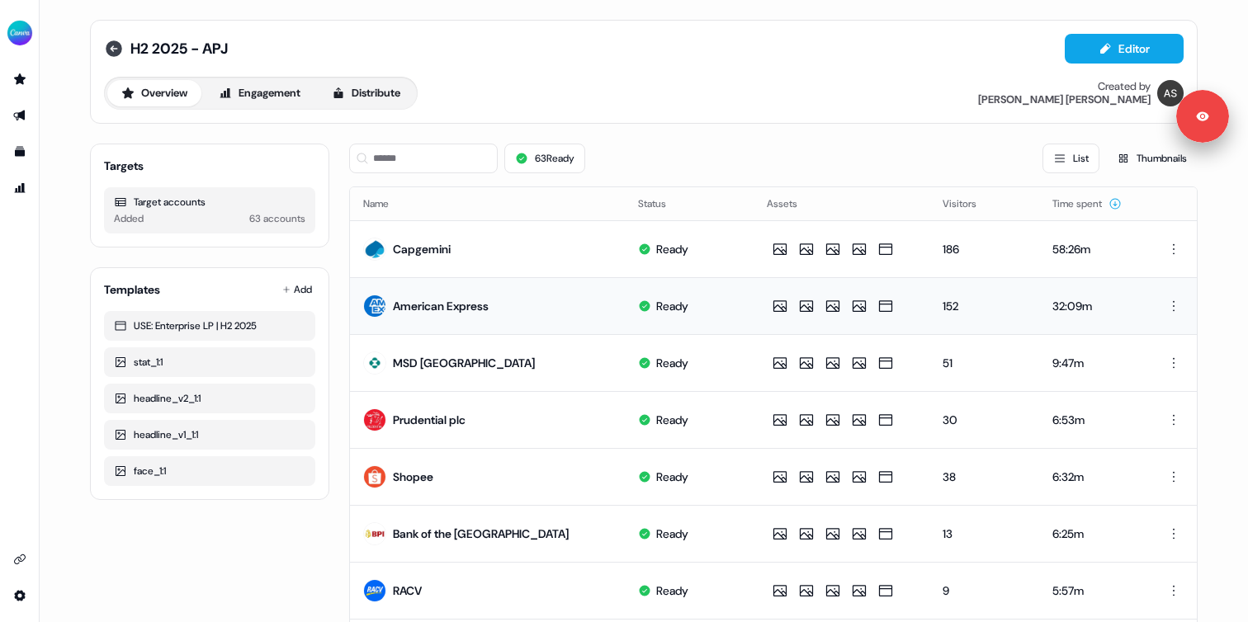
click at [113, 48] on icon at bounding box center [114, 49] width 20 height 20
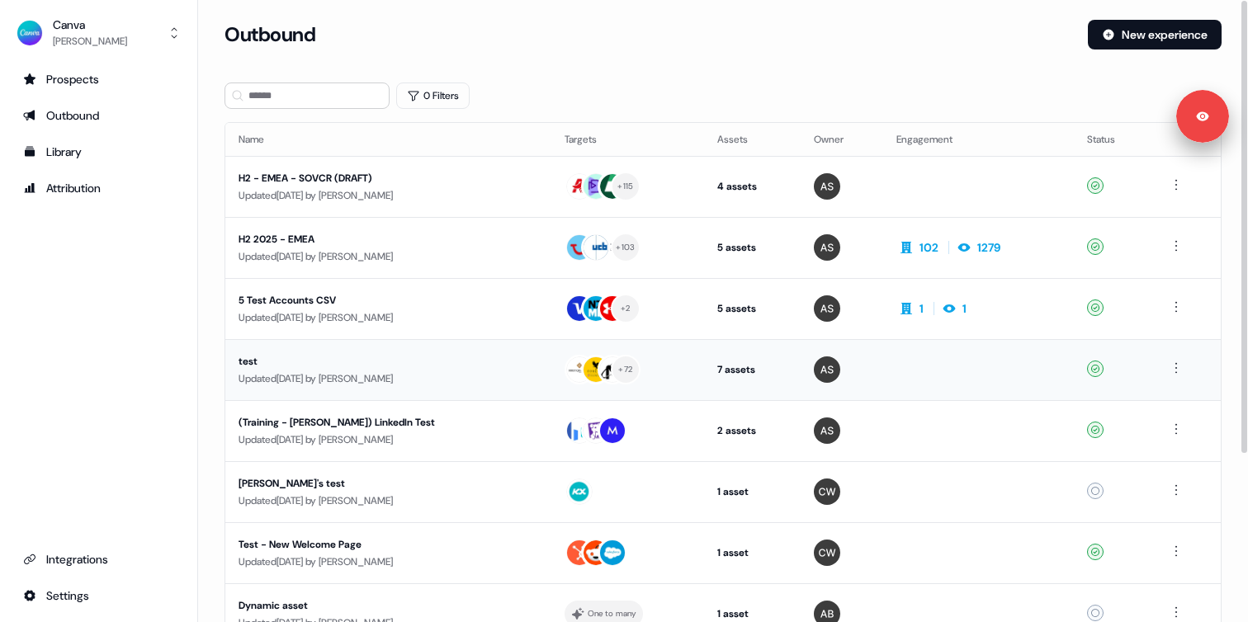
scroll to position [230, 0]
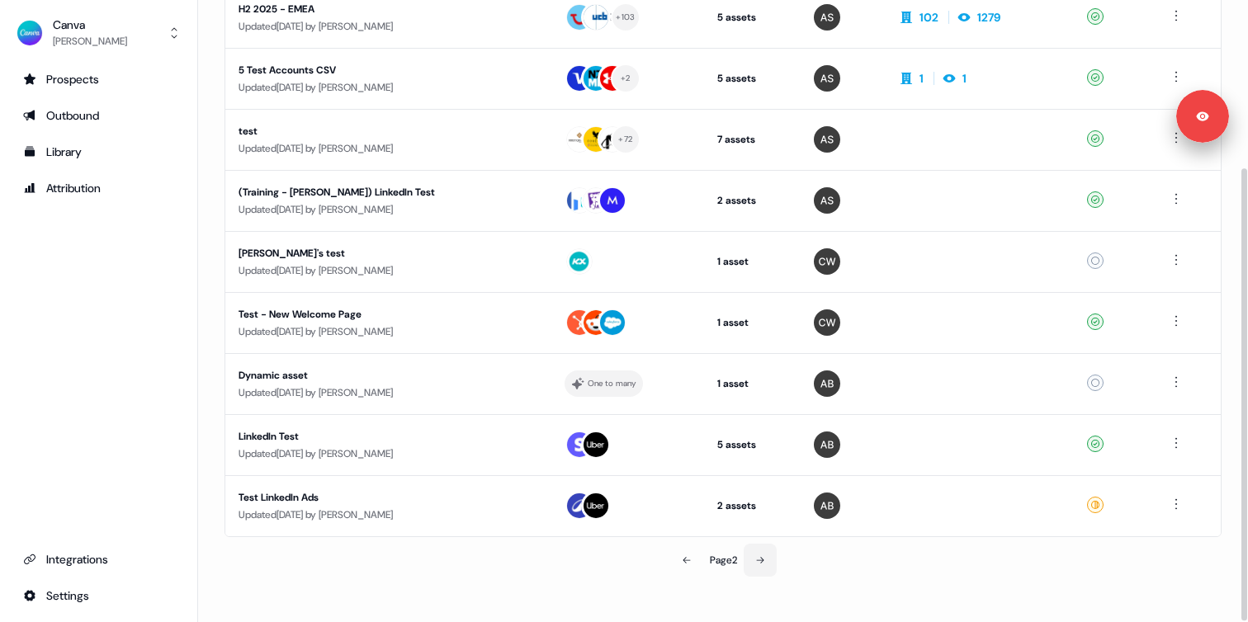
click at [763, 561] on icon at bounding box center [760, 560] width 10 height 10
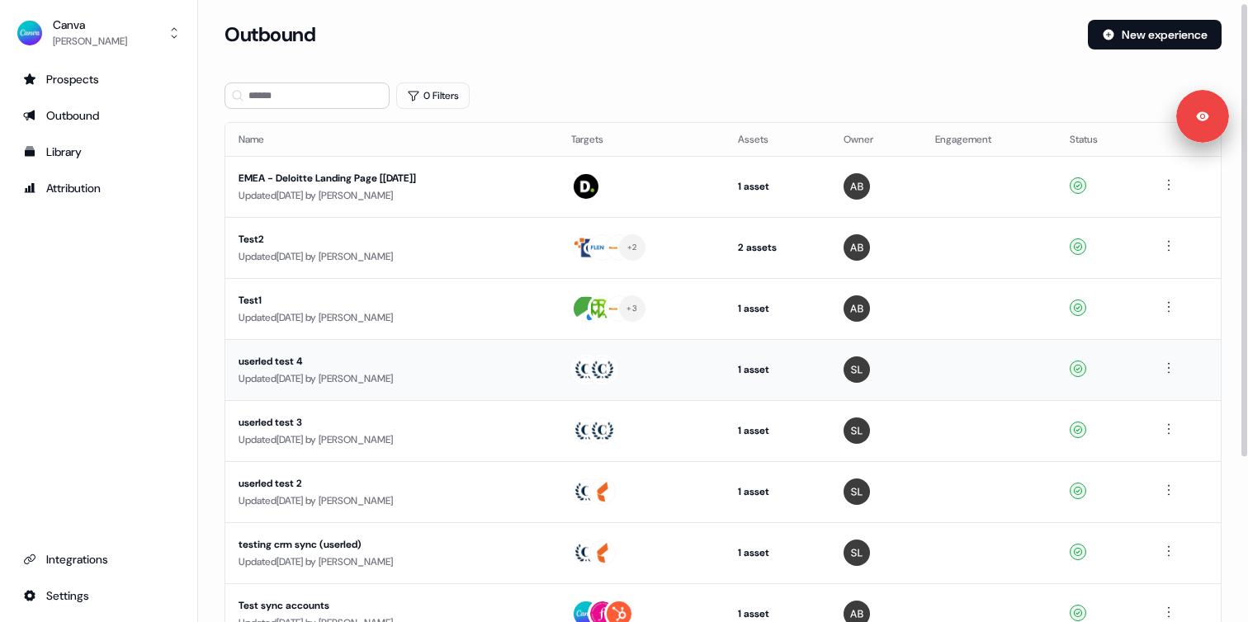
scroll to position [230, 0]
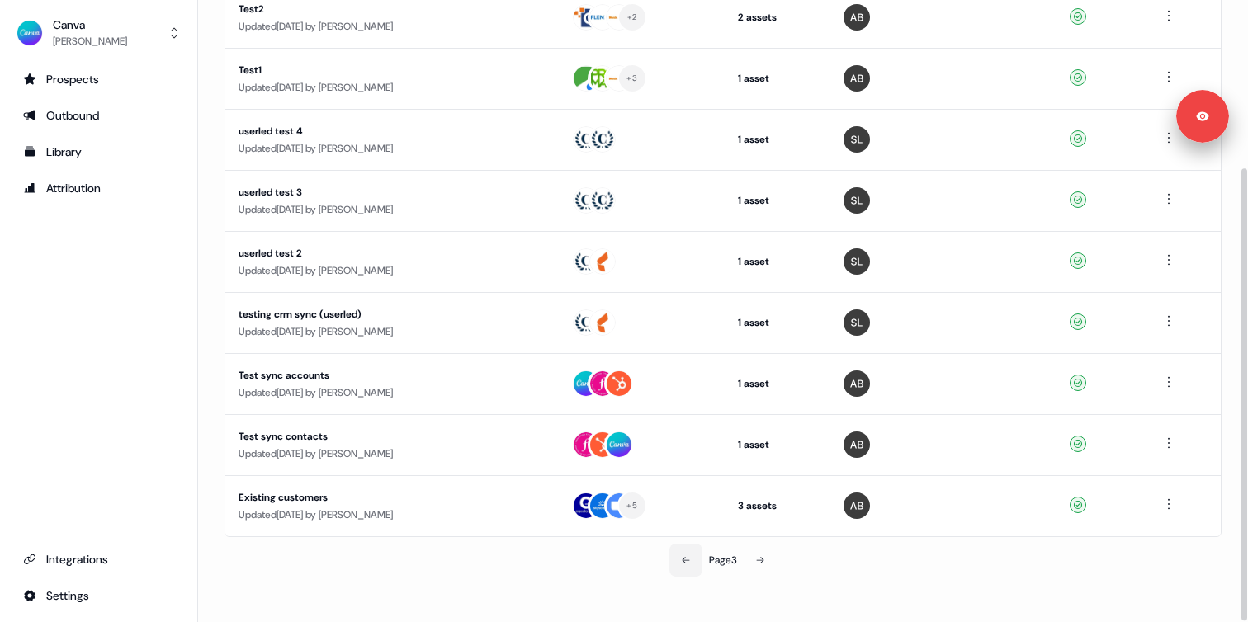
click at [682, 562] on icon at bounding box center [686, 560] width 10 height 10
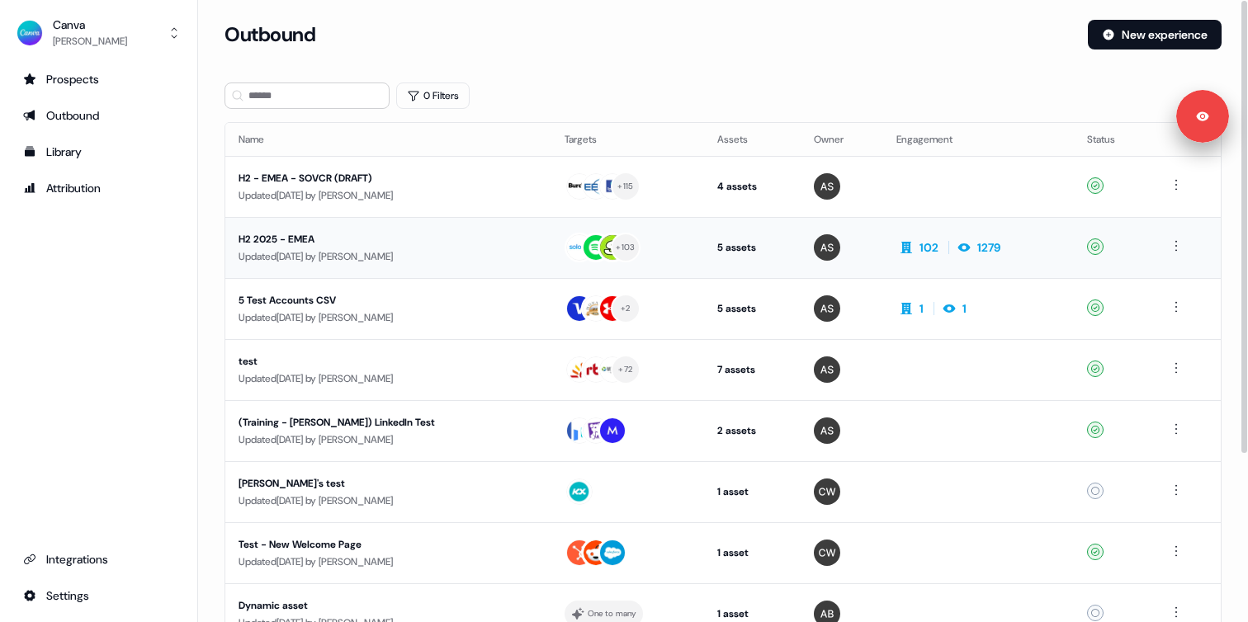
click at [406, 246] on div "H2 2025 - EMEA" at bounding box center [388, 239] width 300 height 17
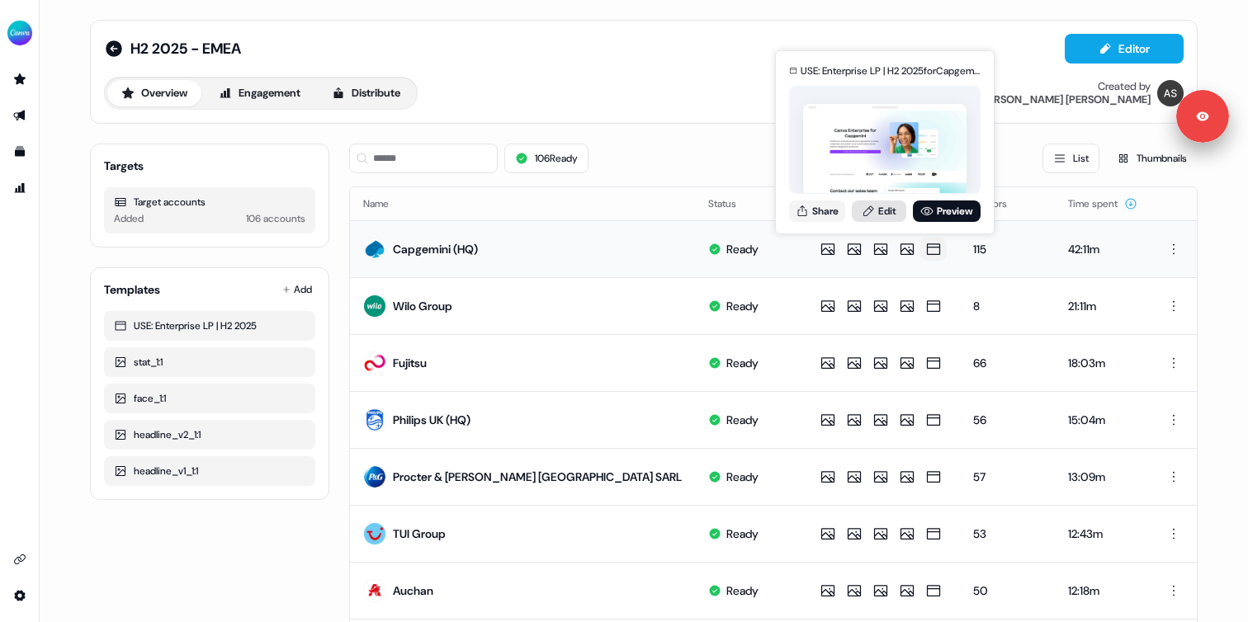
click at [868, 209] on icon at bounding box center [868, 211] width 13 height 13
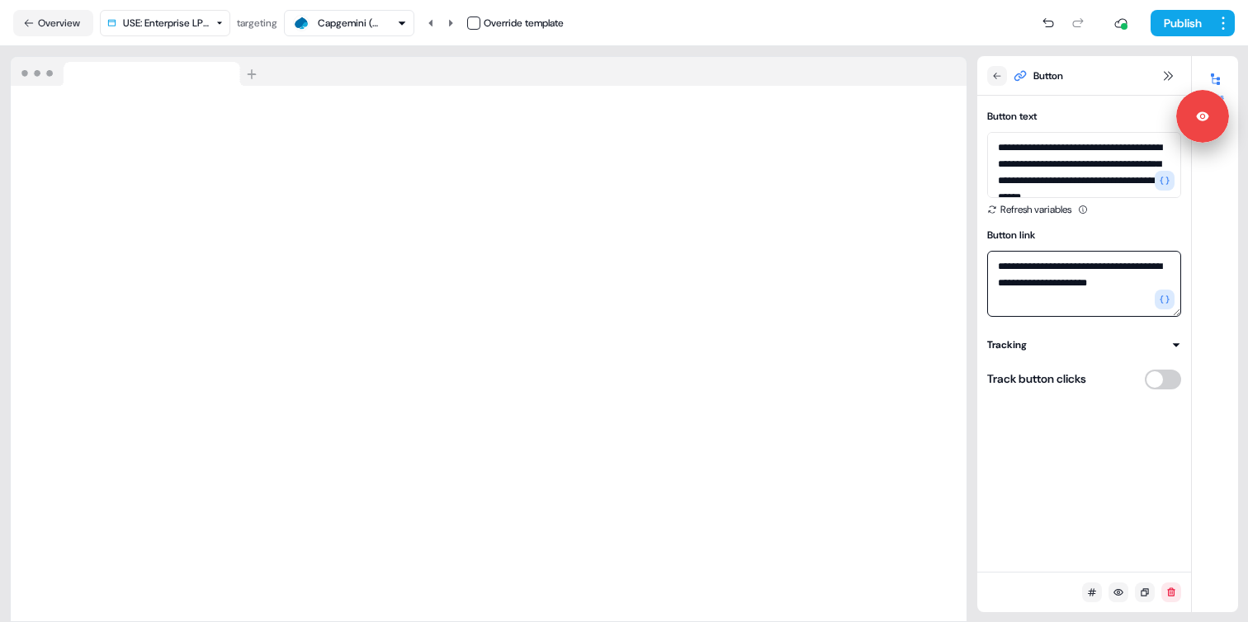
click at [1039, 281] on textarea "**********" at bounding box center [1084, 284] width 194 height 66
paste textarea
type textarea "**********"
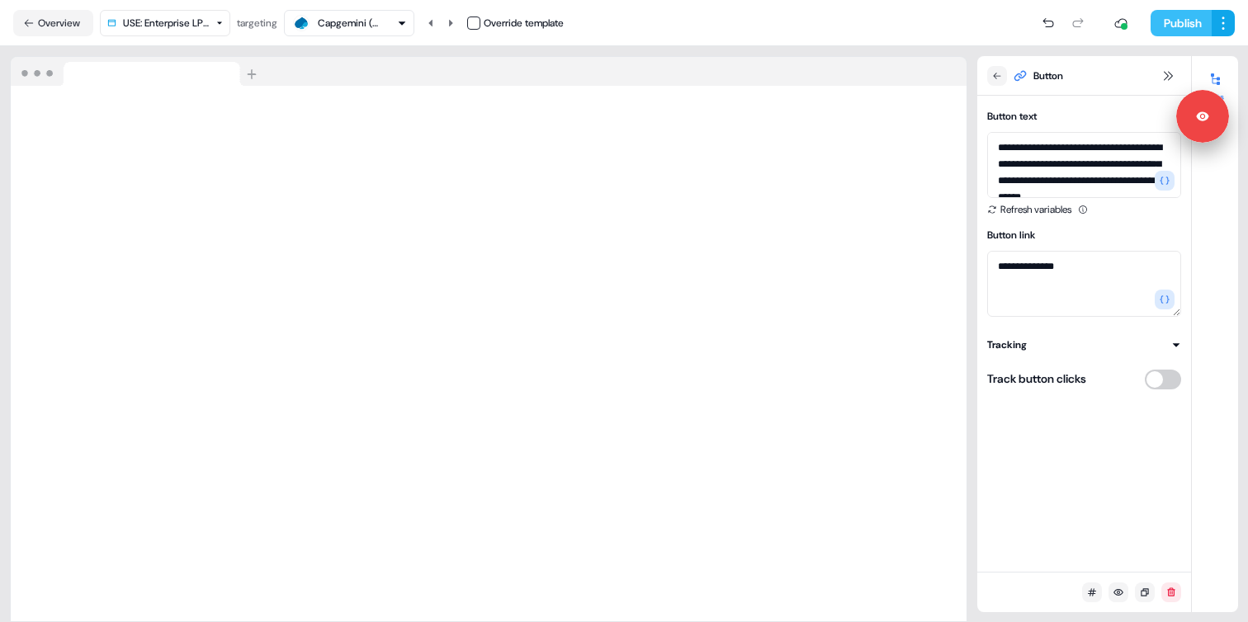
click at [1166, 22] on button "Publish" at bounding box center [1180, 23] width 61 height 26
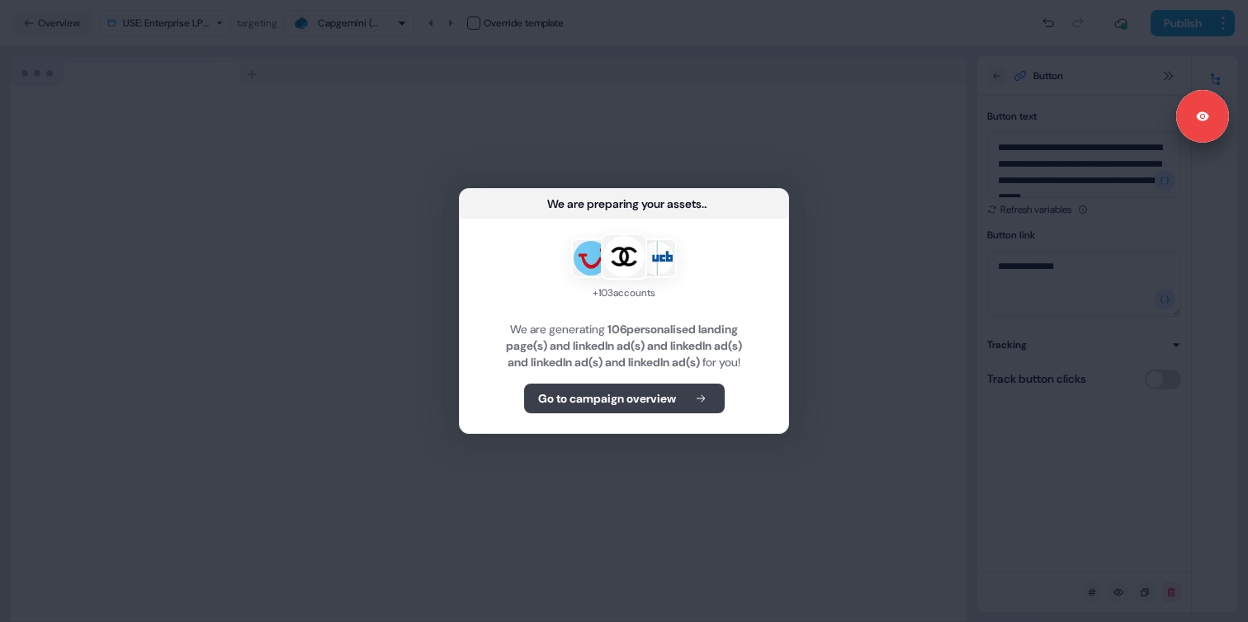
click at [616, 413] on button "Go to campaign overview" at bounding box center [624, 399] width 201 height 30
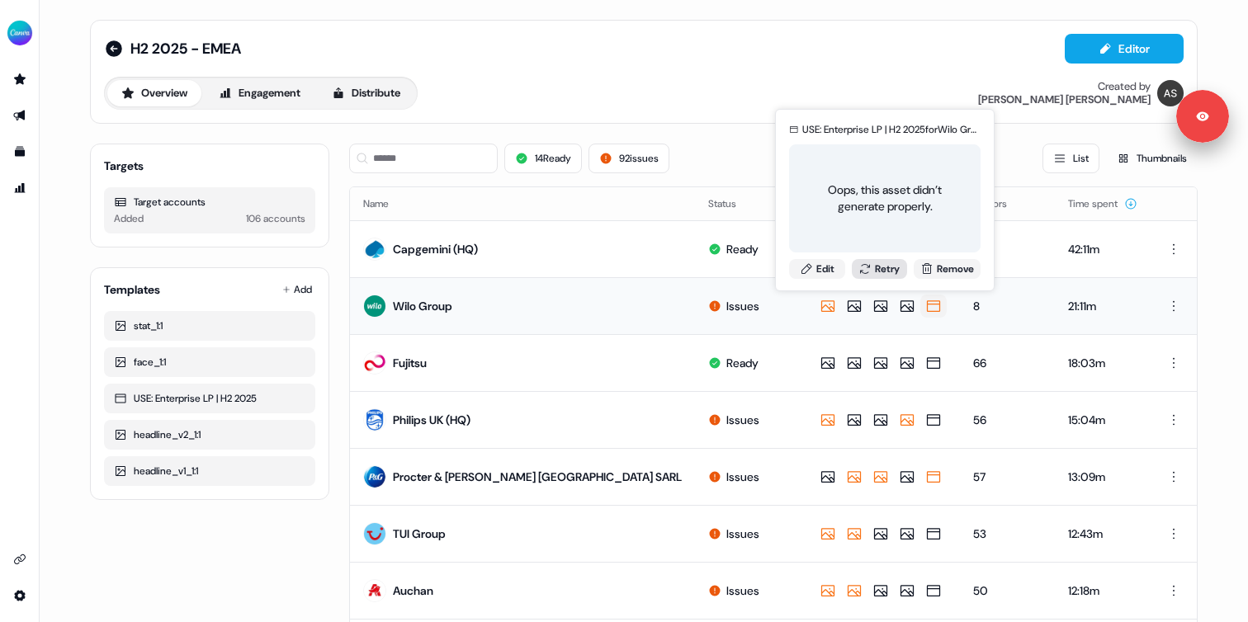
click at [877, 269] on button "Retry" at bounding box center [880, 269] width 56 height 20
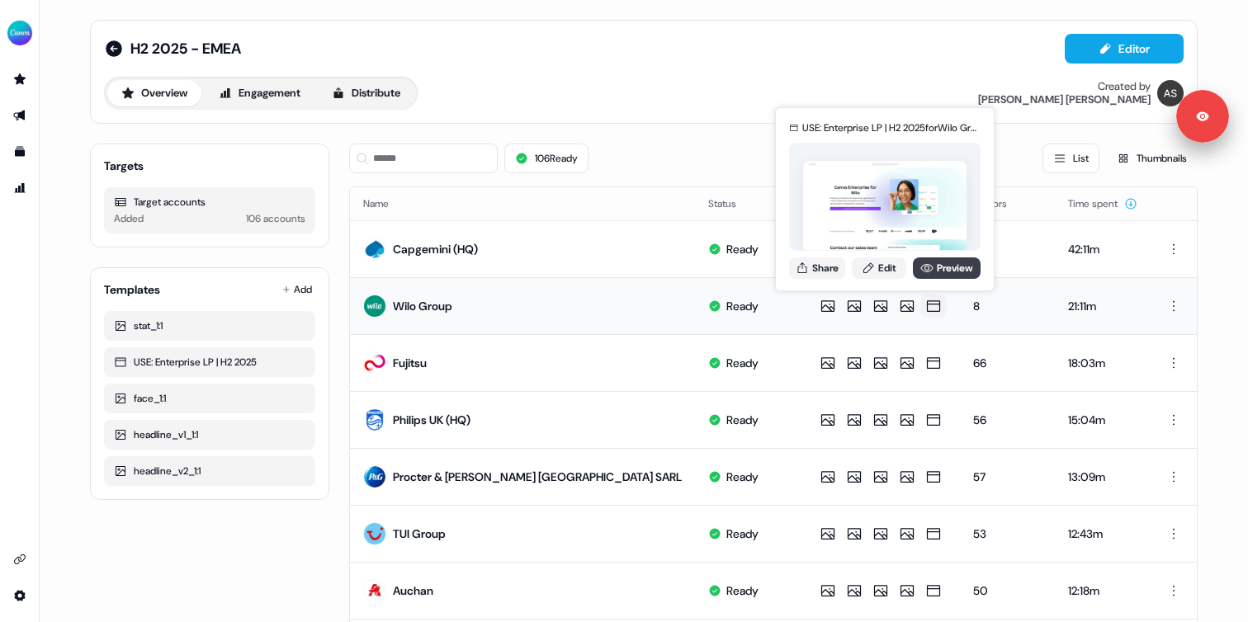
click at [934, 268] on link "Preview" at bounding box center [947, 267] width 68 height 21
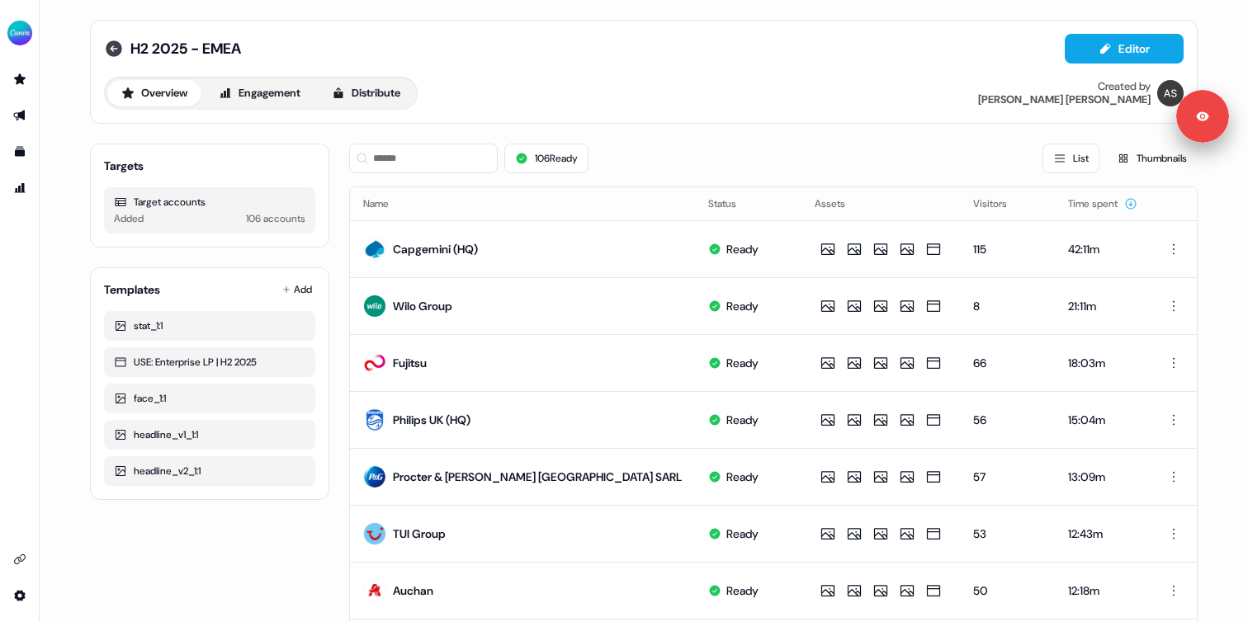
click at [111, 52] on icon at bounding box center [114, 48] width 17 height 17
